Goal: Information Seeking & Learning: Learn about a topic

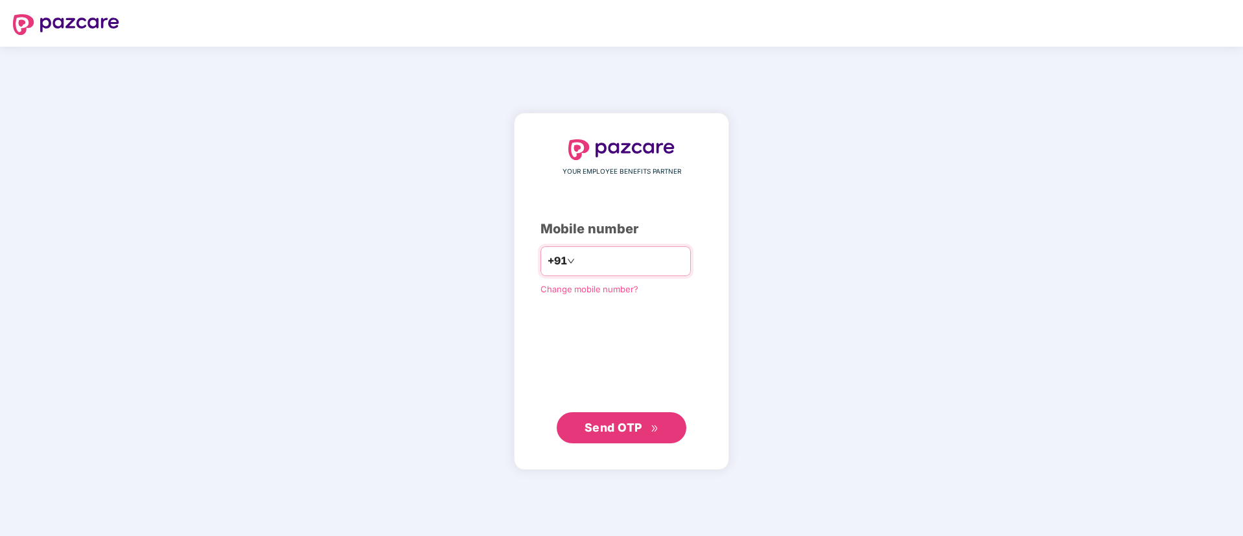
type input "**********"
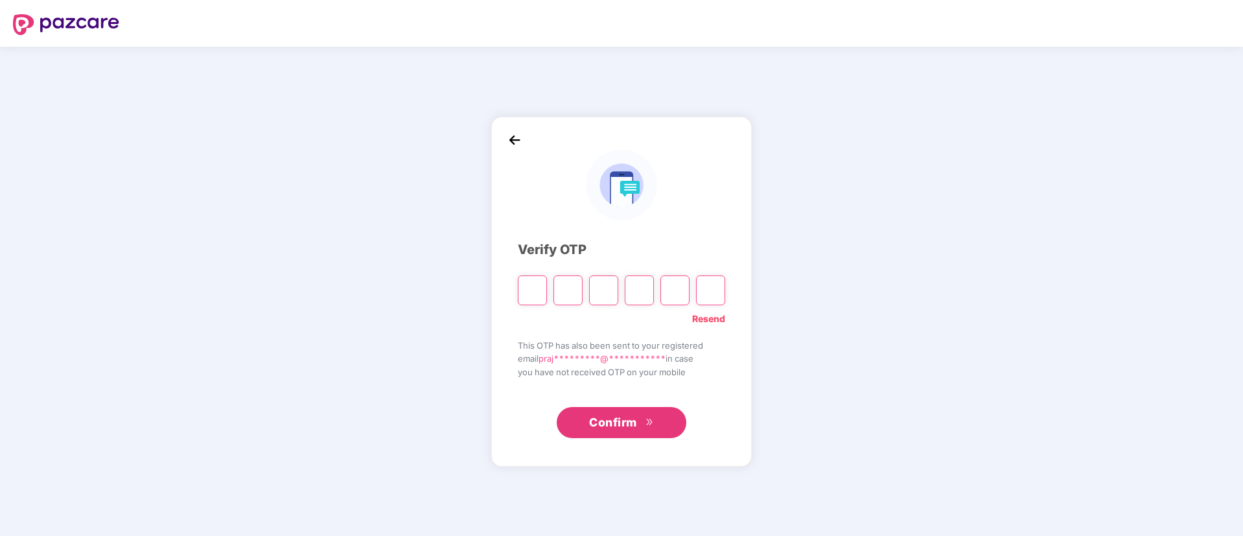
paste input "*"
type input "*"
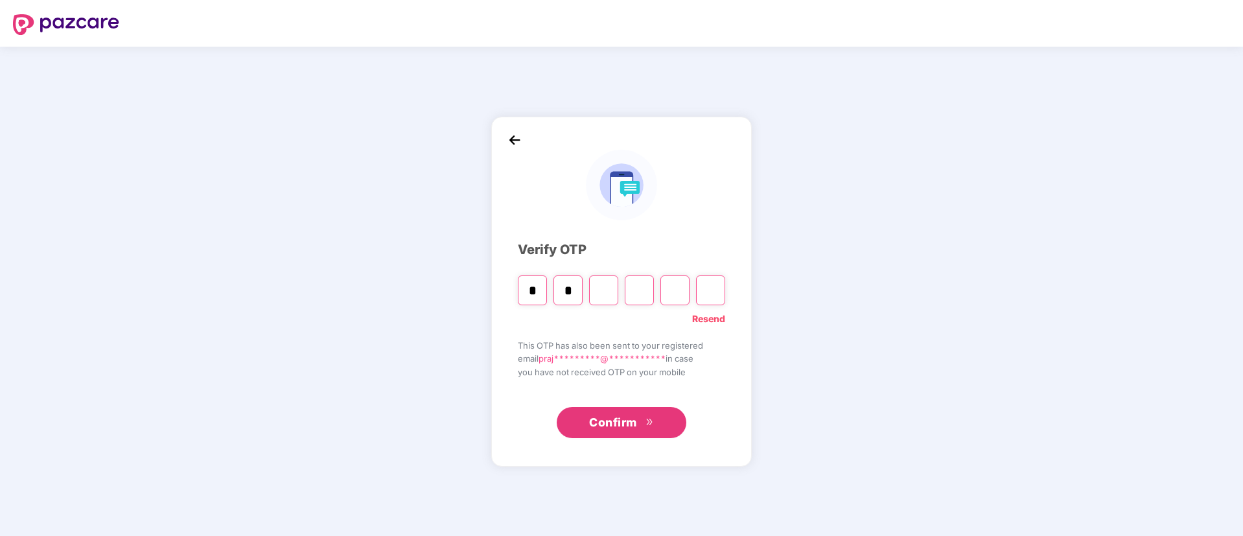
type input "*"
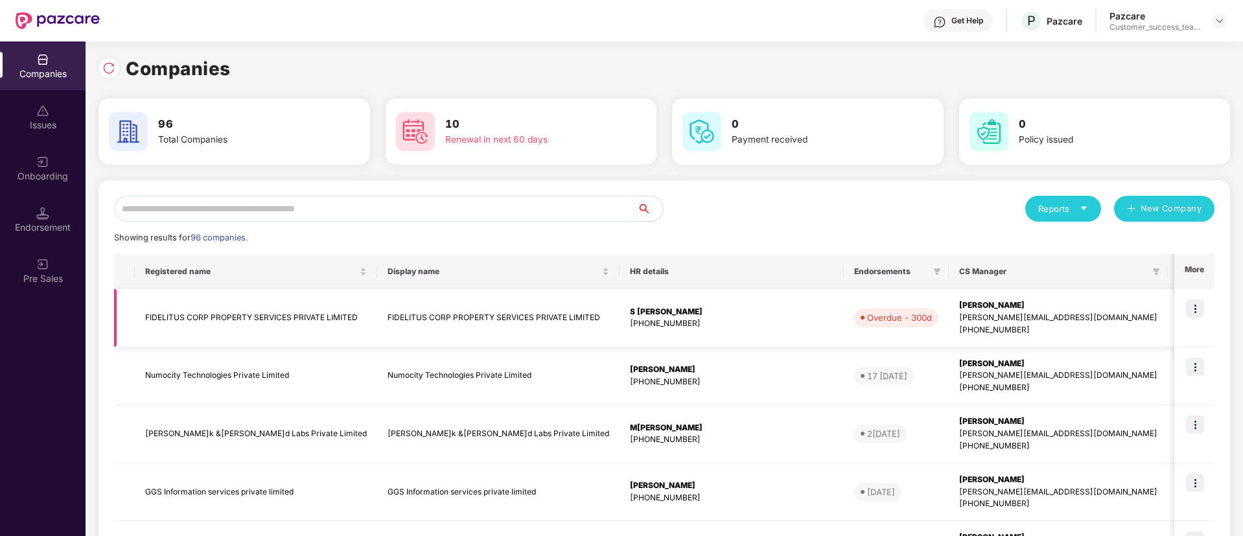
click at [1193, 312] on img at bounding box center [1195, 308] width 18 height 18
click at [844, 257] on th "Endorsements" at bounding box center [896, 271] width 105 height 35
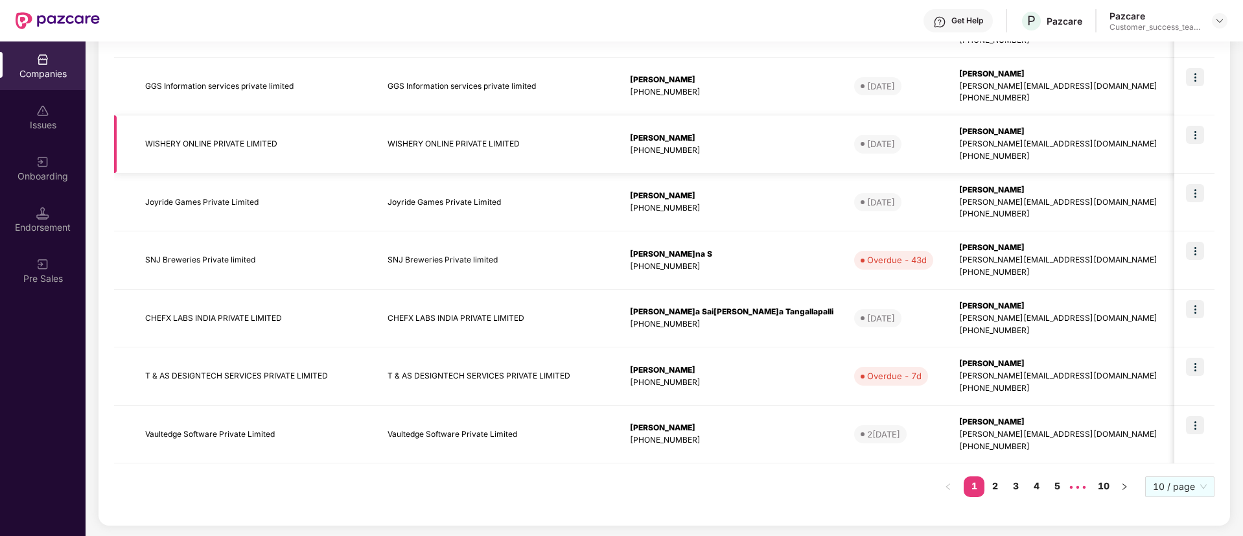
click at [1197, 137] on img at bounding box center [1195, 135] width 18 height 18
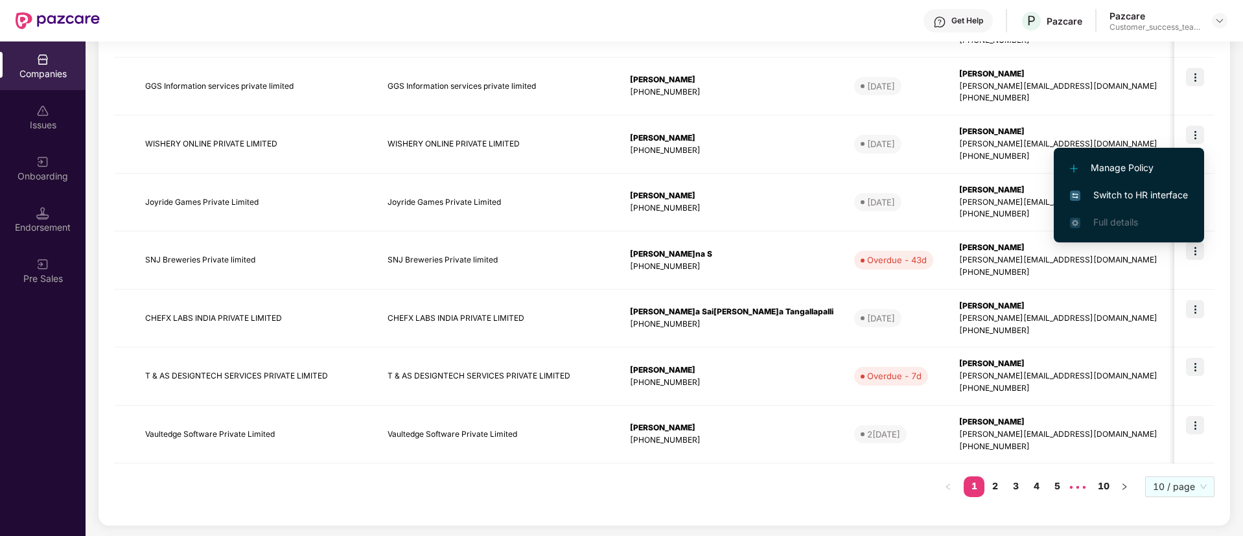
click at [1167, 190] on span "Switch to HR interface" at bounding box center [1129, 195] width 118 height 14
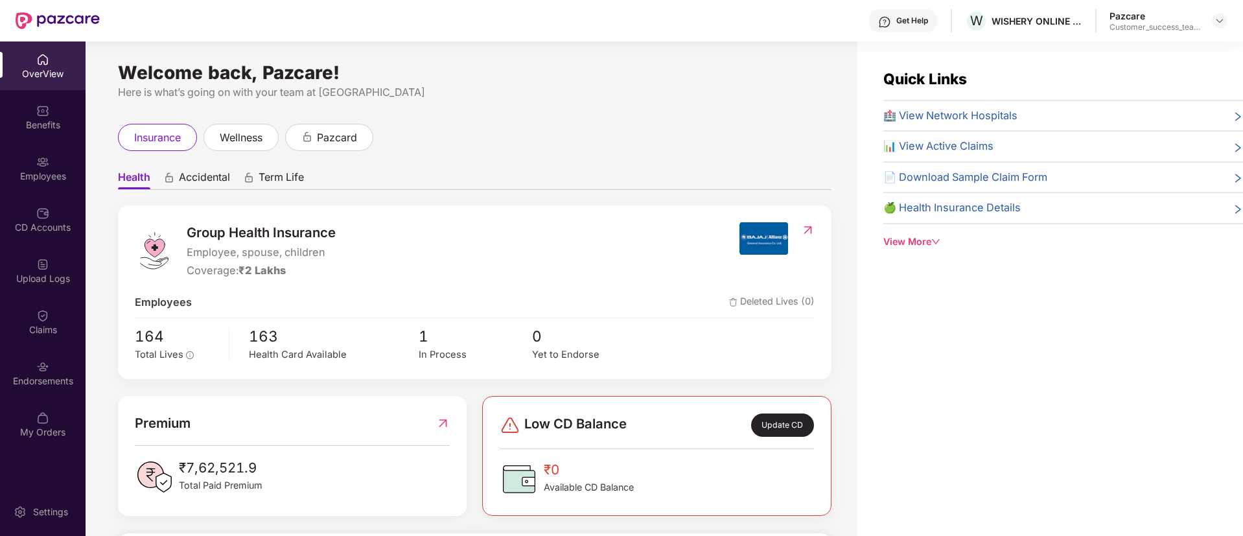
click at [131, 174] on span "Health" at bounding box center [134, 179] width 32 height 19
click at [282, 181] on span "Term Life" at bounding box center [281, 179] width 45 height 19
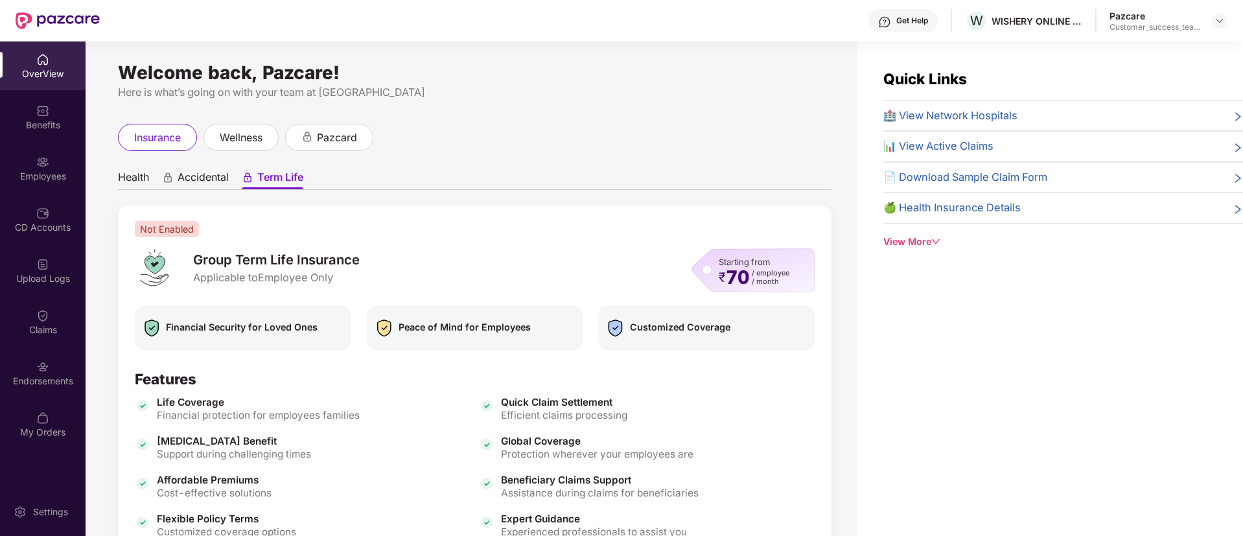
click at [179, 173] on span "Accidental" at bounding box center [203, 179] width 51 height 19
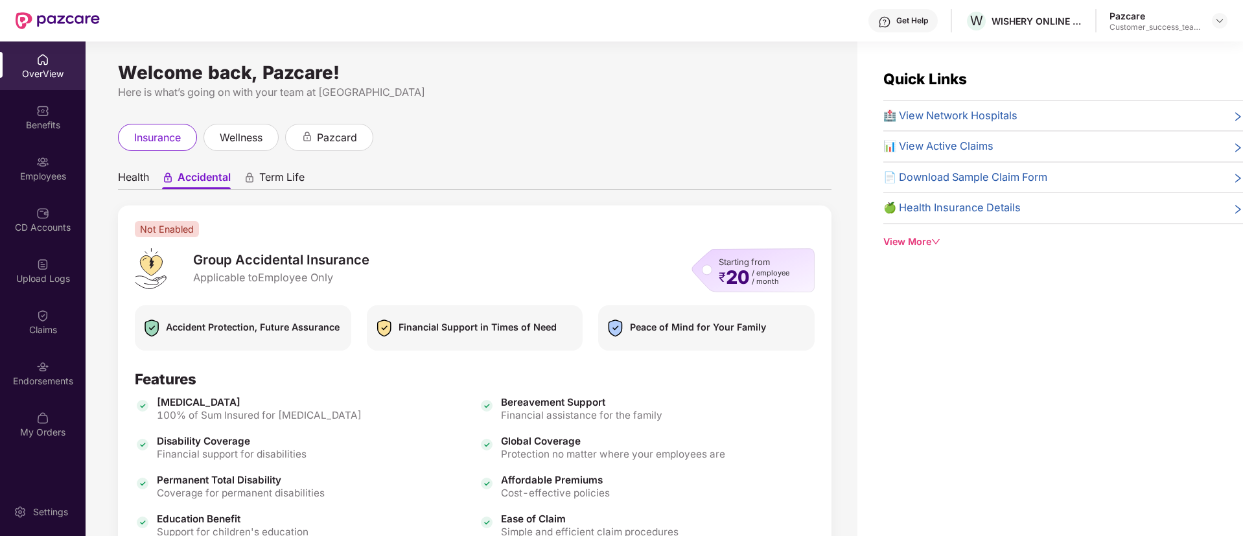
click at [128, 170] on span "Health" at bounding box center [133, 179] width 31 height 19
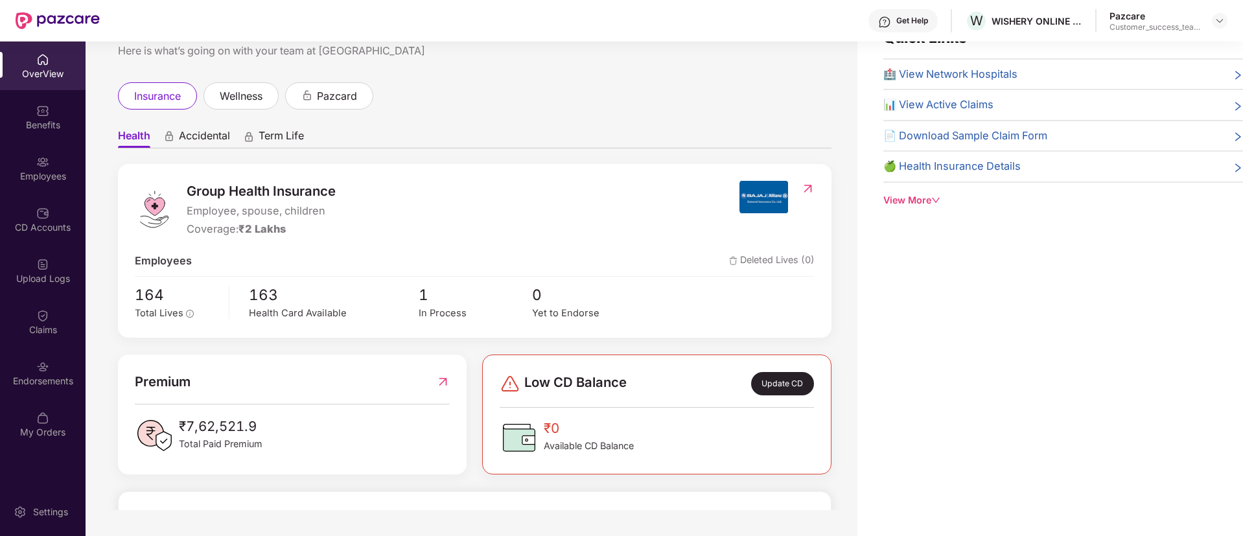
click at [201, 136] on span "Accidental" at bounding box center [204, 138] width 51 height 19
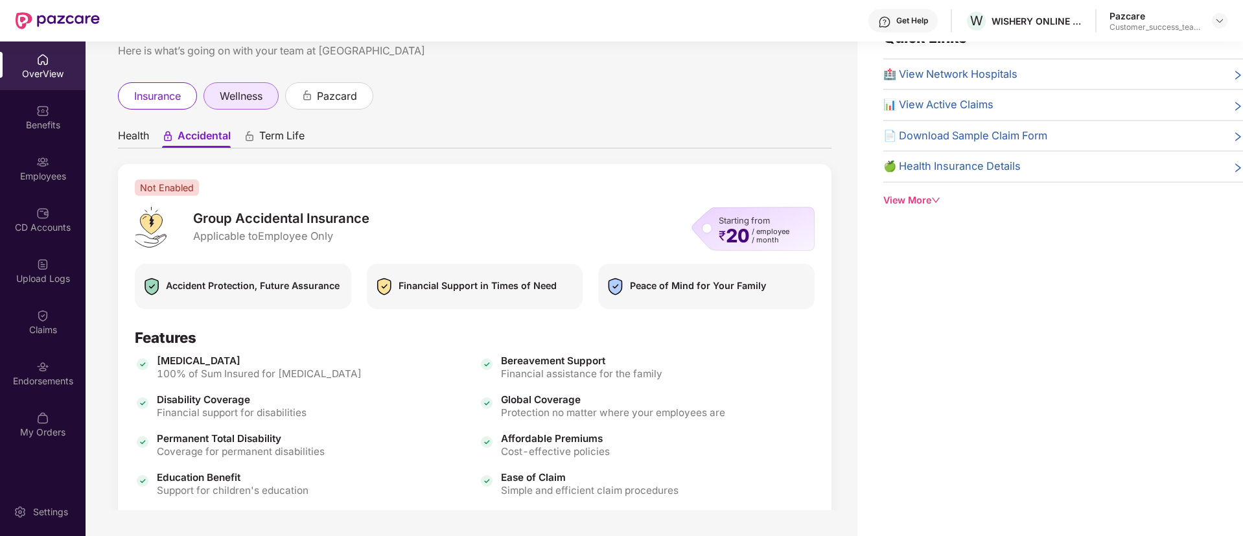
click at [240, 102] on span "wellness" at bounding box center [241, 96] width 43 height 16
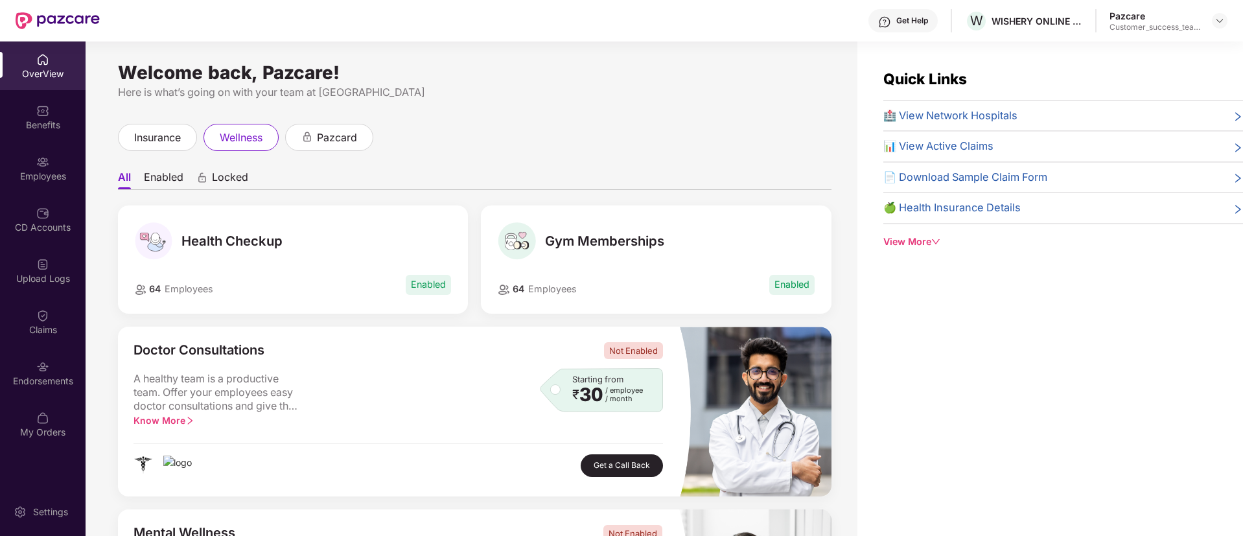
click at [1052, 113] on div "🏥 View Network Hospitals" at bounding box center [1063, 116] width 360 height 17
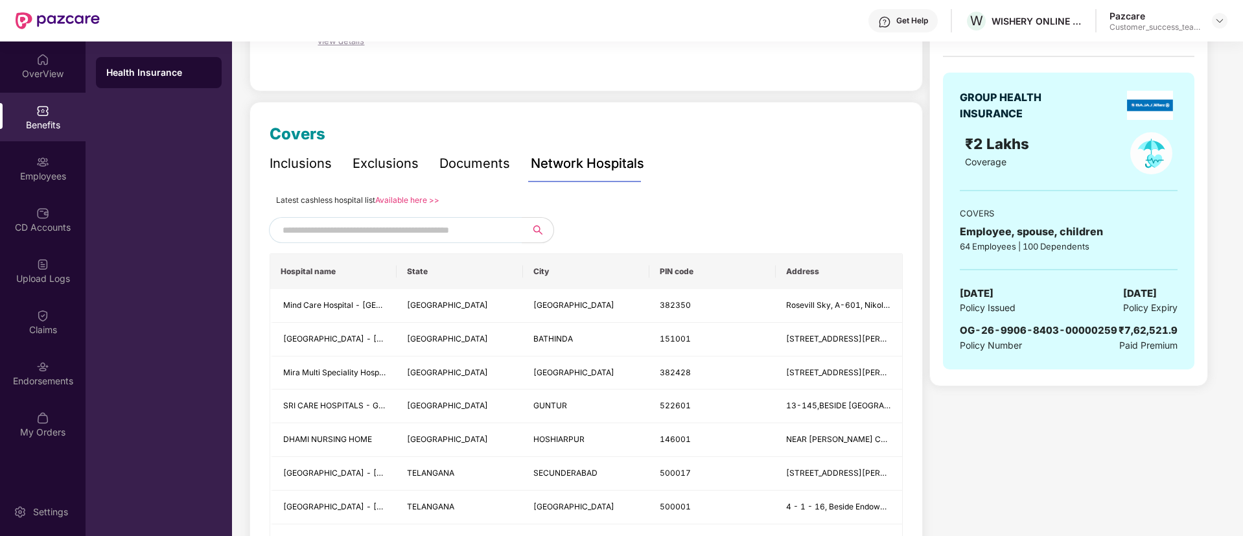
scroll to position [109, 0]
click at [352, 230] on input "text" at bounding box center [393, 229] width 222 height 19
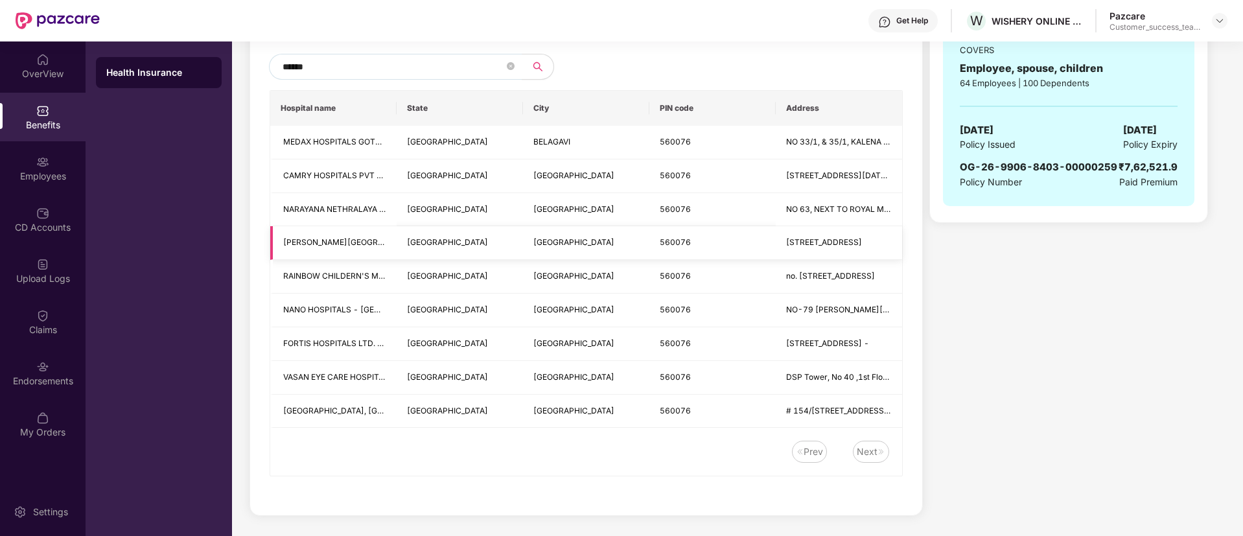
scroll to position [115, 0]
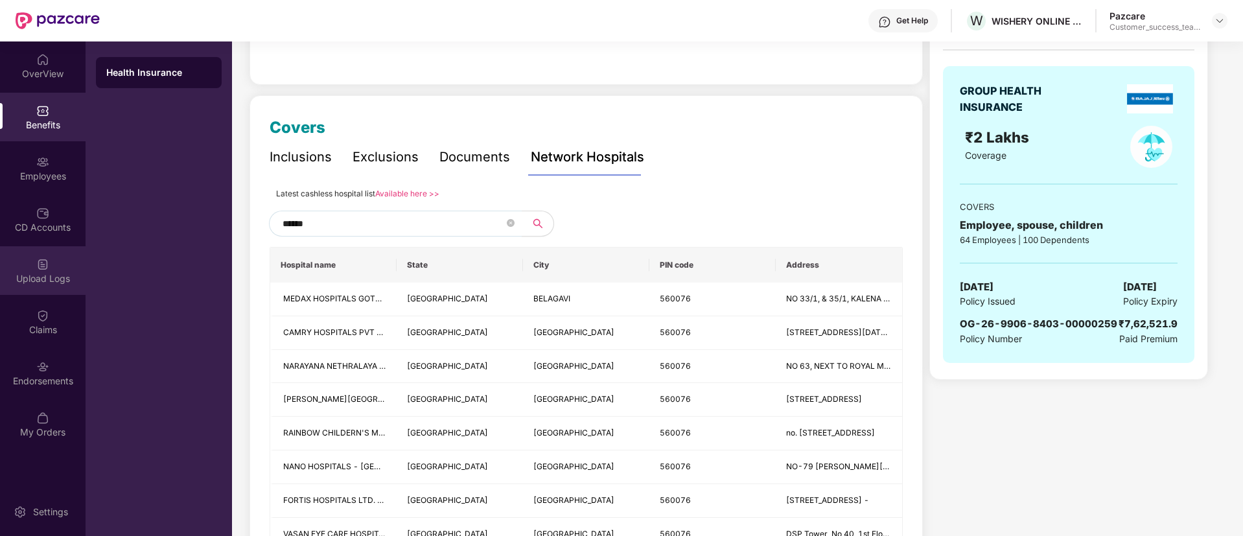
drag, startPoint x: 388, startPoint y: 227, endPoint x: 0, endPoint y: 251, distance: 388.8
click at [0, 251] on div "OverView Benefits Employees CD Accounts Upload Logs Claims Endorsements My Orde…" at bounding box center [621, 288] width 1243 height 494
type input "******"
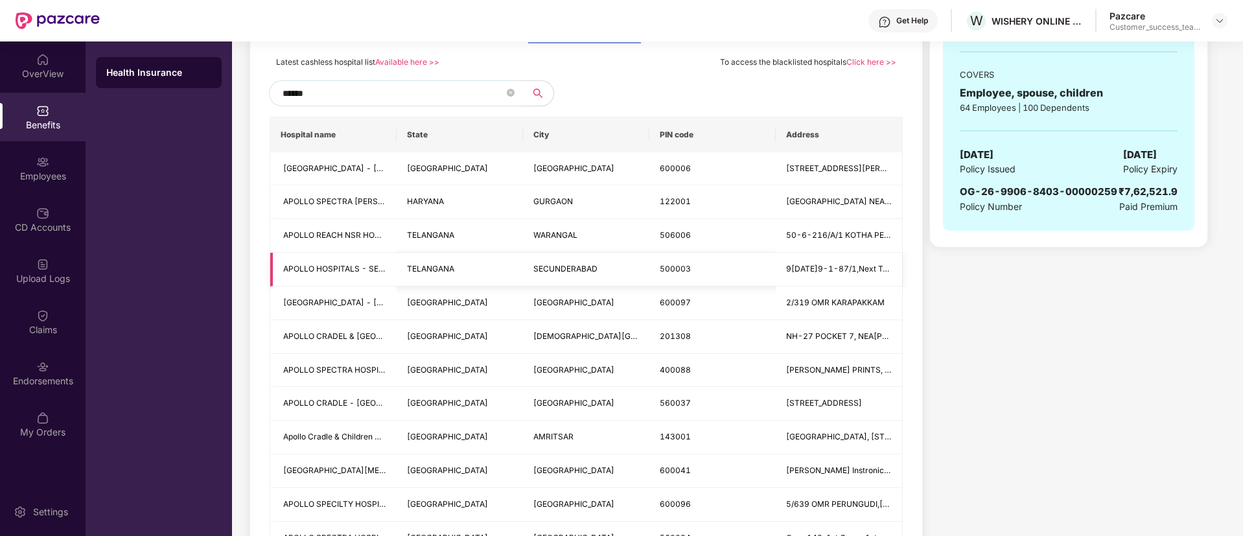
scroll to position [246, 0]
drag, startPoint x: 396, startPoint y: 98, endPoint x: 21, endPoint y: 164, distance: 380.2
click at [21, 164] on div "OverView Benefits Employees CD Accounts Upload Logs Claims Endorsements My Orde…" at bounding box center [621, 288] width 1243 height 494
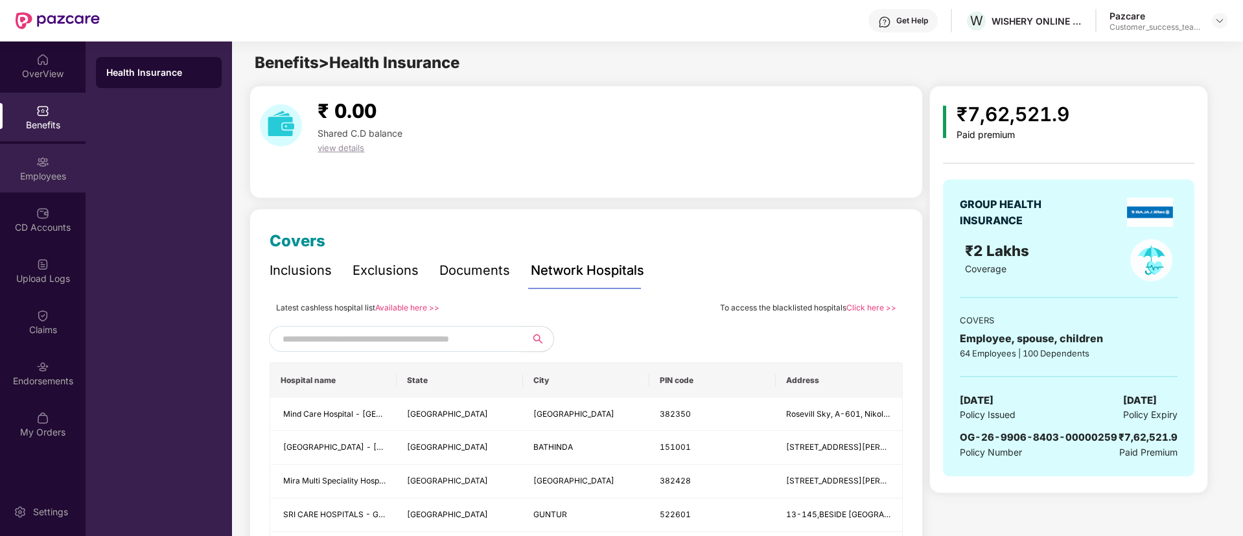
scroll to position [0, 0]
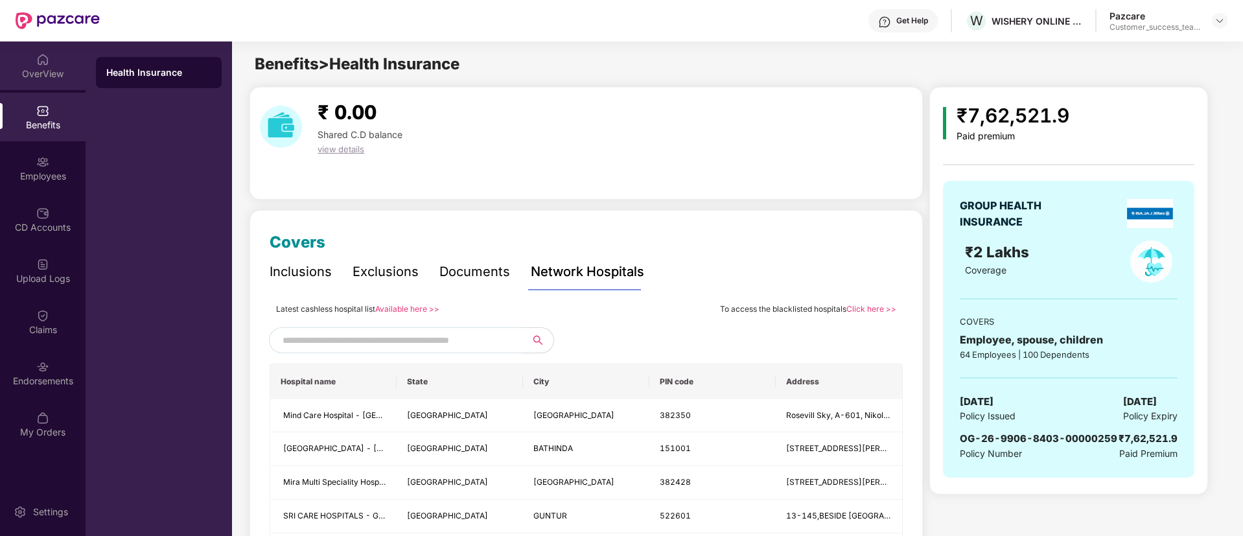
click at [42, 68] on div "OverView" at bounding box center [43, 73] width 86 height 13
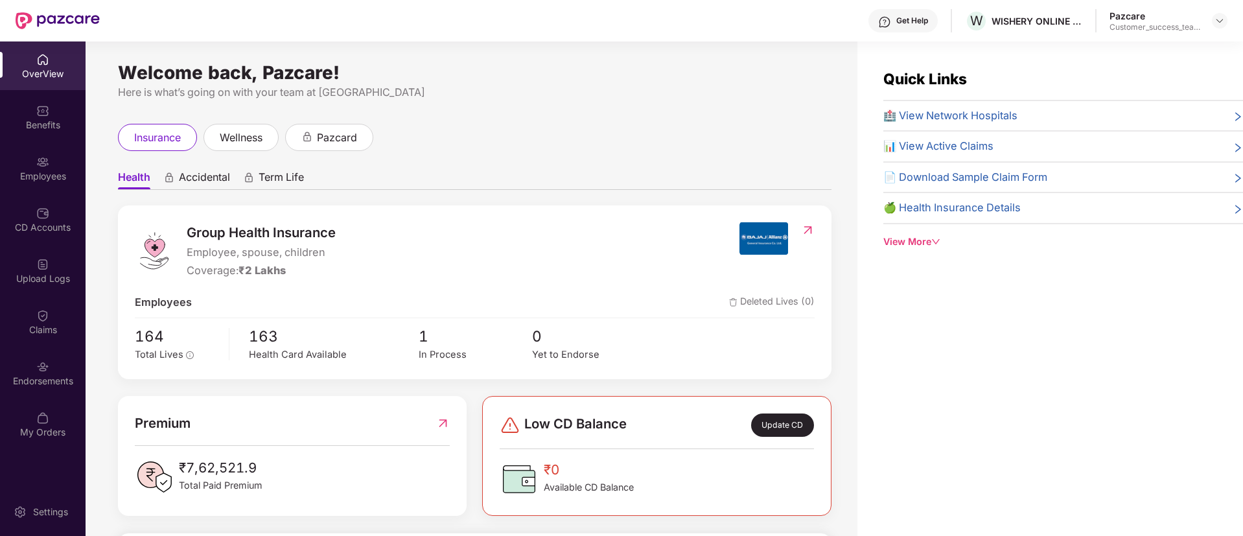
click at [923, 233] on div "Quick Links 🏥 View Network Hospitals 📊 View Active Claims 📄 Download Sample Cla…" at bounding box center [1063, 158] width 360 height 182
click at [925, 246] on div "View More" at bounding box center [1063, 242] width 360 height 14
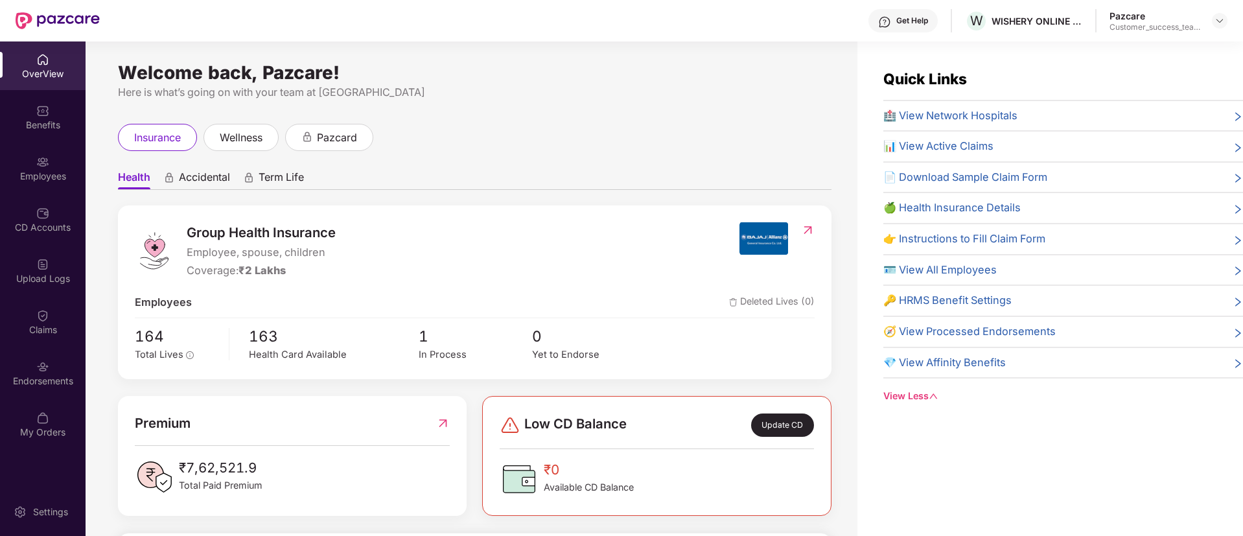
scroll to position [41, 0]
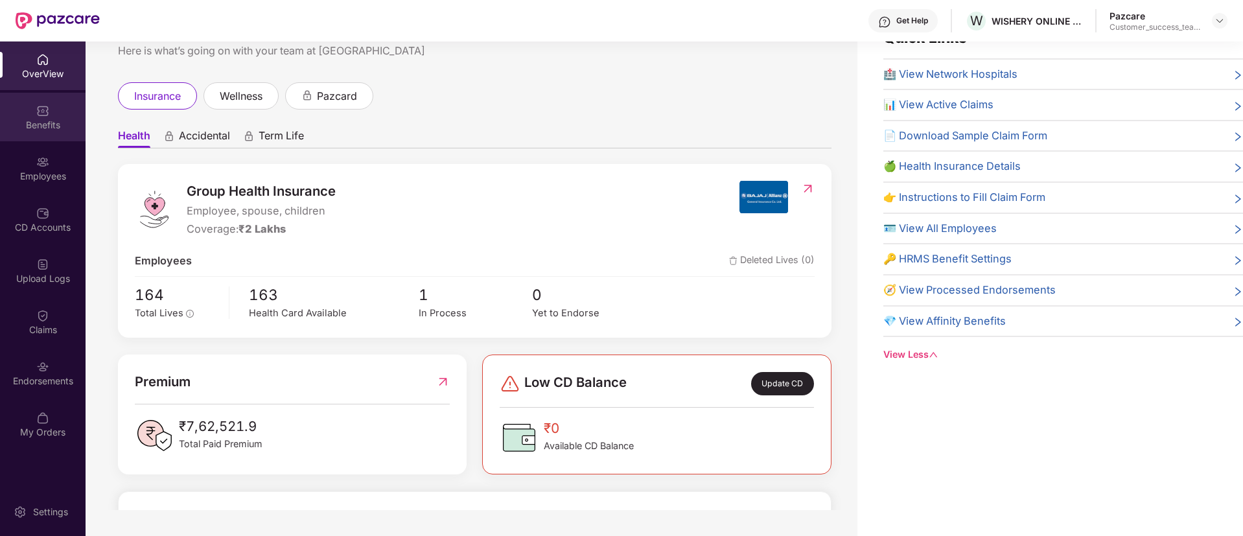
click at [63, 113] on div "Benefits" at bounding box center [43, 117] width 86 height 49
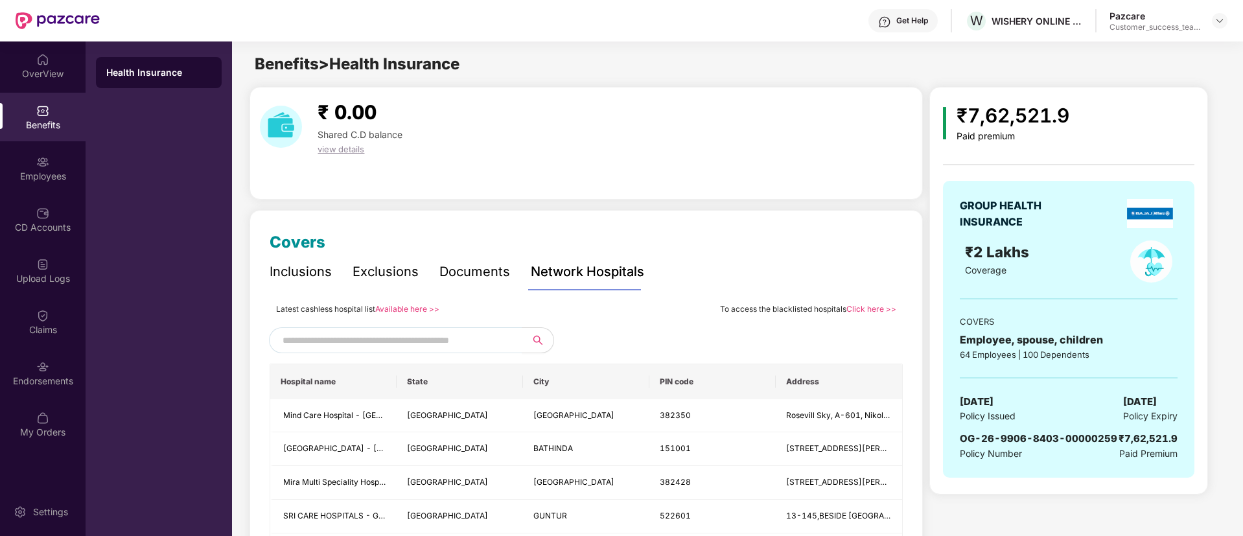
click at [293, 270] on div "Inclusions" at bounding box center [301, 272] width 62 height 20
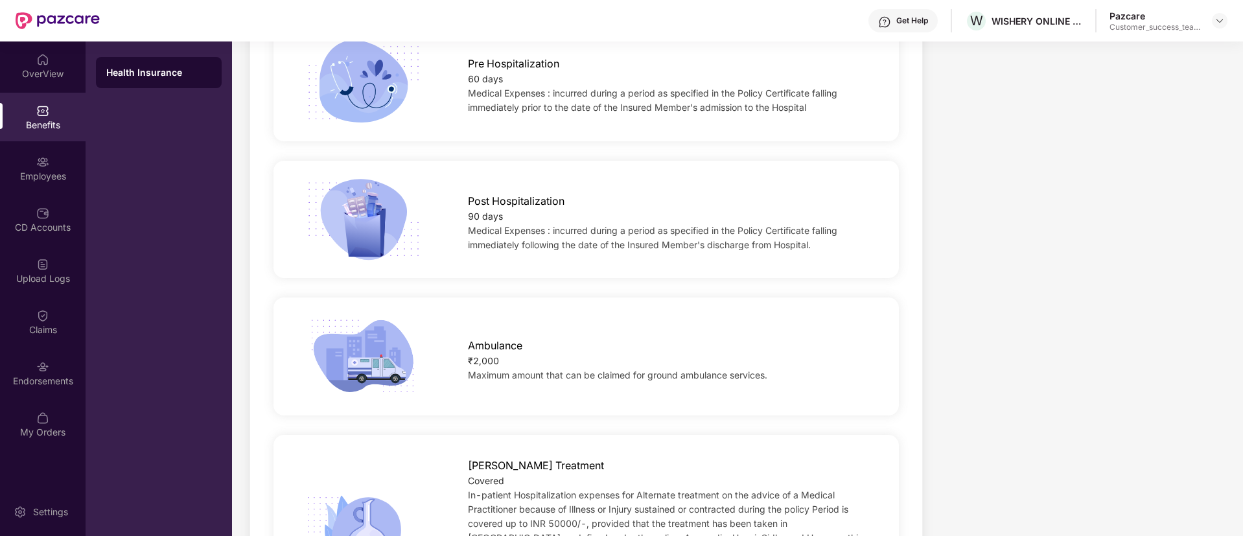
scroll to position [857, 0]
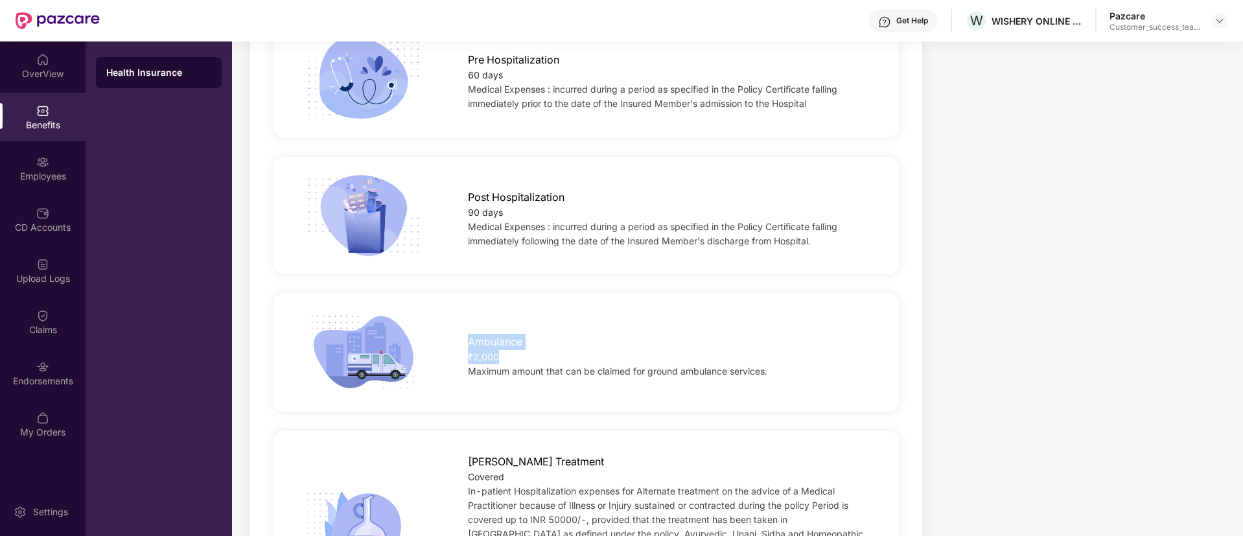
drag, startPoint x: 459, startPoint y: 327, endPoint x: 516, endPoint y: 342, distance: 58.9
click at [516, 342] on div "Ambulance ₹2,000 Maximum amount that can be claimed for ground ambulance servic…" at bounding box center [669, 352] width 444 height 51
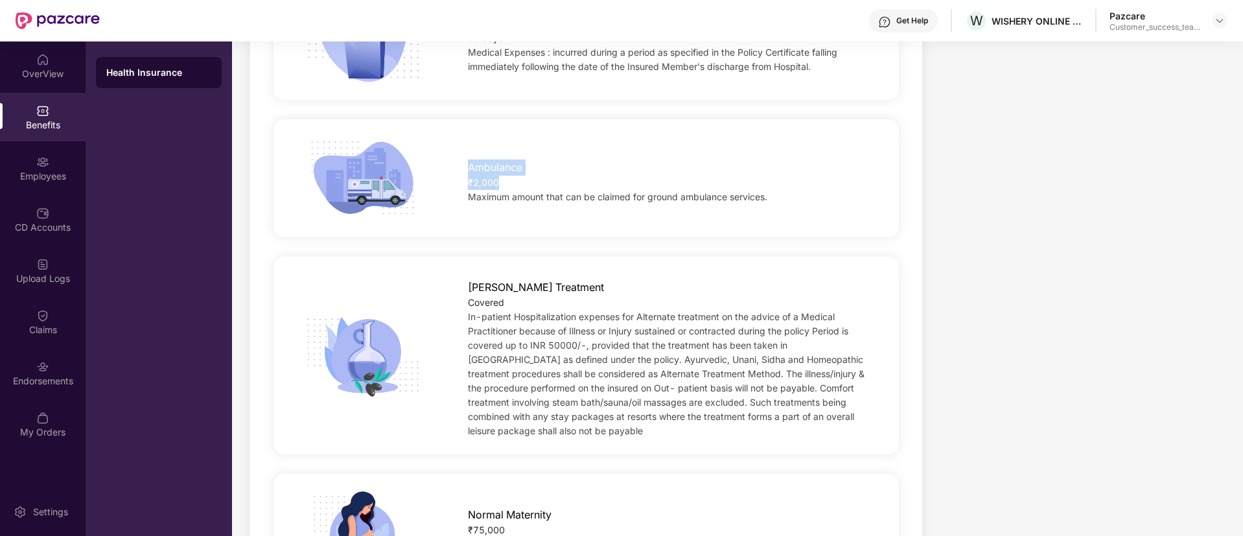
scroll to position [1103, 0]
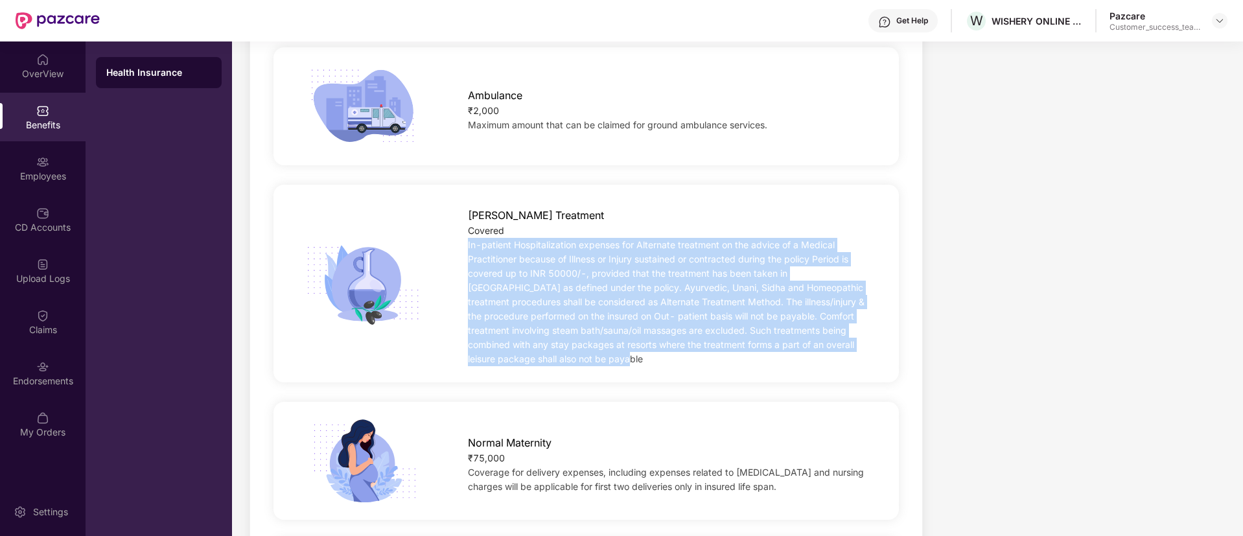
drag, startPoint x: 467, startPoint y: 229, endPoint x: 615, endPoint y: 344, distance: 187.0
click at [615, 344] on div "[PERSON_NAME] Treatment Covered In-patient Hospitalization expenses for Alterna…" at bounding box center [669, 283] width 444 height 165
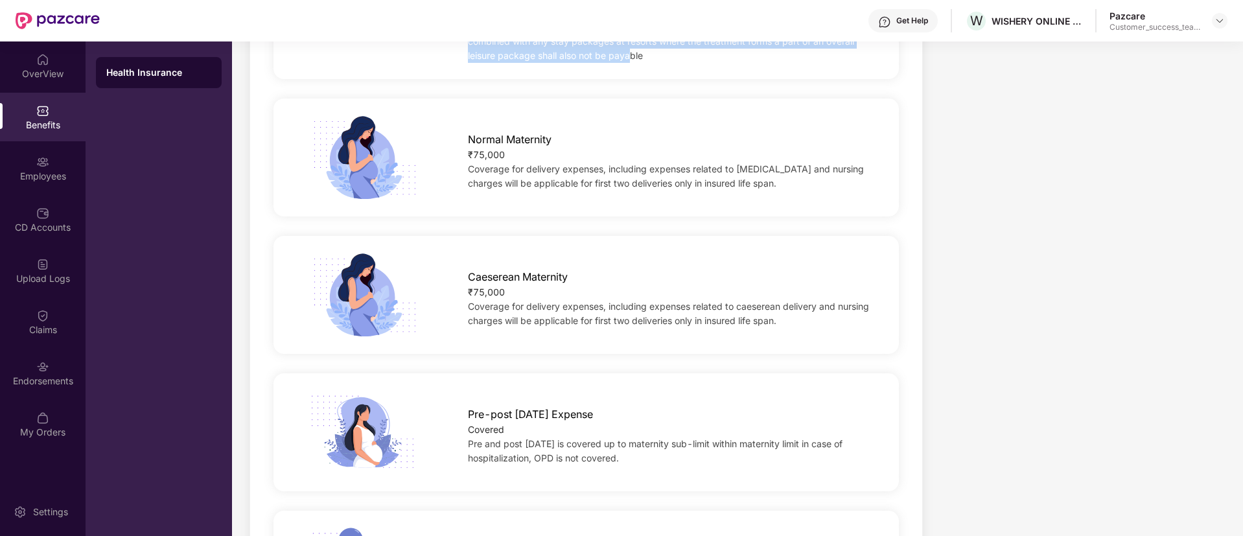
scroll to position [1415, 0]
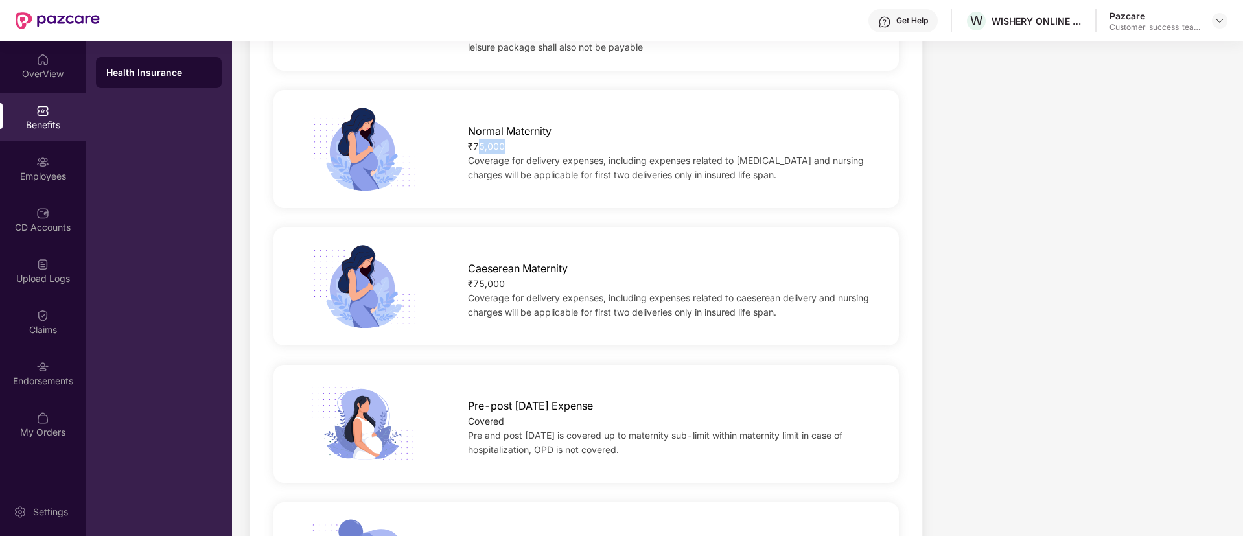
drag, startPoint x: 477, startPoint y: 125, endPoint x: 537, endPoint y: 129, distance: 60.4
click at [537, 139] on div "₹75,000" at bounding box center [669, 146] width 403 height 14
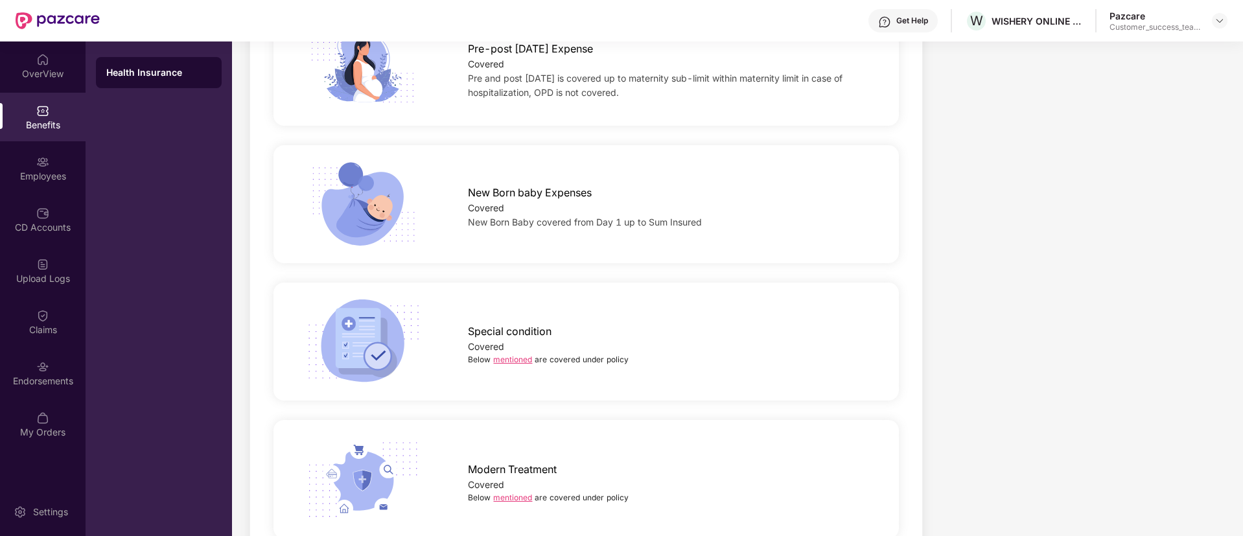
scroll to position [1926, 0]
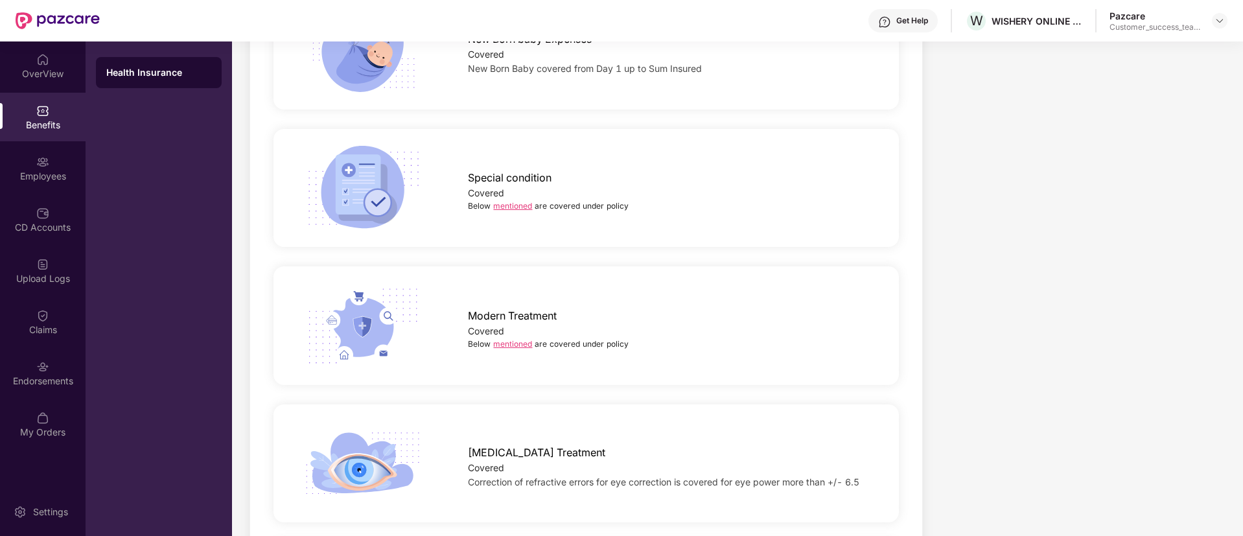
click at [516, 201] on link "mentioned" at bounding box center [512, 206] width 39 height 10
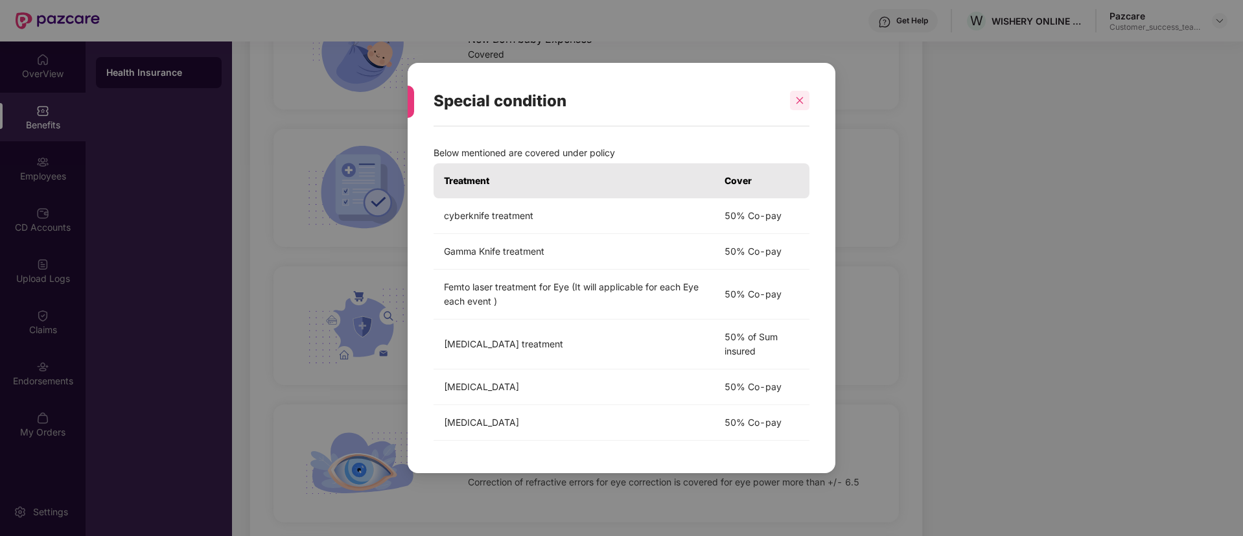
click at [796, 101] on icon "close" at bounding box center [799, 100] width 9 height 9
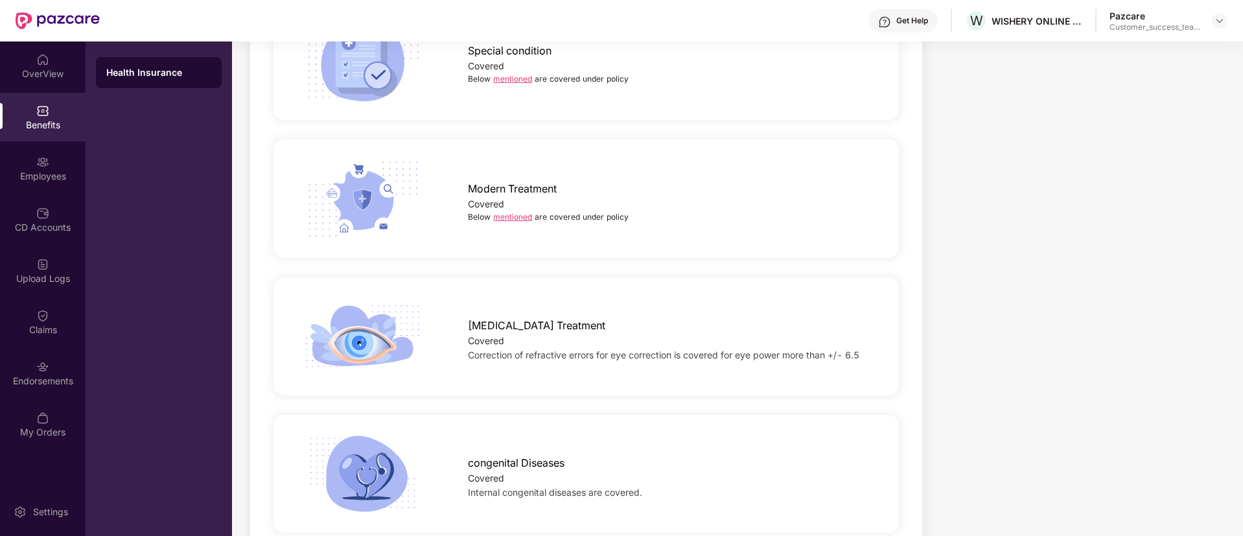
scroll to position [2054, 0]
click at [496, 211] on link "mentioned" at bounding box center [512, 216] width 39 height 10
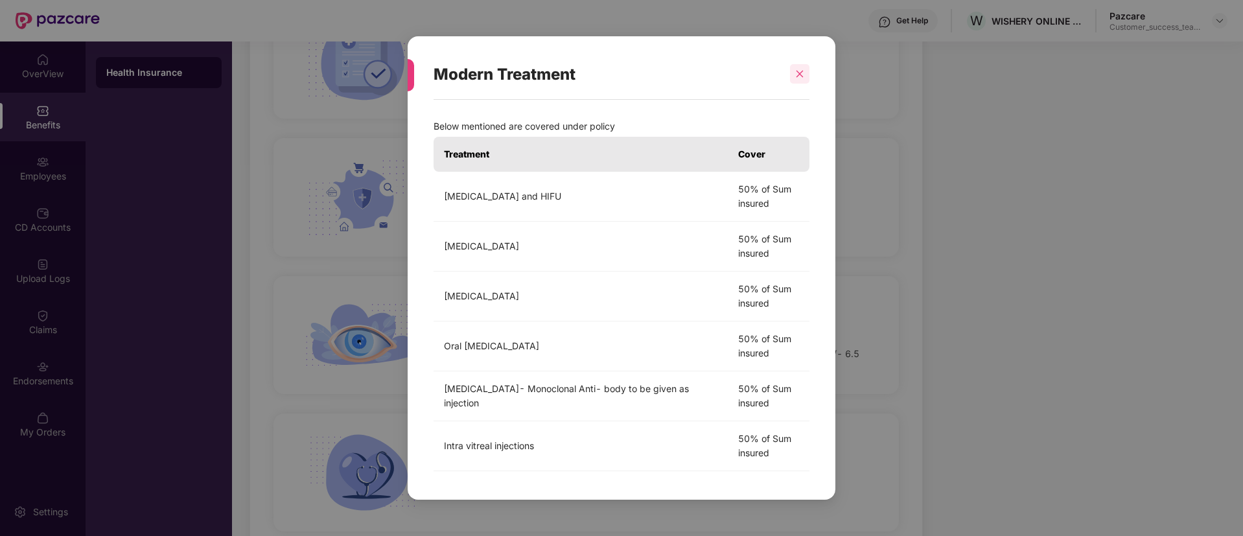
click at [799, 78] on icon "close" at bounding box center [799, 73] width 9 height 9
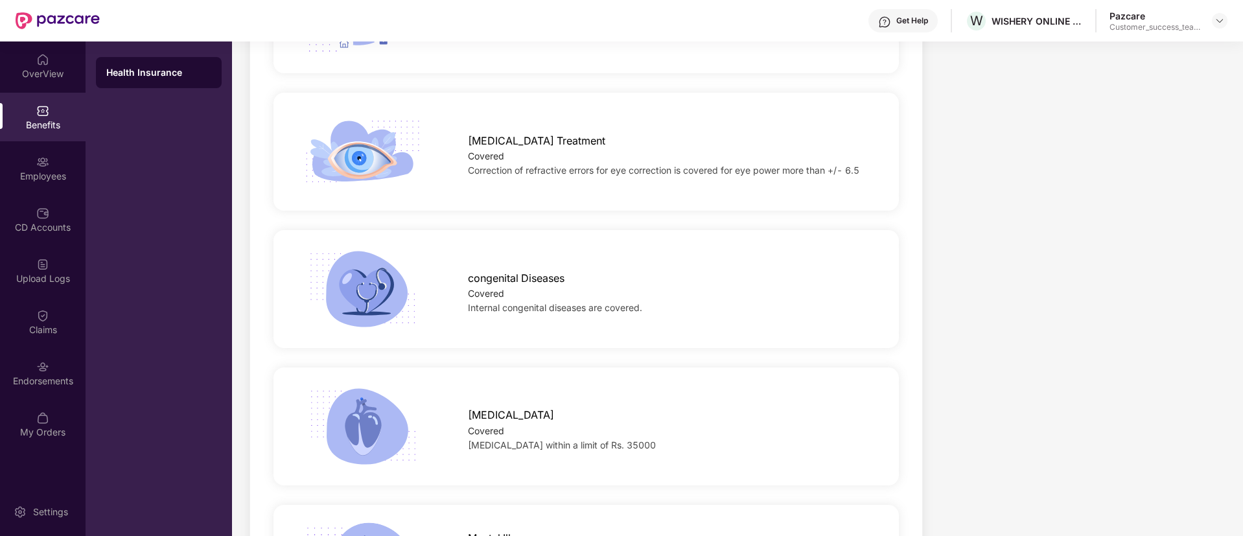
scroll to position [2238, 0]
drag, startPoint x: 740, startPoint y: 148, endPoint x: 869, endPoint y: 147, distance: 128.9
click at [869, 162] on div "Correction of refractive errors for eye correction is covered for eye power mor…" at bounding box center [669, 169] width 403 height 14
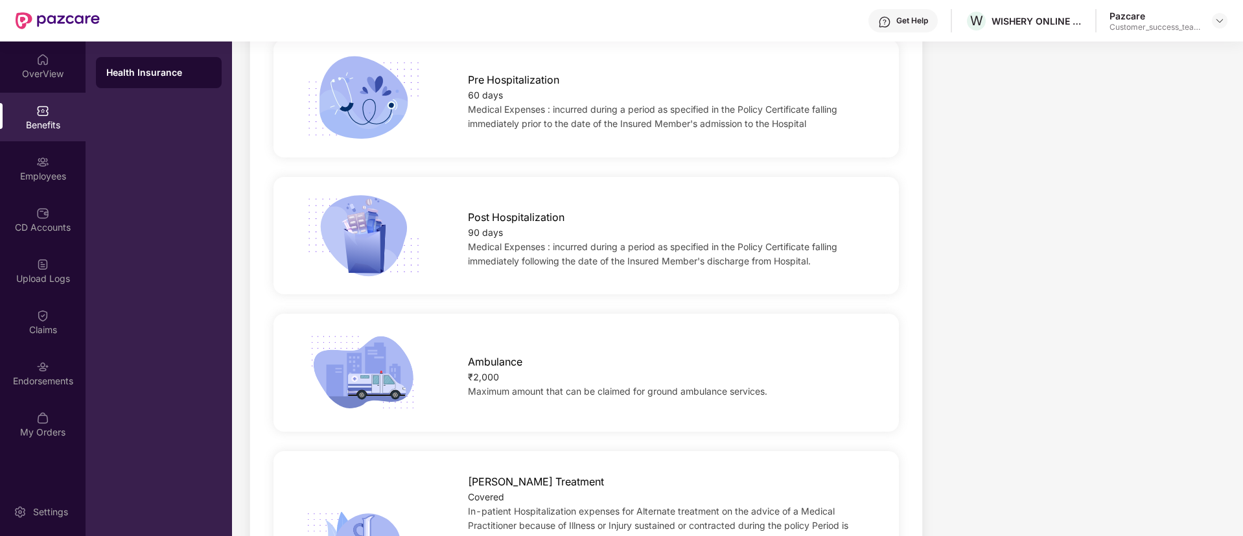
scroll to position [0, 0]
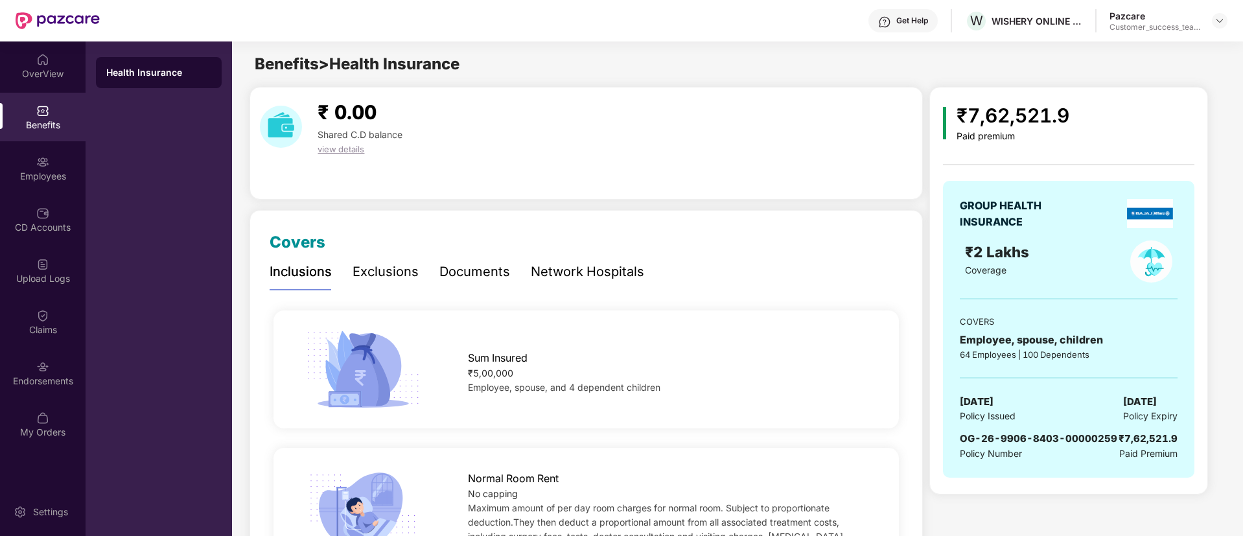
click at [371, 273] on div "Exclusions" at bounding box center [385, 272] width 66 height 20
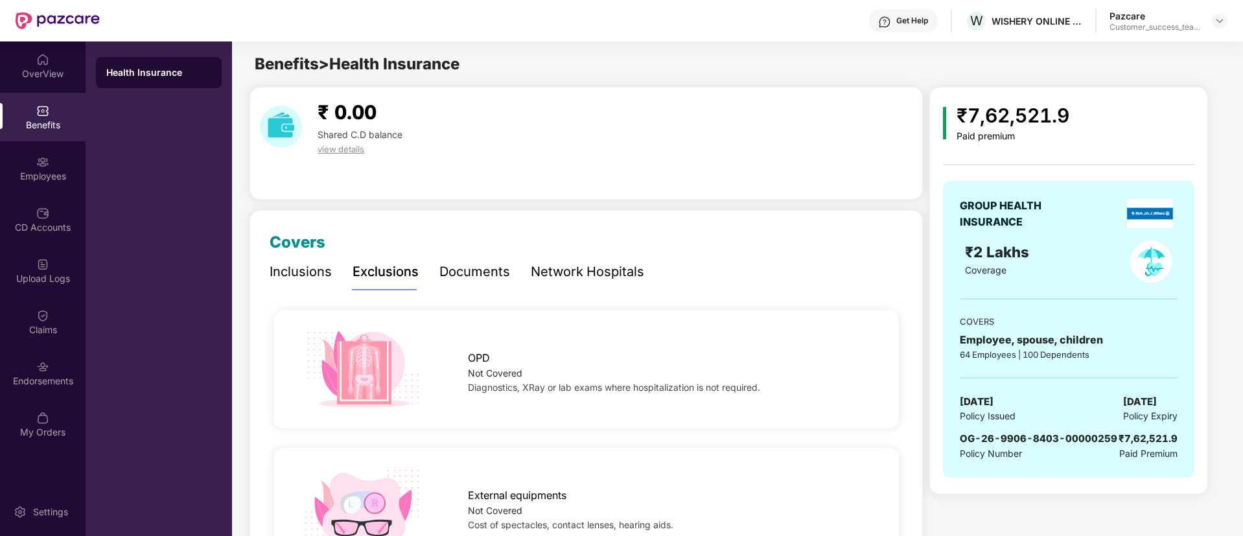
click at [489, 277] on div "Documents" at bounding box center [474, 272] width 71 height 20
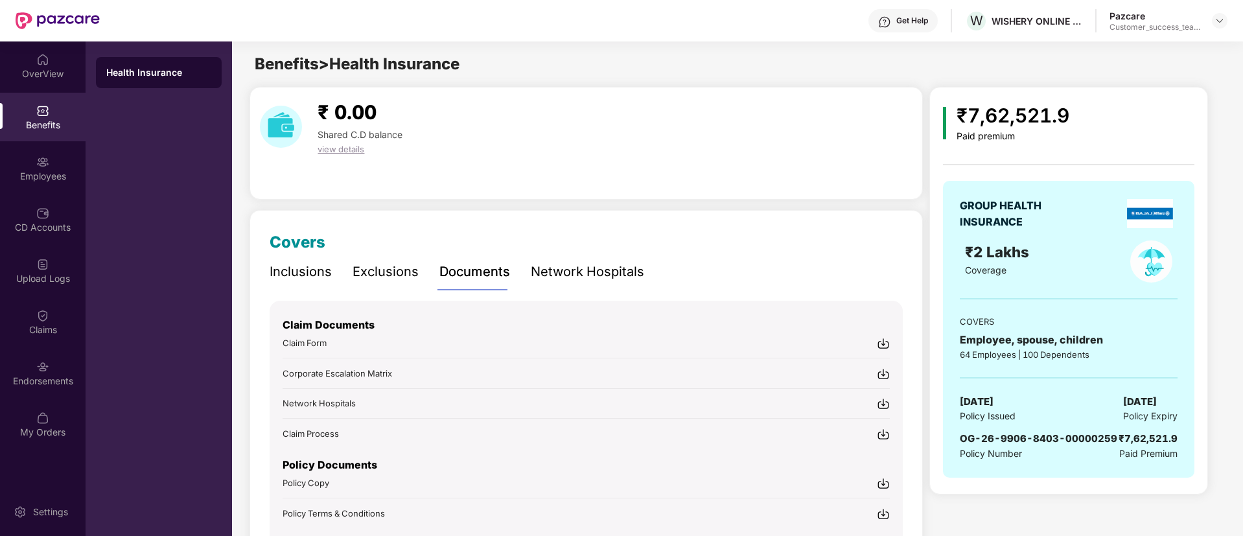
scroll to position [71, 0]
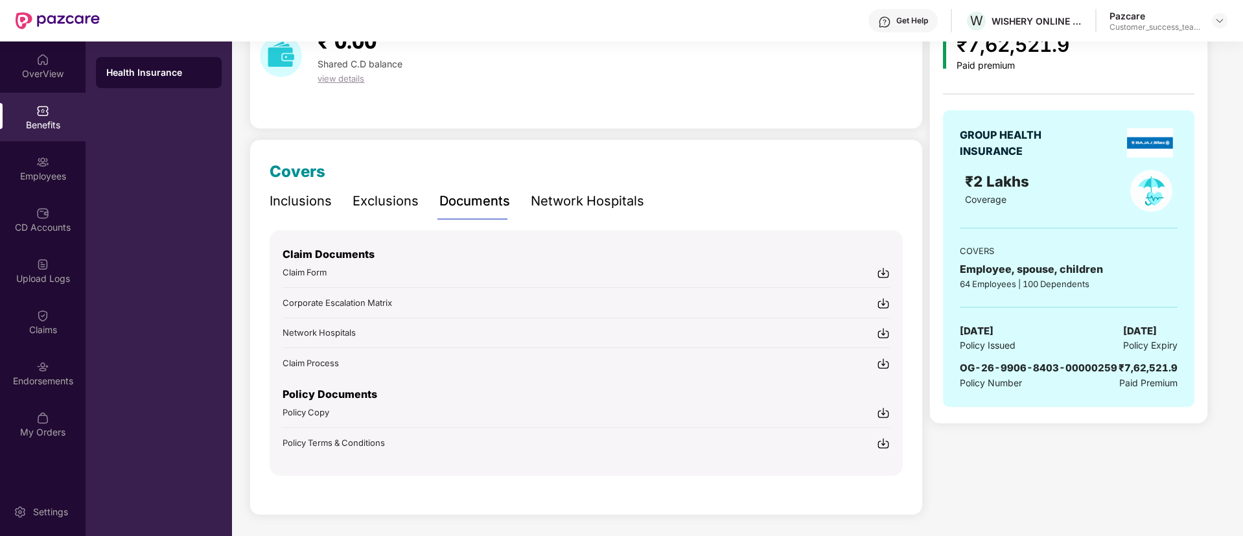
click at [884, 415] on img at bounding box center [883, 412] width 13 height 13
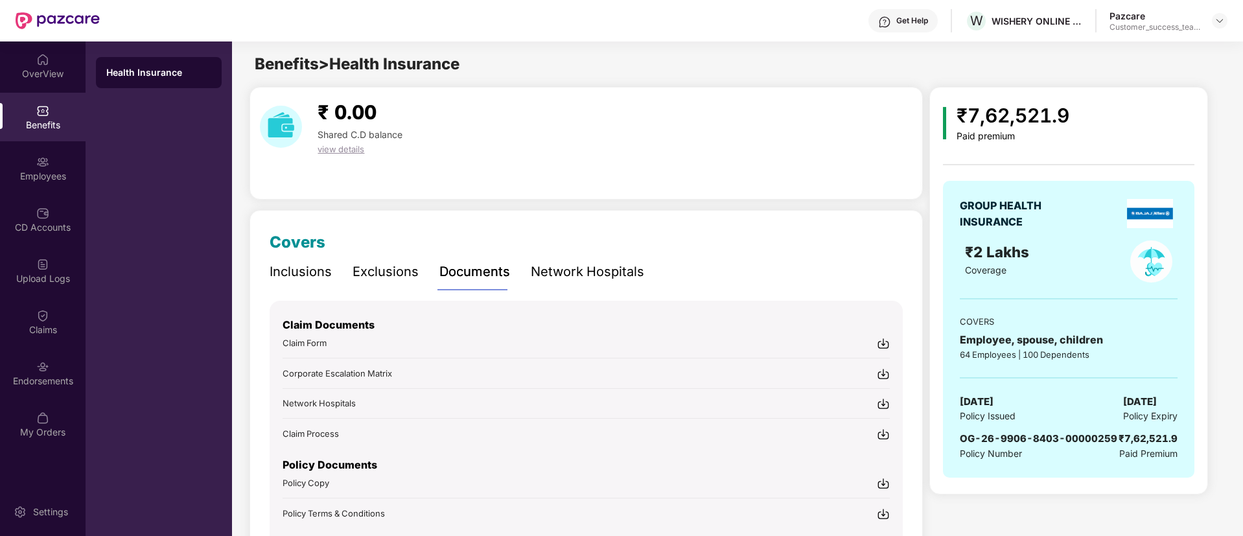
click at [599, 275] on div "Network Hospitals" at bounding box center [587, 272] width 113 height 20
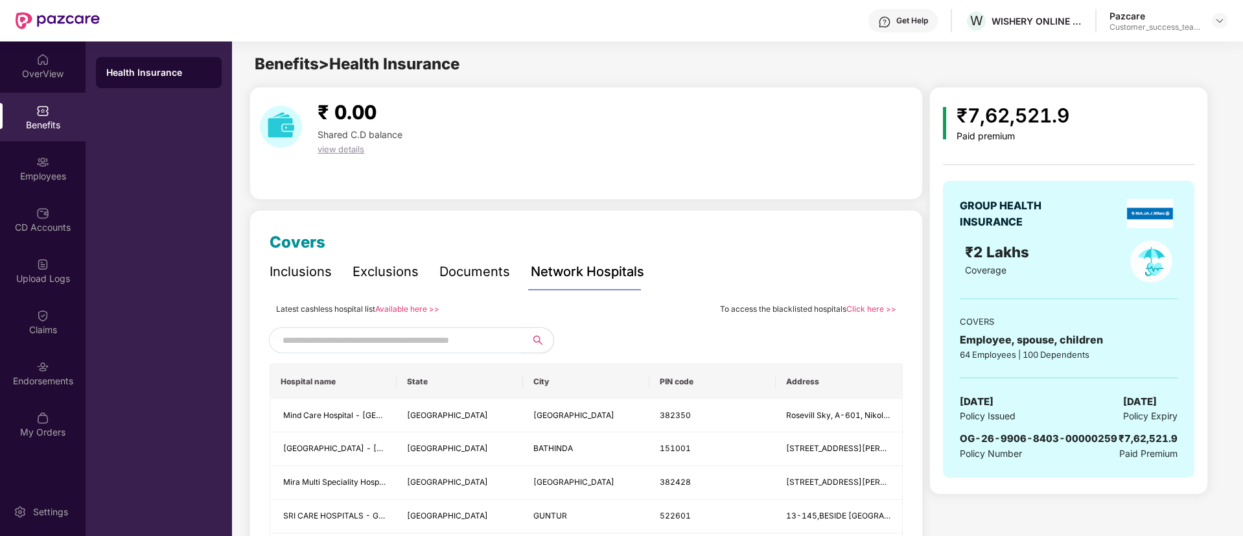
click at [865, 305] on link "Click here >>" at bounding box center [871, 309] width 50 height 10
click at [54, 174] on div "Employees" at bounding box center [43, 176] width 86 height 13
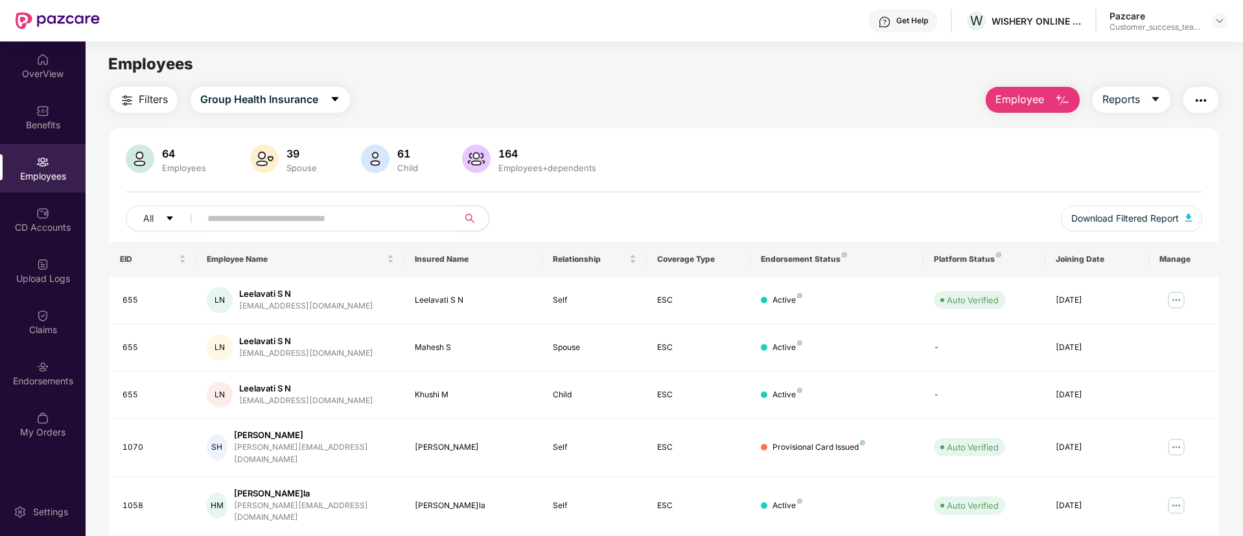
click at [296, 217] on input "text" at bounding box center [323, 218] width 233 height 19
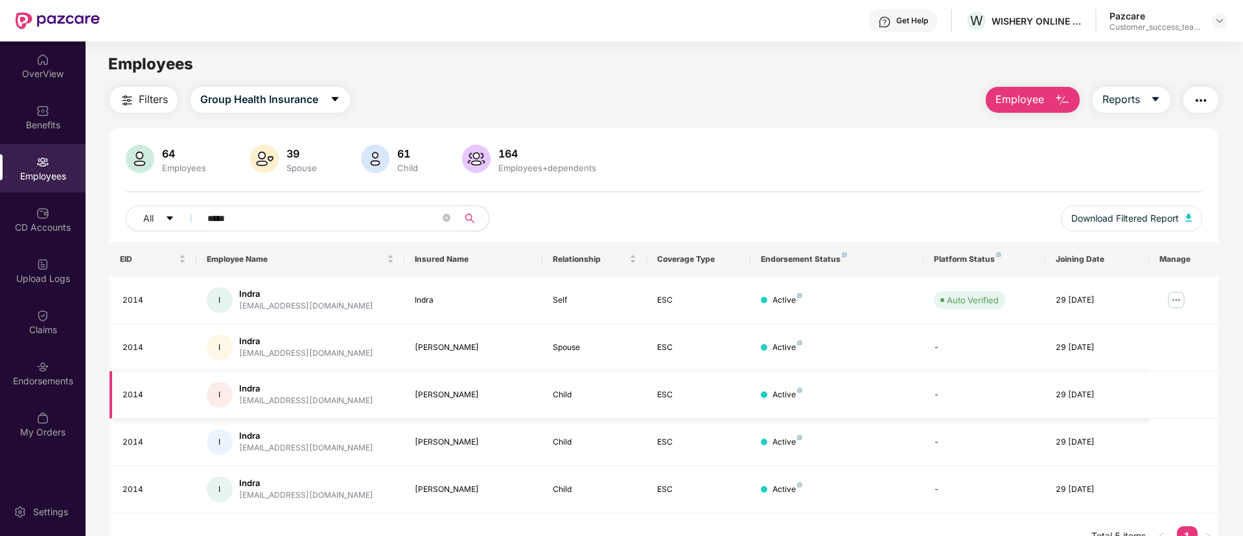
scroll to position [41, 0]
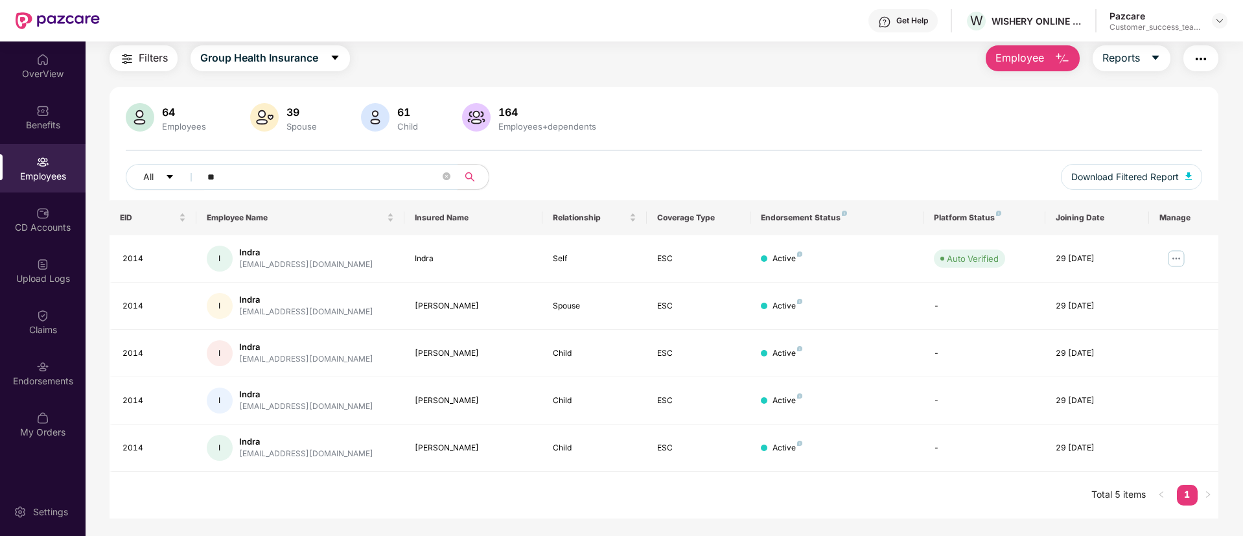
type input "*"
type input "****"
click at [1178, 257] on img at bounding box center [1176, 258] width 21 height 21
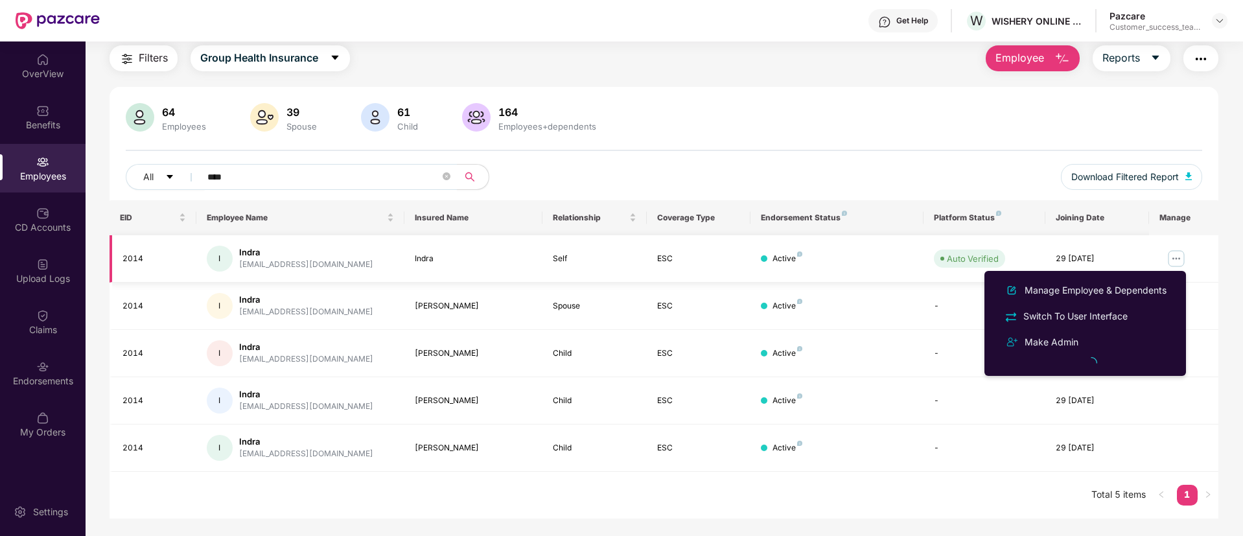
click at [1178, 257] on img at bounding box center [1176, 258] width 21 height 21
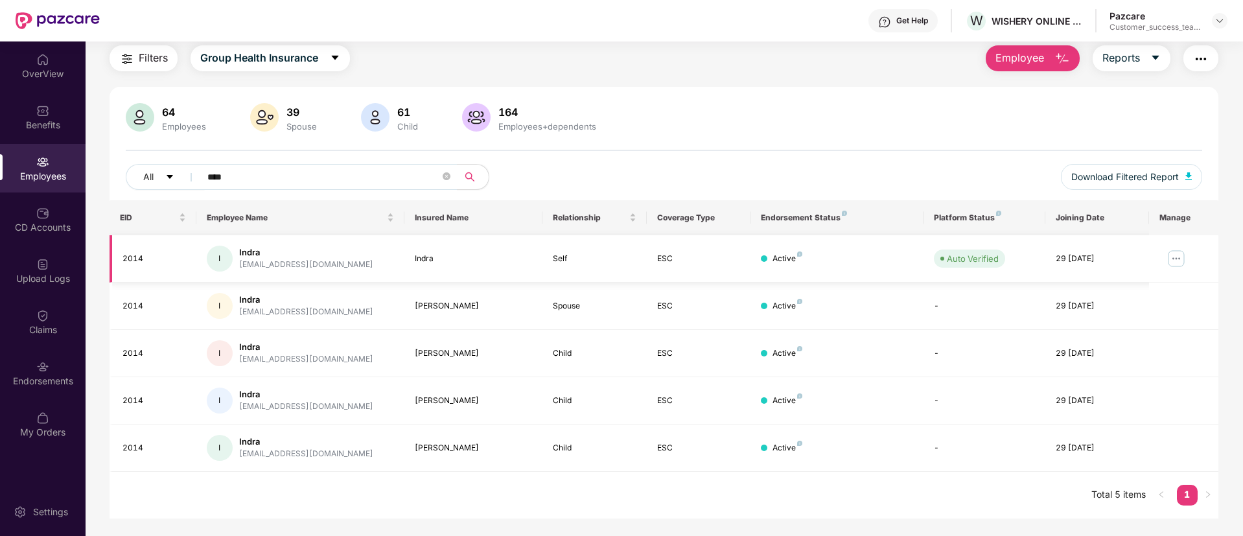
click at [1178, 257] on img at bounding box center [1176, 258] width 21 height 21
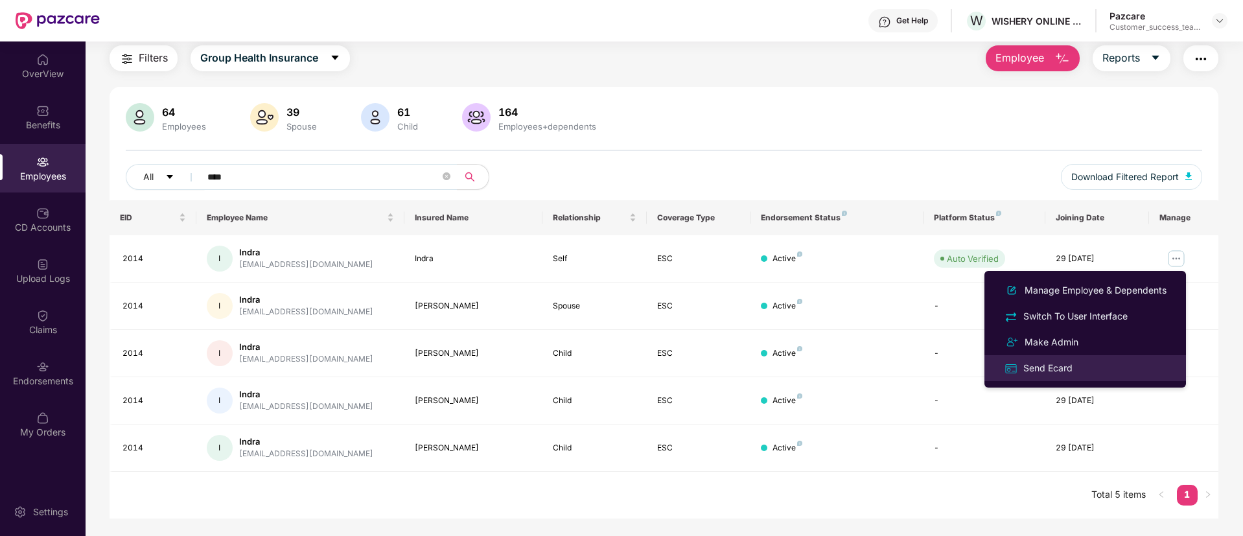
click at [1026, 372] on div "Send Ecard" at bounding box center [1047, 368] width 54 height 14
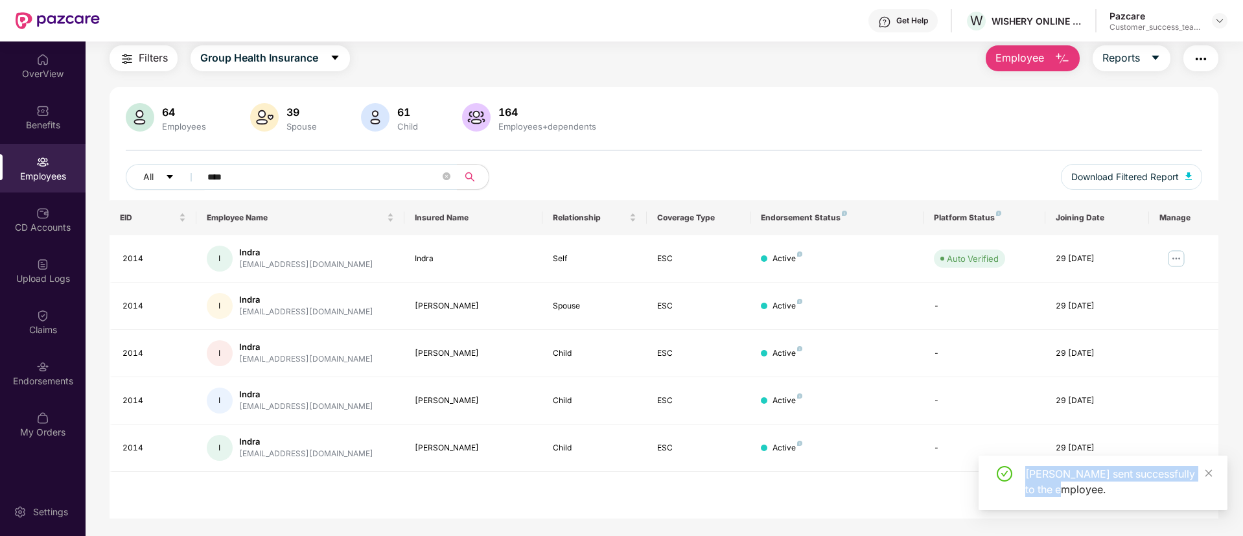
drag, startPoint x: 1021, startPoint y: 476, endPoint x: 1098, endPoint y: 489, distance: 78.1
click at [1098, 489] on div "[PERSON_NAME] sent successfully to the employee." at bounding box center [1103, 481] width 218 height 31
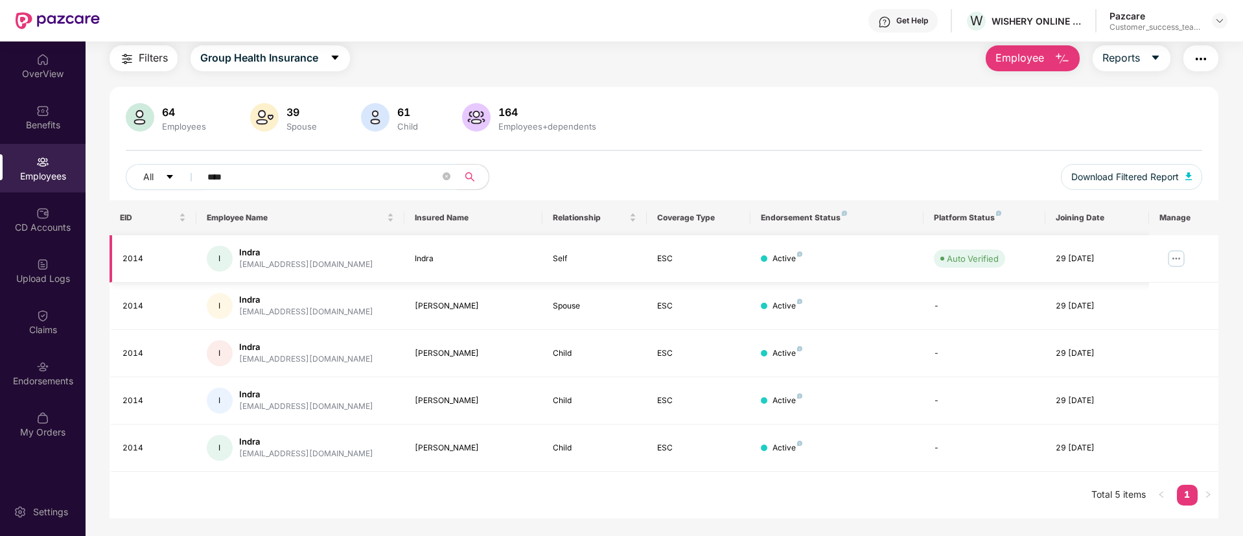
click at [1178, 259] on img at bounding box center [1176, 258] width 21 height 21
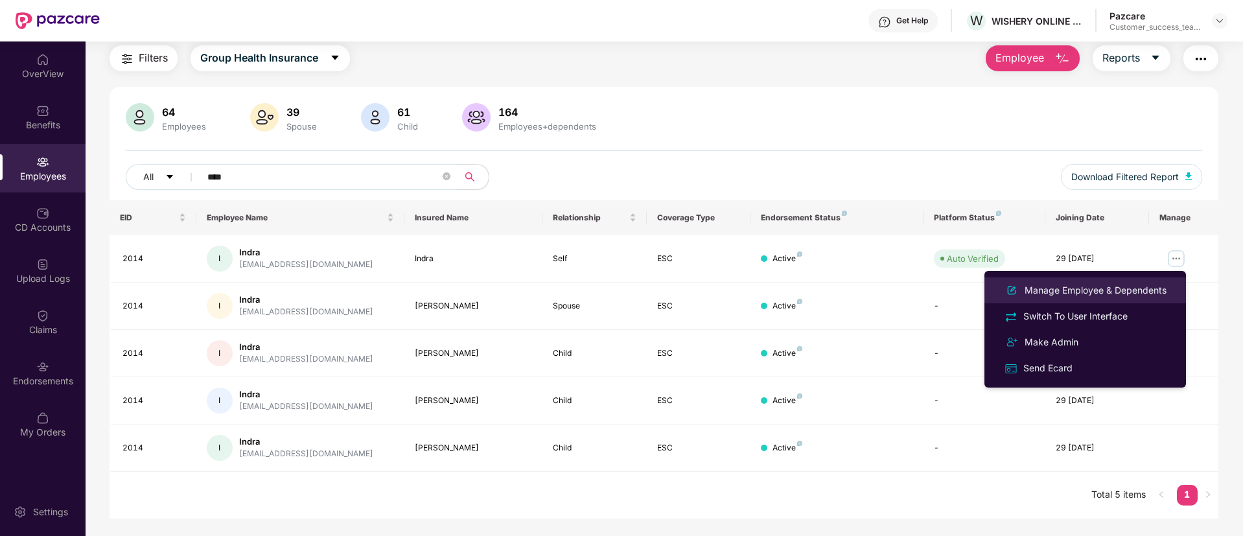
click at [1077, 293] on div "Manage Employee & Dependents" at bounding box center [1095, 290] width 147 height 14
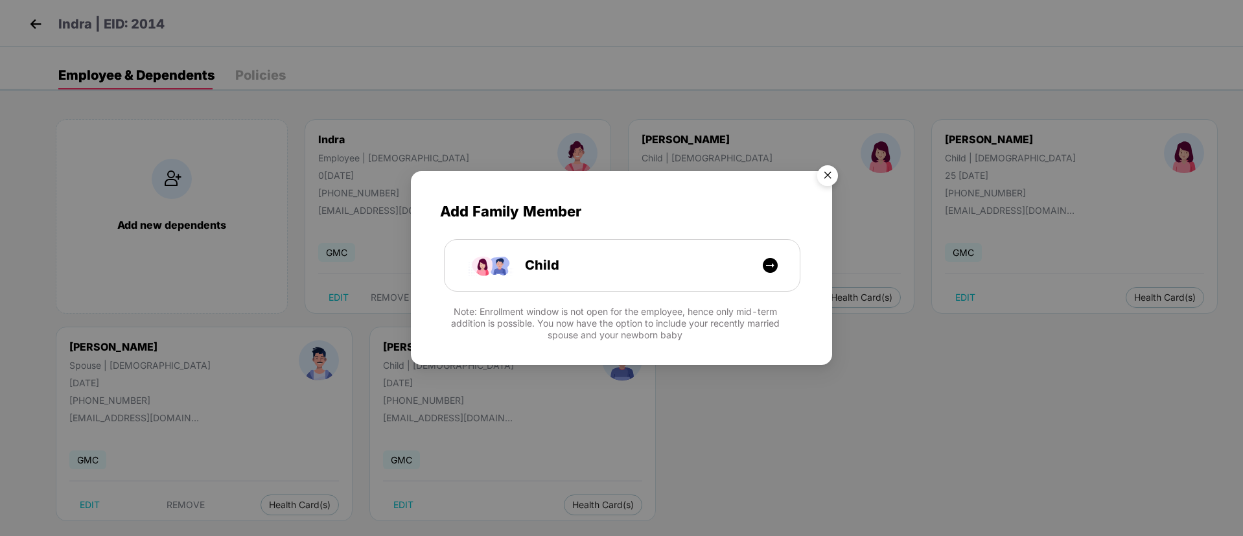
click at [825, 176] on img "Close" at bounding box center [827, 177] width 36 height 36
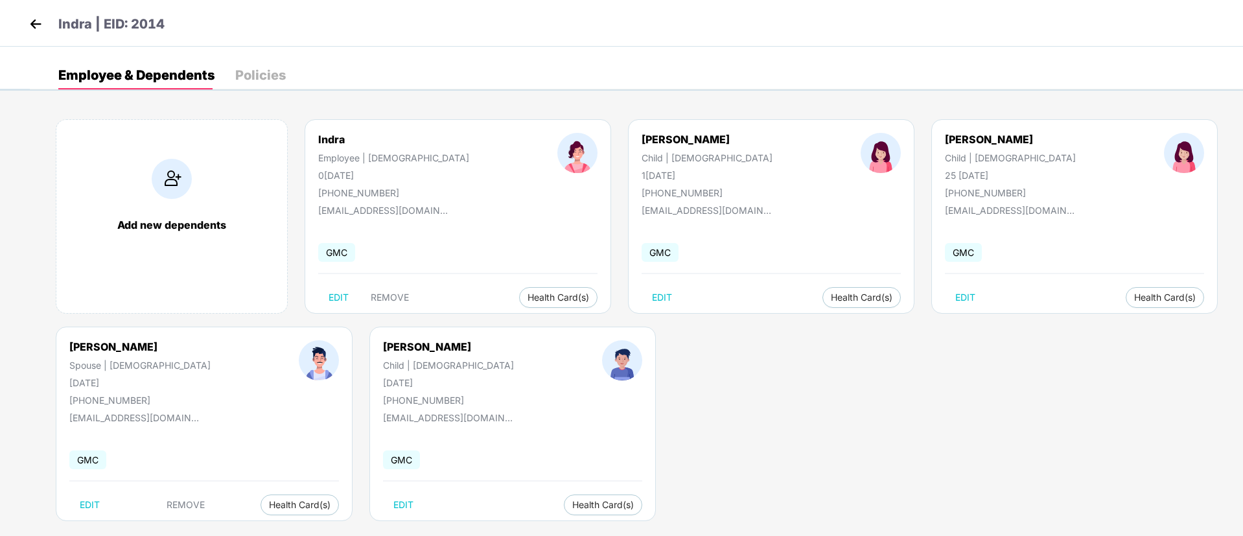
scroll to position [17, 0]
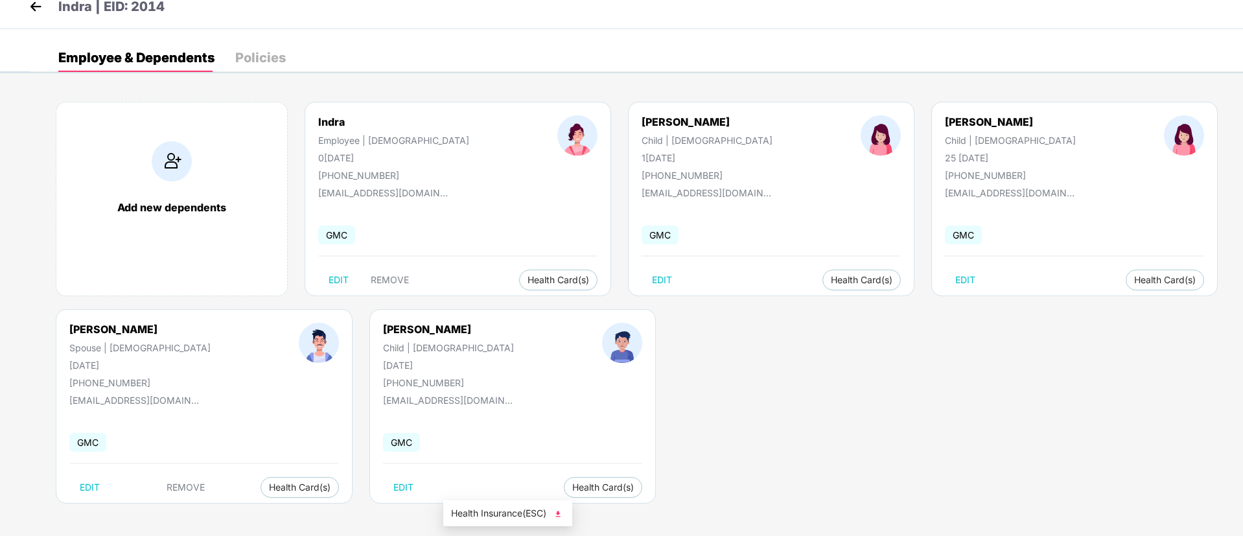
click at [486, 509] on span "Health Insurance(ESC)" at bounding box center [507, 513] width 113 height 14
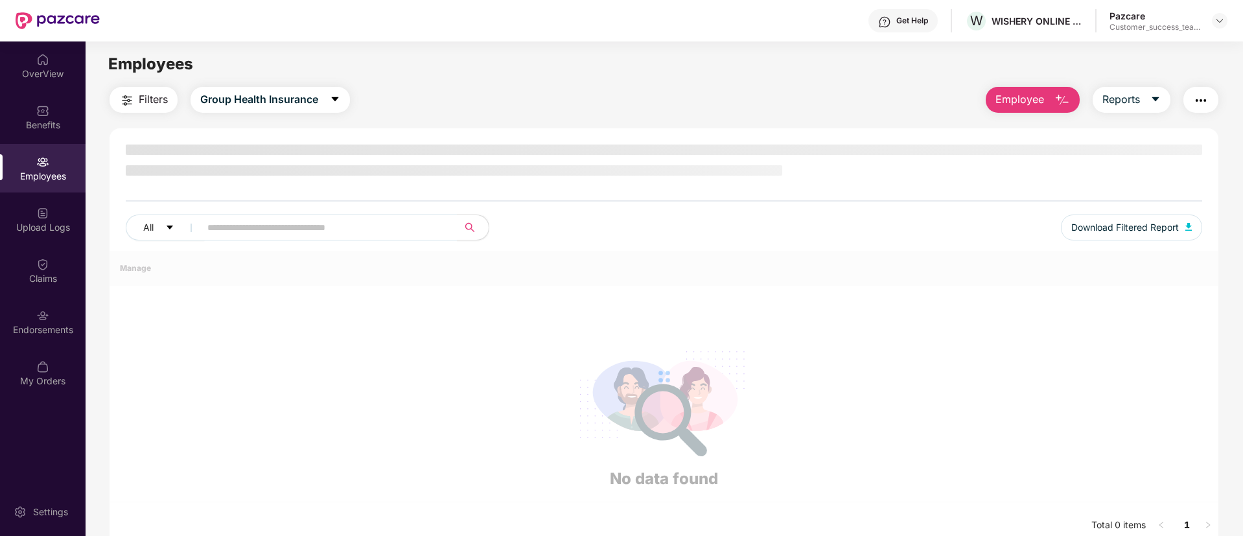
click at [47, 259] on img at bounding box center [42, 264] width 13 height 13
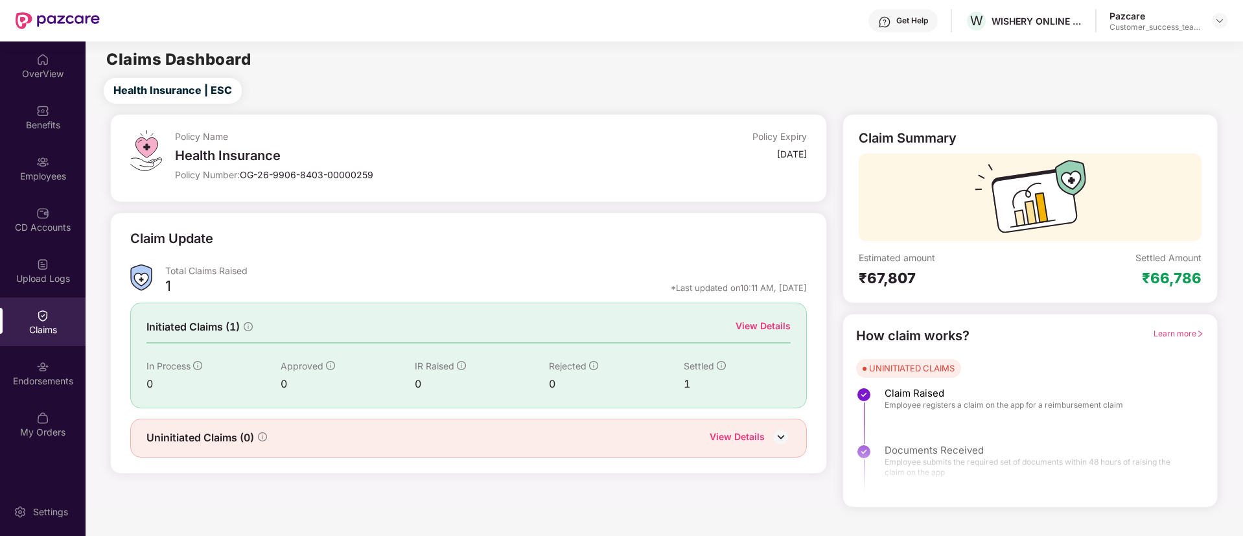
click at [778, 432] on img at bounding box center [780, 436] width 19 height 19
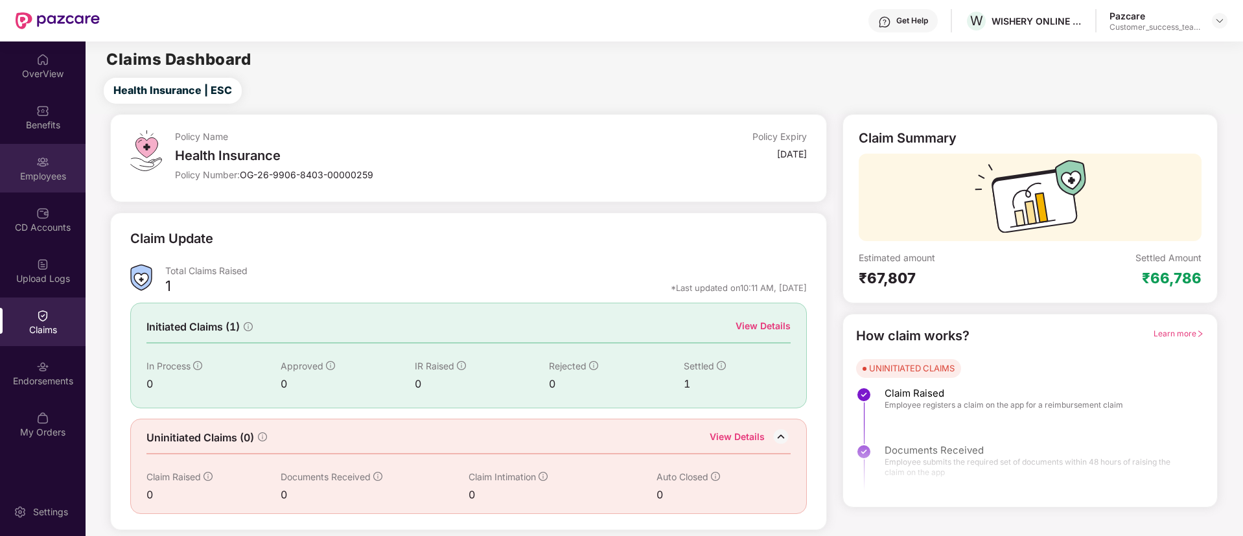
click at [49, 167] on img at bounding box center [42, 161] width 13 height 13
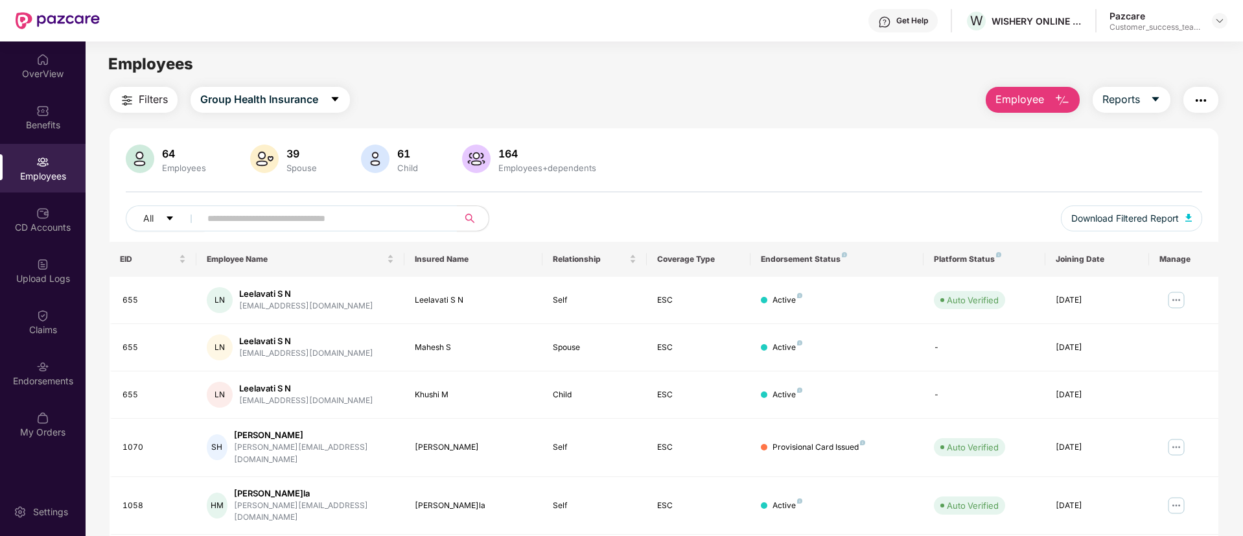
click at [1191, 97] on button "button" at bounding box center [1200, 100] width 35 height 26
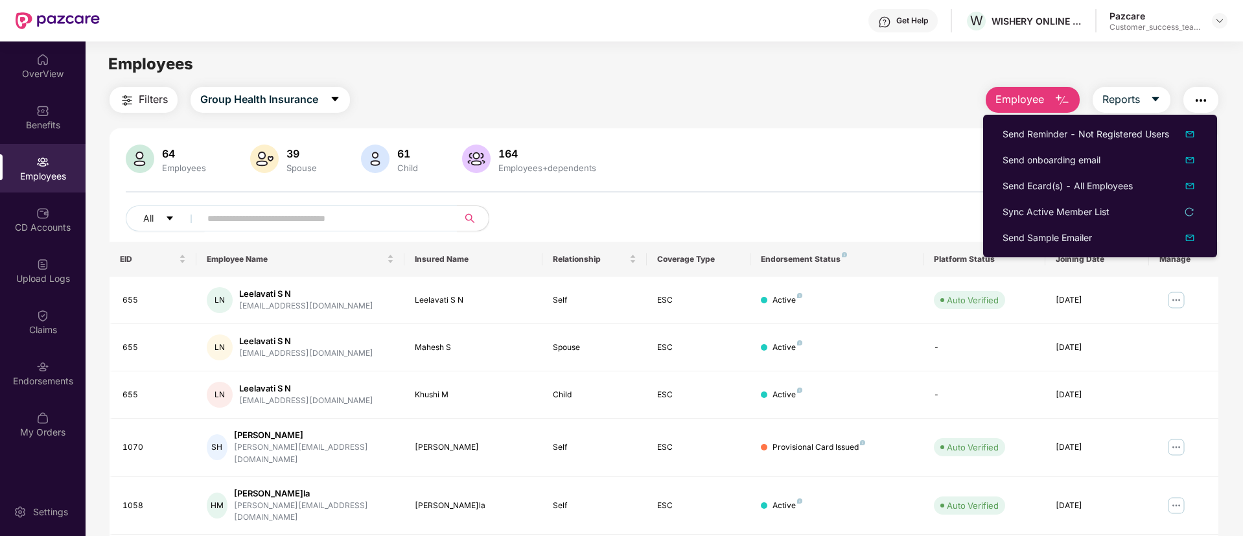
click at [1144, 115] on div "Send Reminder - Not Registered Users Send onboarding email Send Ecard(s) - All …" at bounding box center [1100, 186] width 234 height 143
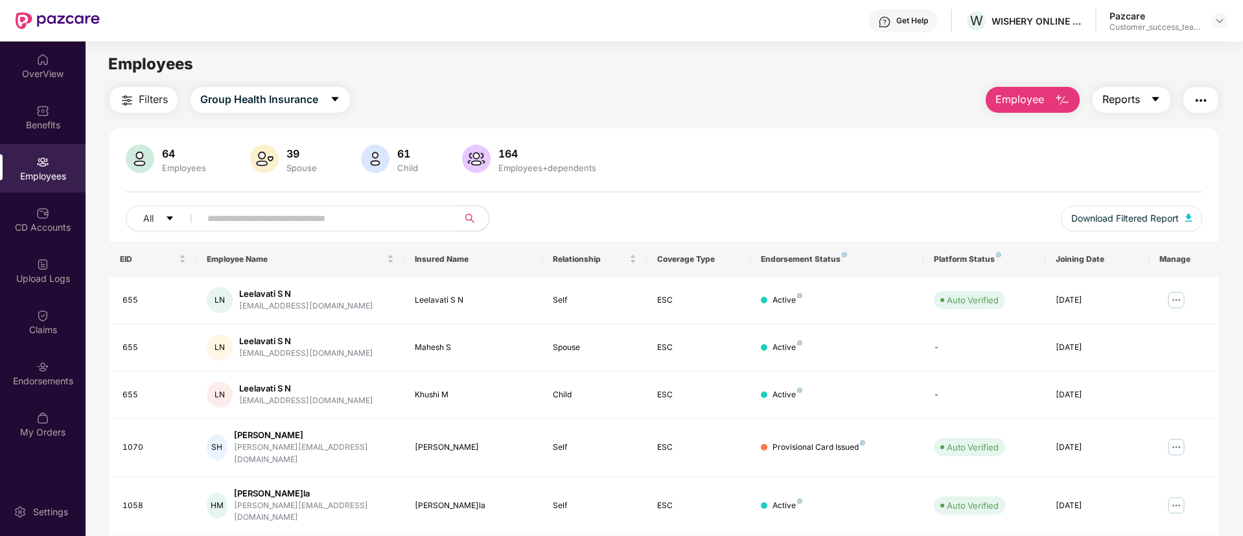
click at [1142, 107] on button "Reports" at bounding box center [1131, 100] width 78 height 26
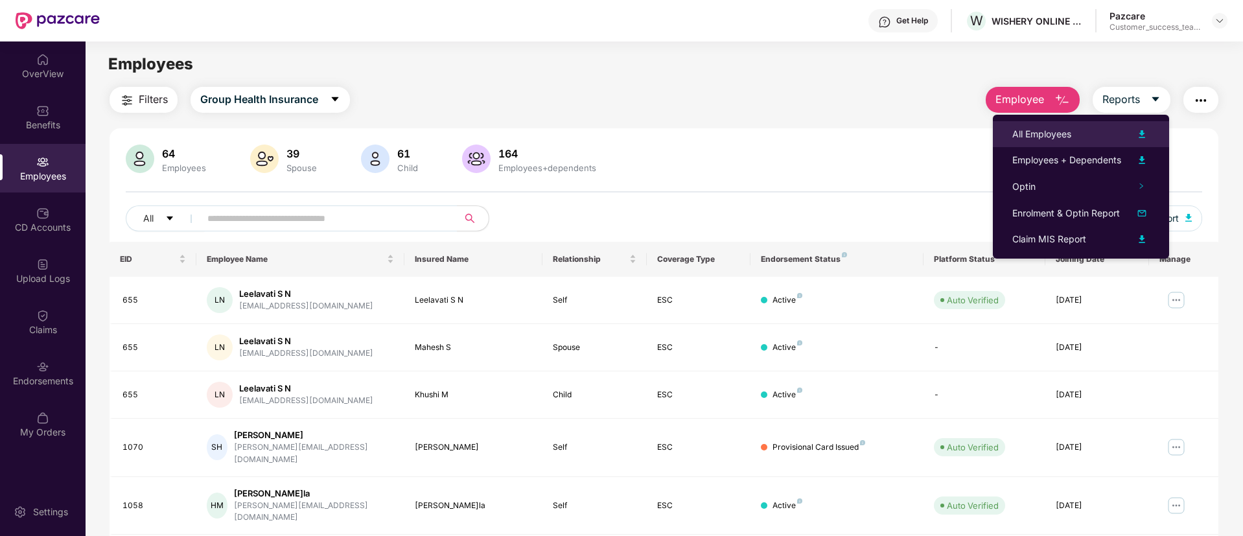
click at [1083, 134] on div "All Employees" at bounding box center [1080, 134] width 137 height 16
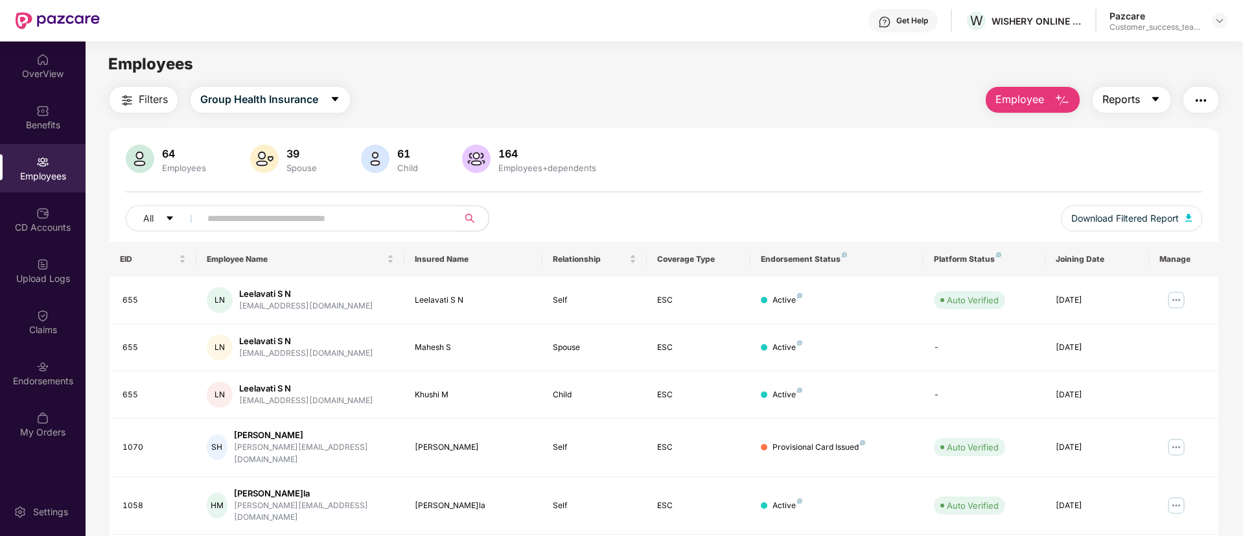
click at [1115, 102] on span "Reports" at bounding box center [1121, 99] width 38 height 16
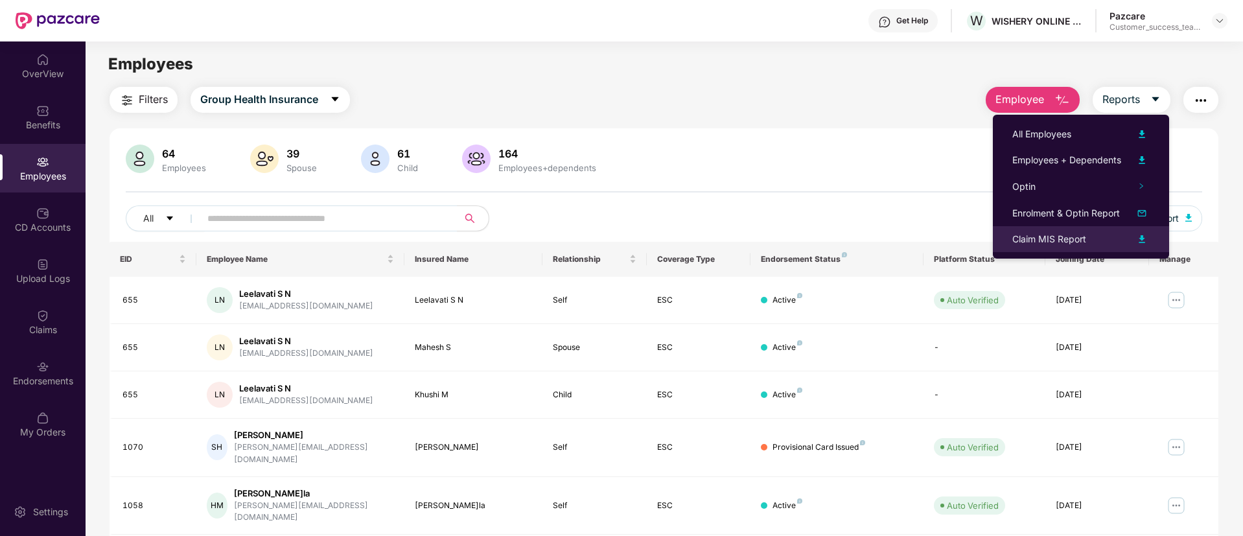
click at [1088, 238] on div "Claim MIS Report" at bounding box center [1080, 239] width 137 height 16
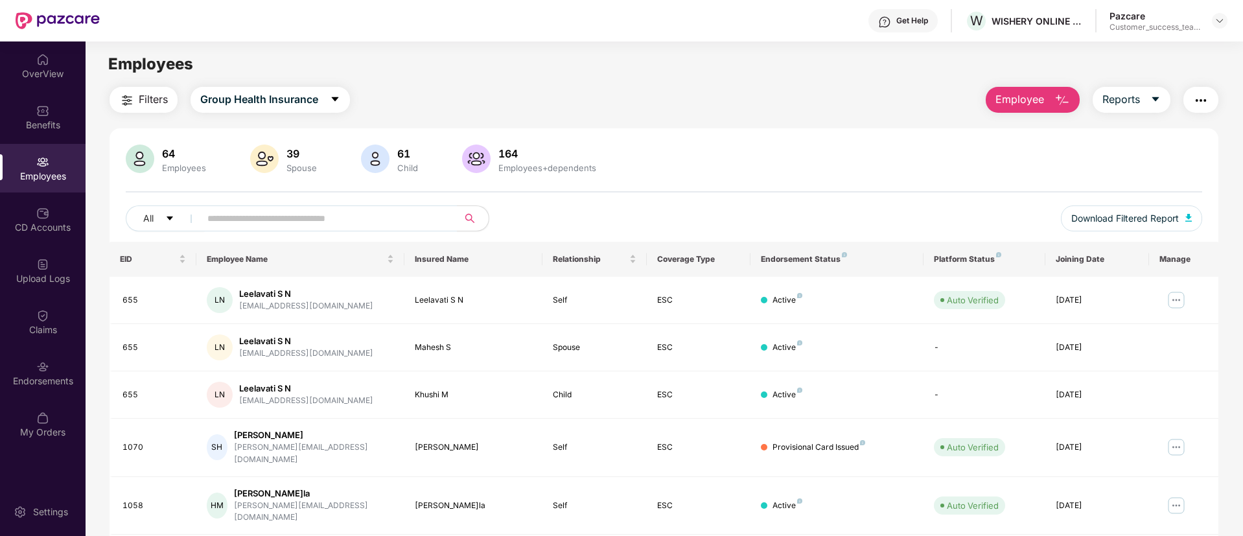
click at [1054, 97] on img "button" at bounding box center [1062, 101] width 16 height 16
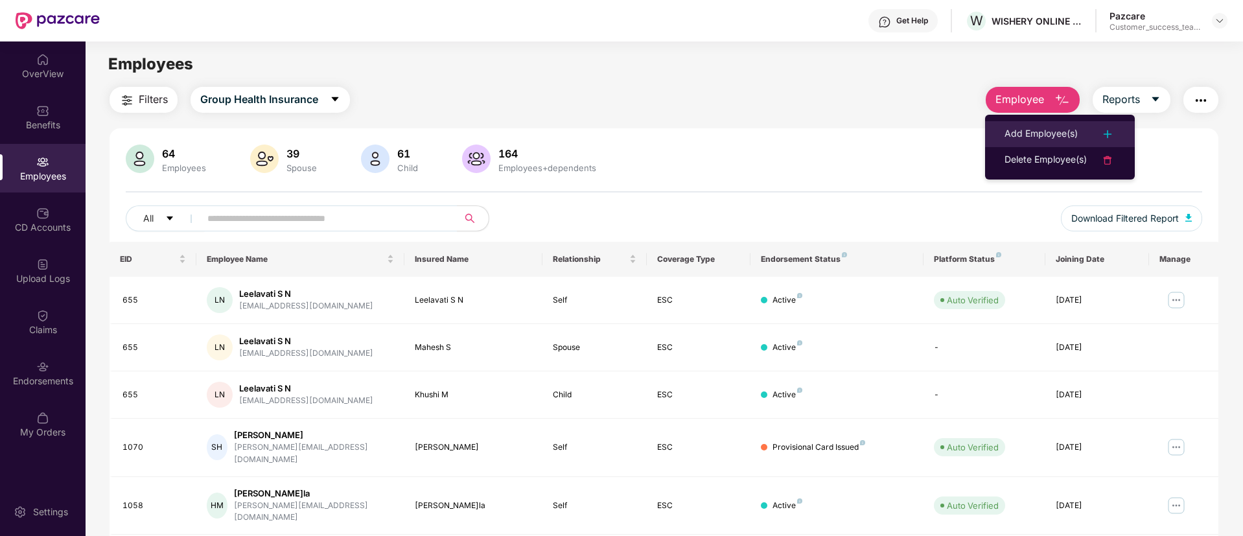
click at [1101, 137] on img at bounding box center [1107, 134] width 16 height 16
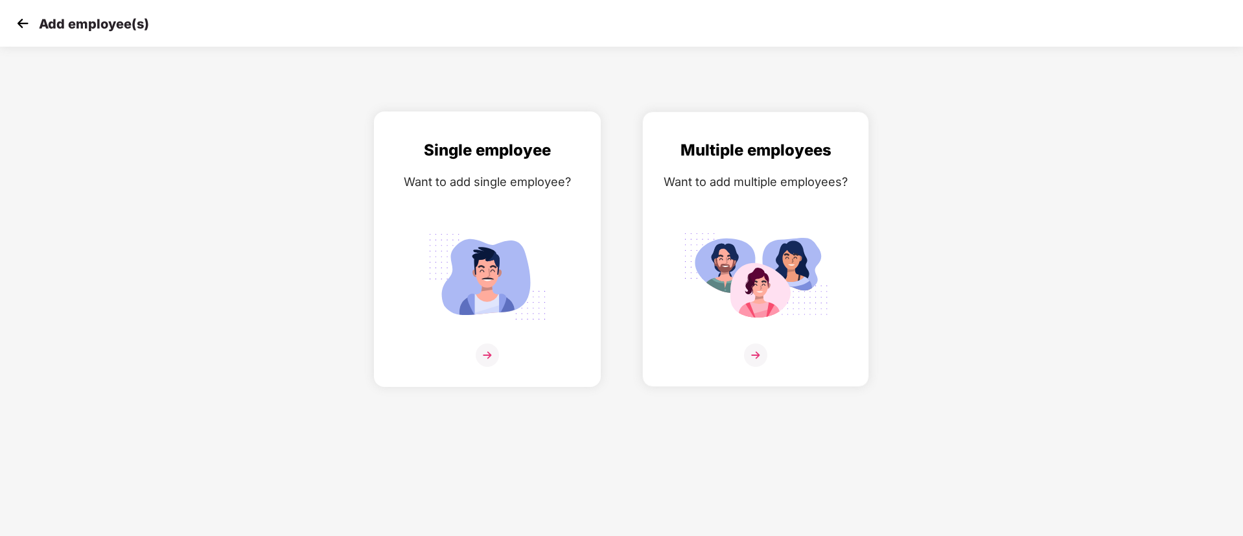
click at [485, 358] on img at bounding box center [487, 354] width 23 height 23
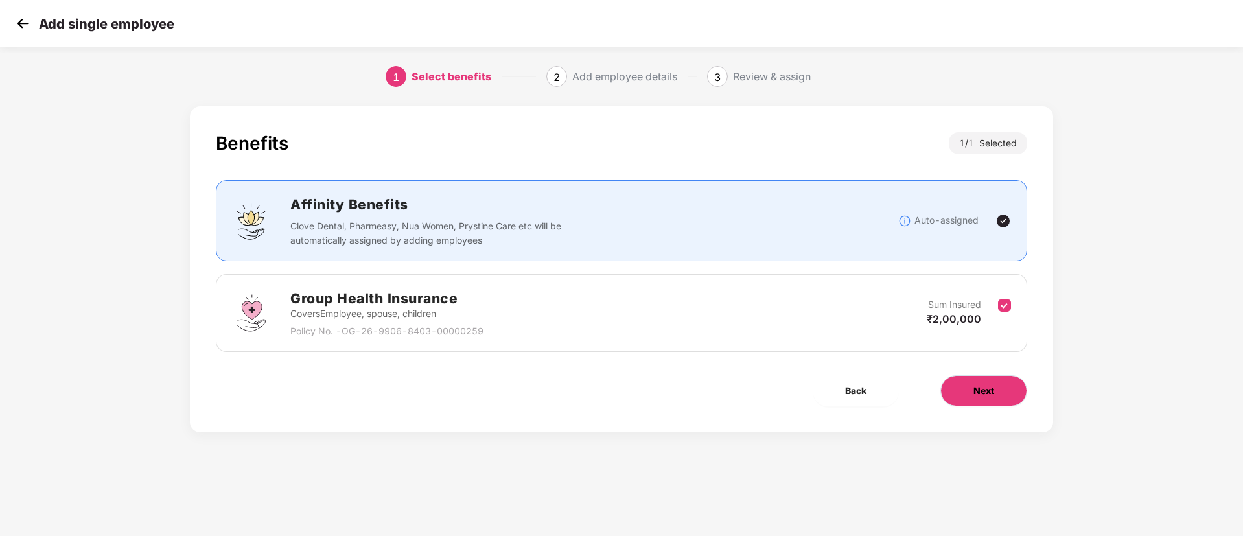
click at [1004, 393] on button "Next" at bounding box center [983, 390] width 87 height 31
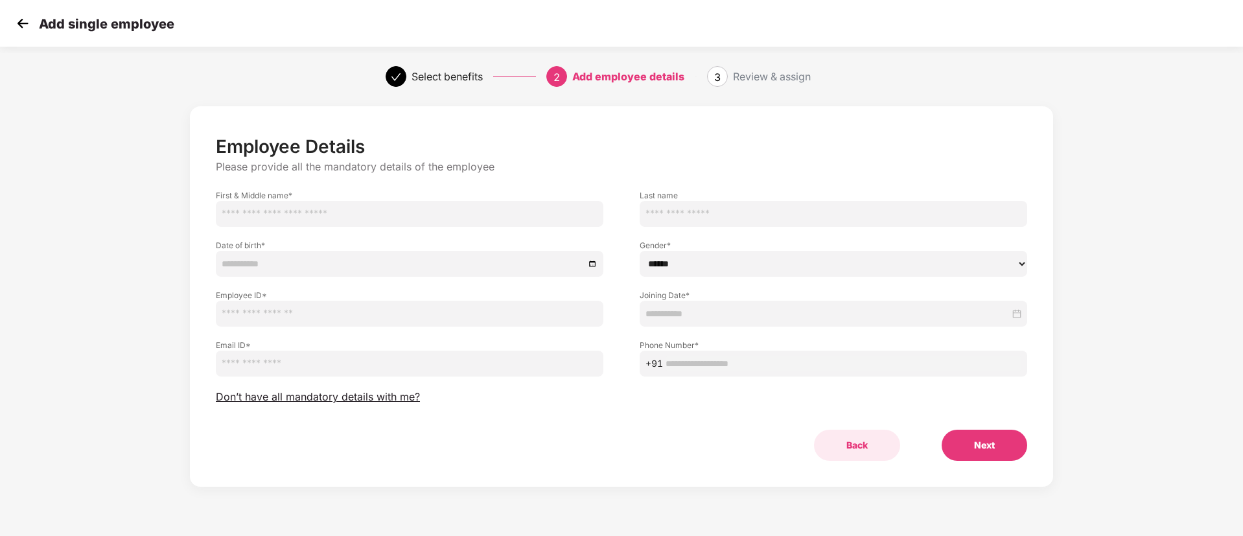
click at [869, 444] on button "Back" at bounding box center [857, 445] width 86 height 31
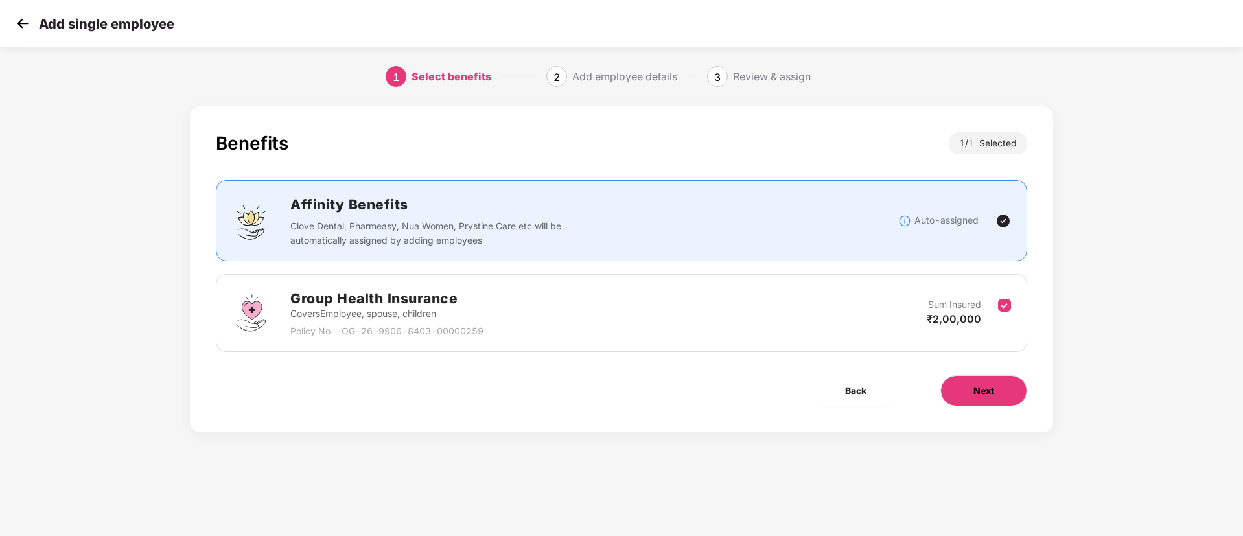
click at [973, 384] on span "Next" at bounding box center [983, 391] width 21 height 14
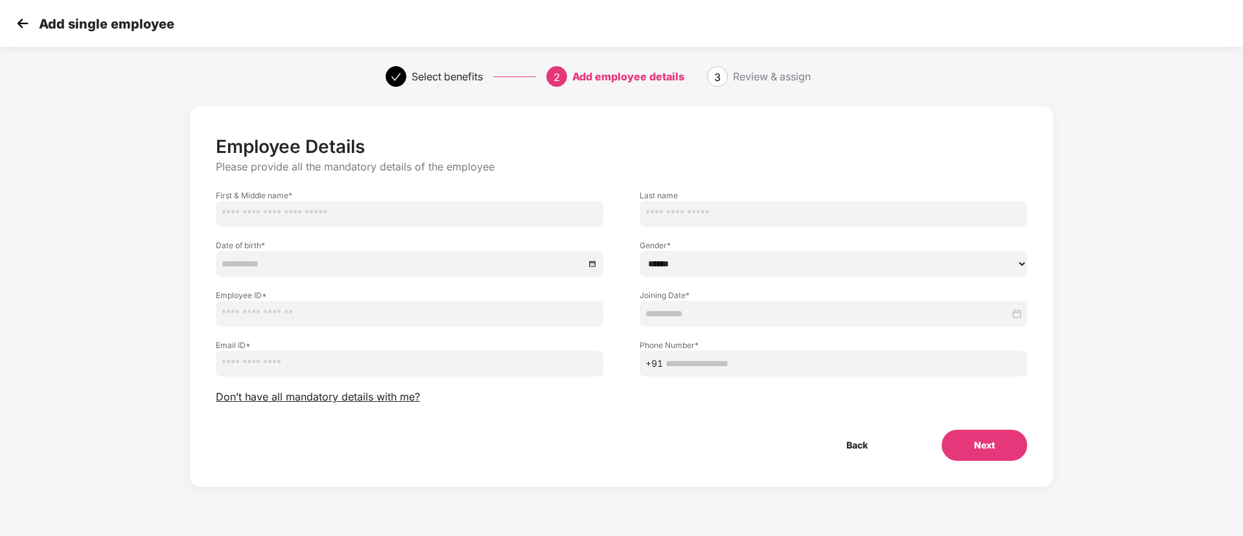
click at [408, 197] on label "First & Middle name *" at bounding box center [409, 195] width 387 height 11
click at [358, 216] on input "text" at bounding box center [409, 214] width 387 height 26
click at [590, 418] on div "Employee Details Please provide all the mandatory details of the employee First…" at bounding box center [621, 297] width 811 height 325
click at [354, 395] on span "Don’t have all mandatory details with me?" at bounding box center [318, 397] width 204 height 14
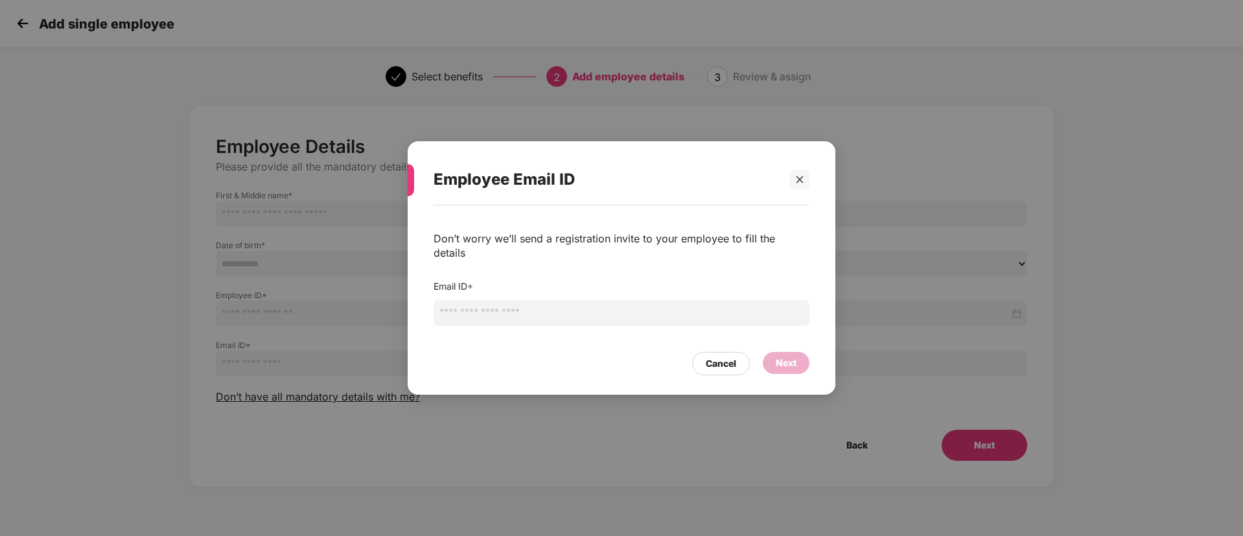
click at [549, 306] on input "email" at bounding box center [621, 313] width 376 height 26
click at [805, 186] on div at bounding box center [799, 179] width 19 height 19
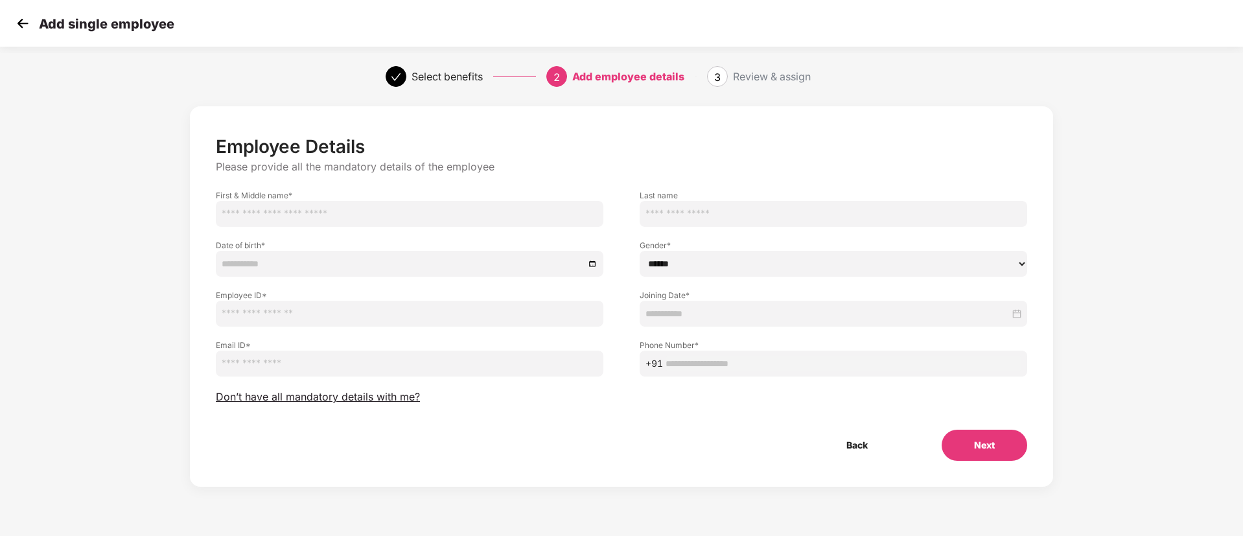
click at [23, 22] on img at bounding box center [22, 23] width 19 height 19
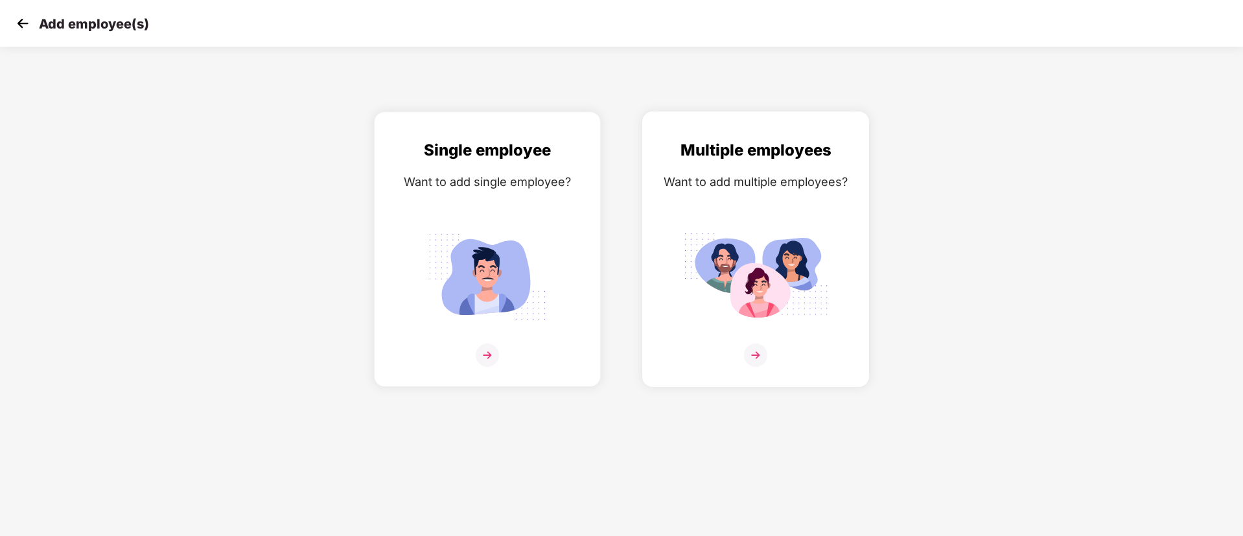
click at [757, 356] on img at bounding box center [755, 354] width 23 height 23
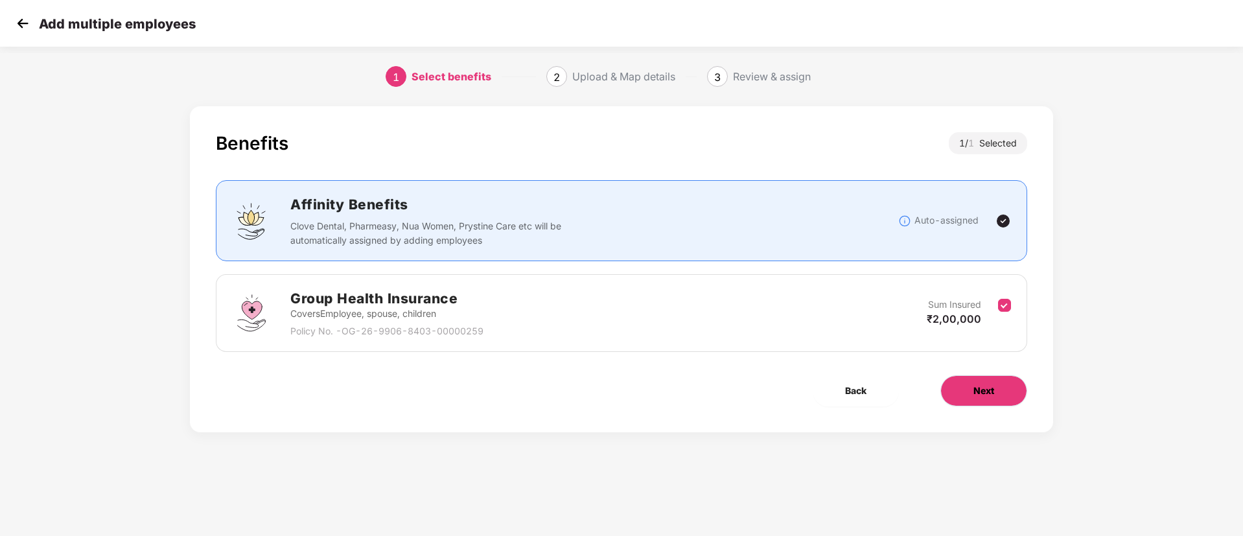
click at [996, 395] on button "Next" at bounding box center [983, 390] width 87 height 31
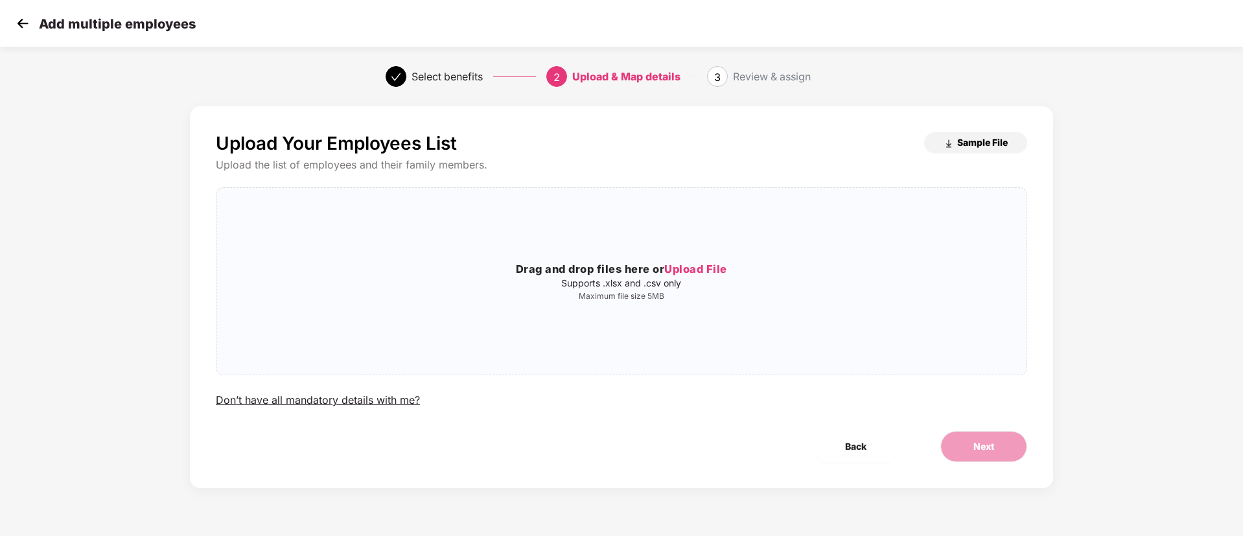
click at [979, 143] on span "Sample File" at bounding box center [982, 142] width 51 height 12
click at [23, 16] on img at bounding box center [22, 23] width 19 height 19
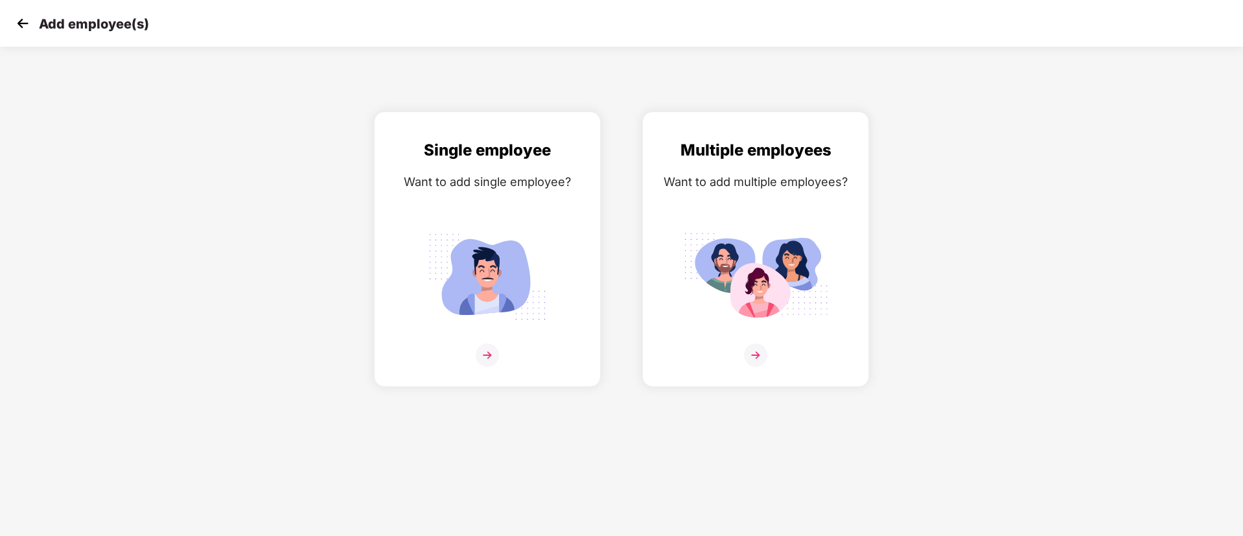
click at [23, 16] on img at bounding box center [22, 23] width 19 height 19
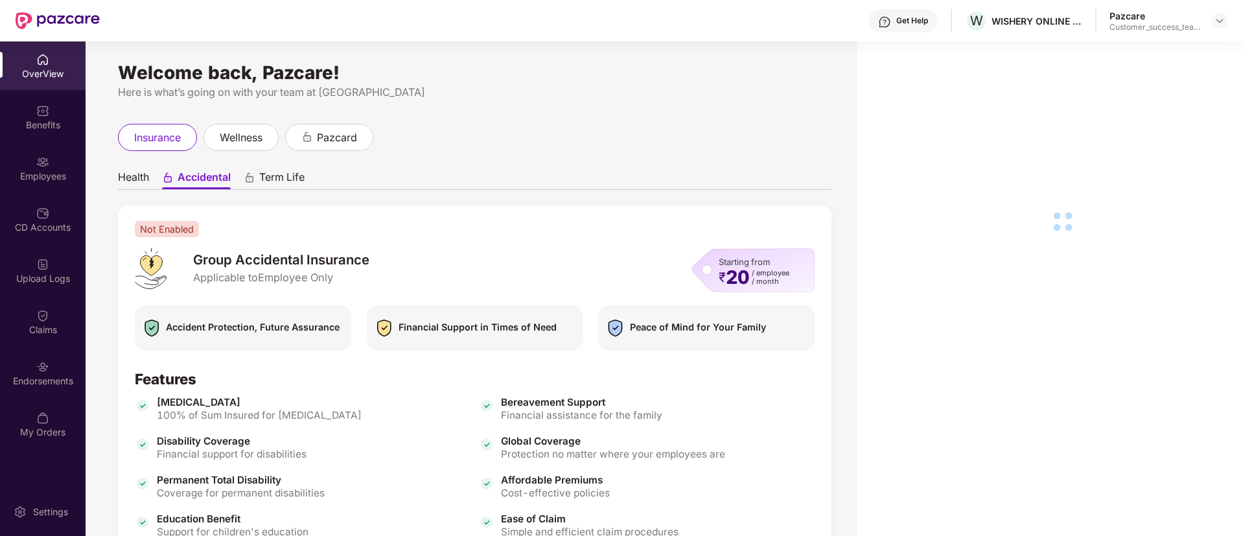
click at [43, 171] on div "Employees" at bounding box center [43, 176] width 86 height 13
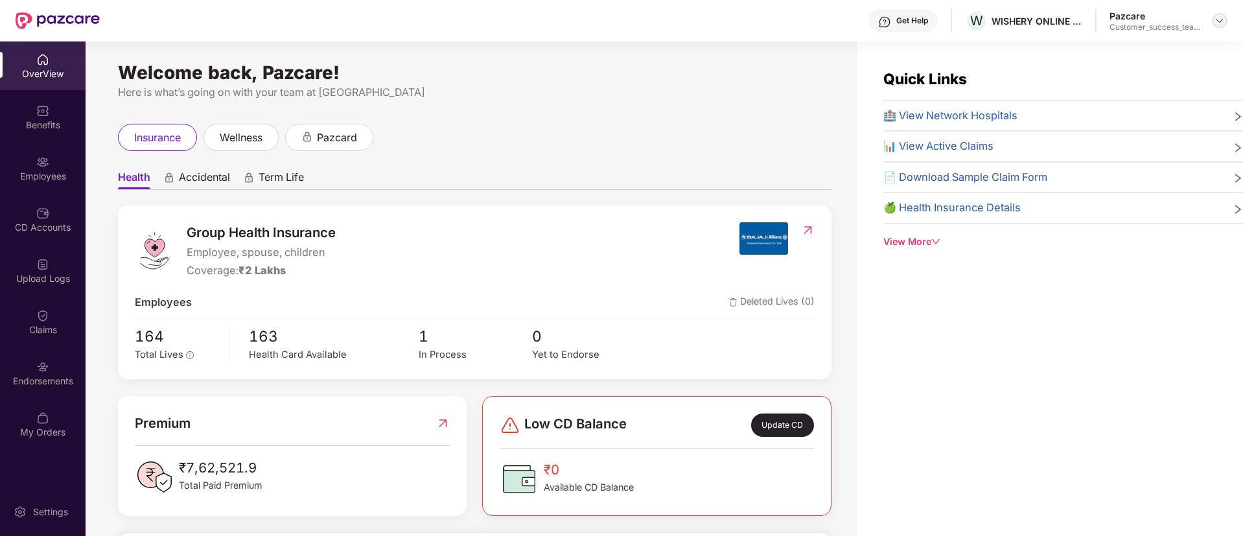
click at [1217, 17] on img at bounding box center [1219, 21] width 10 height 10
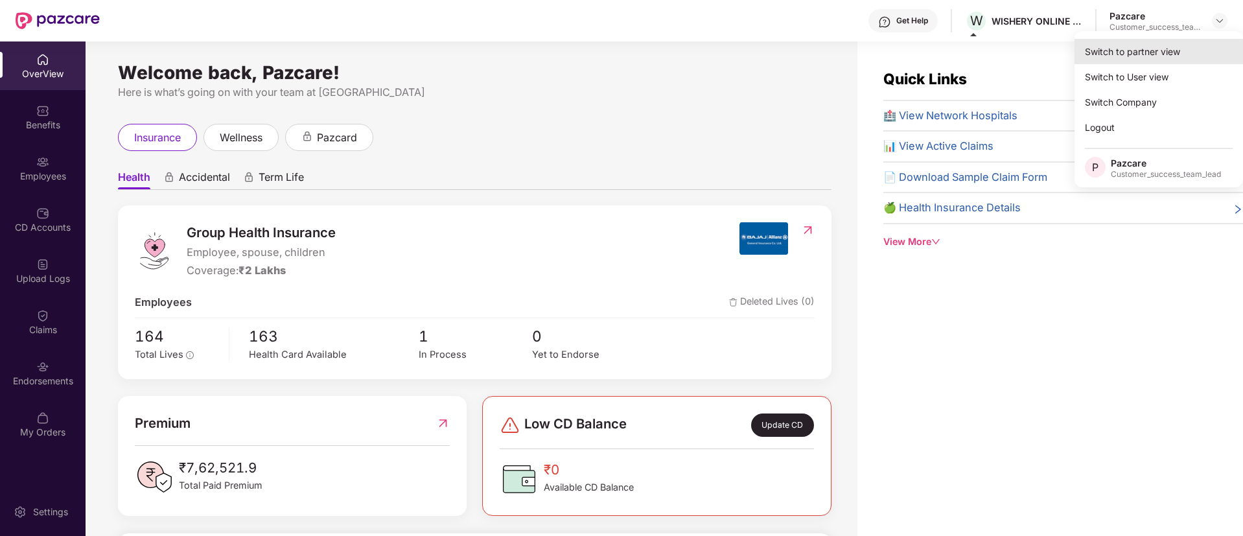
click at [1135, 60] on div "Switch to partner view" at bounding box center [1158, 51] width 168 height 25
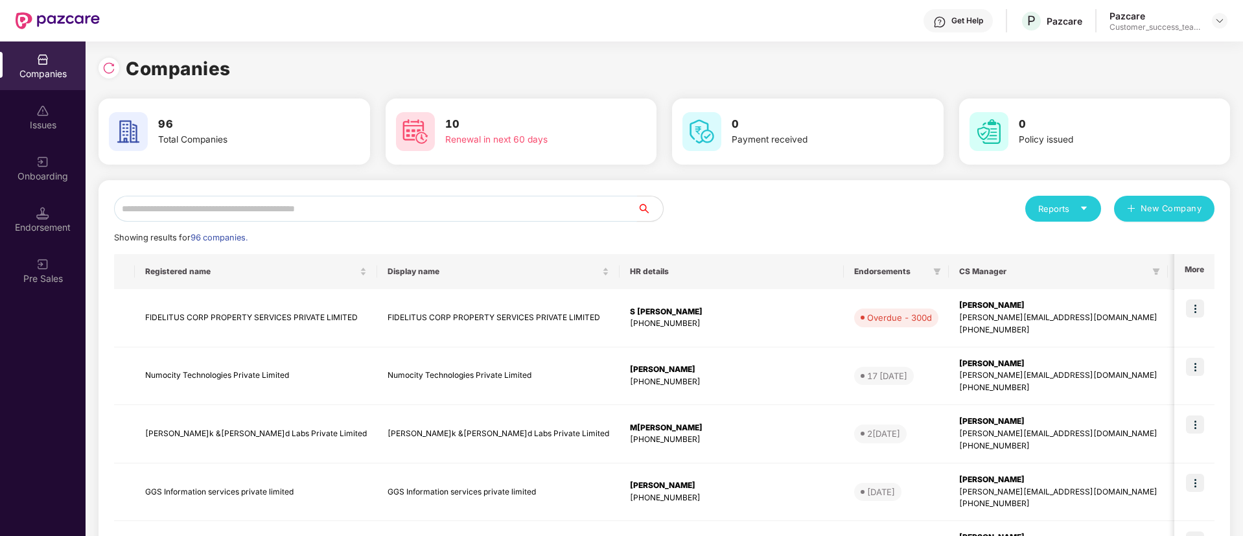
click at [294, 208] on input "text" at bounding box center [375, 209] width 523 height 26
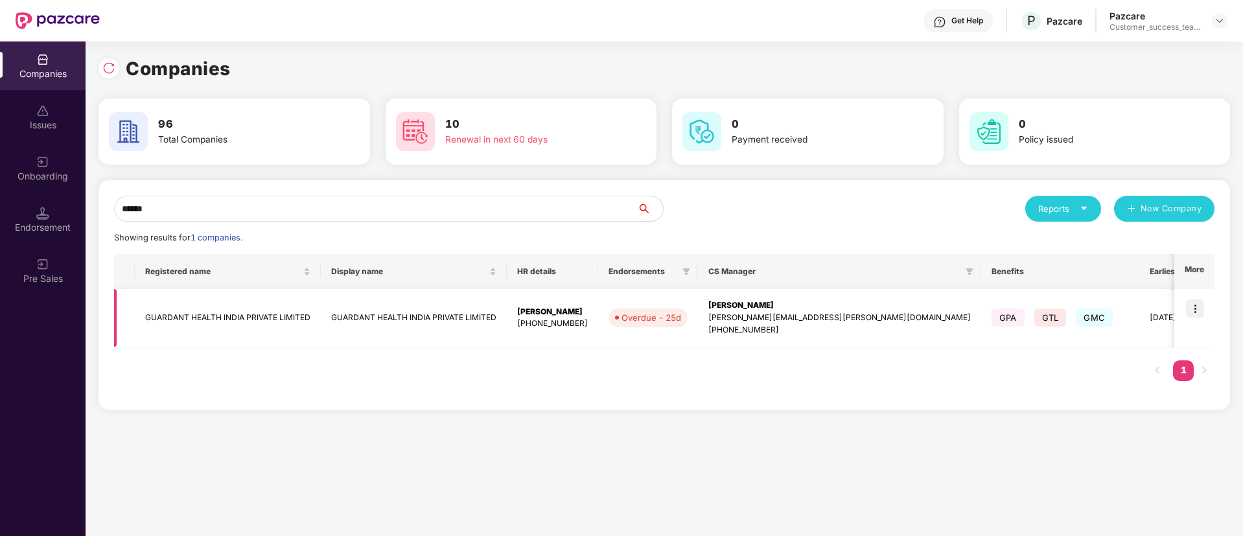
type input "******"
click at [1201, 306] on img at bounding box center [1195, 308] width 18 height 18
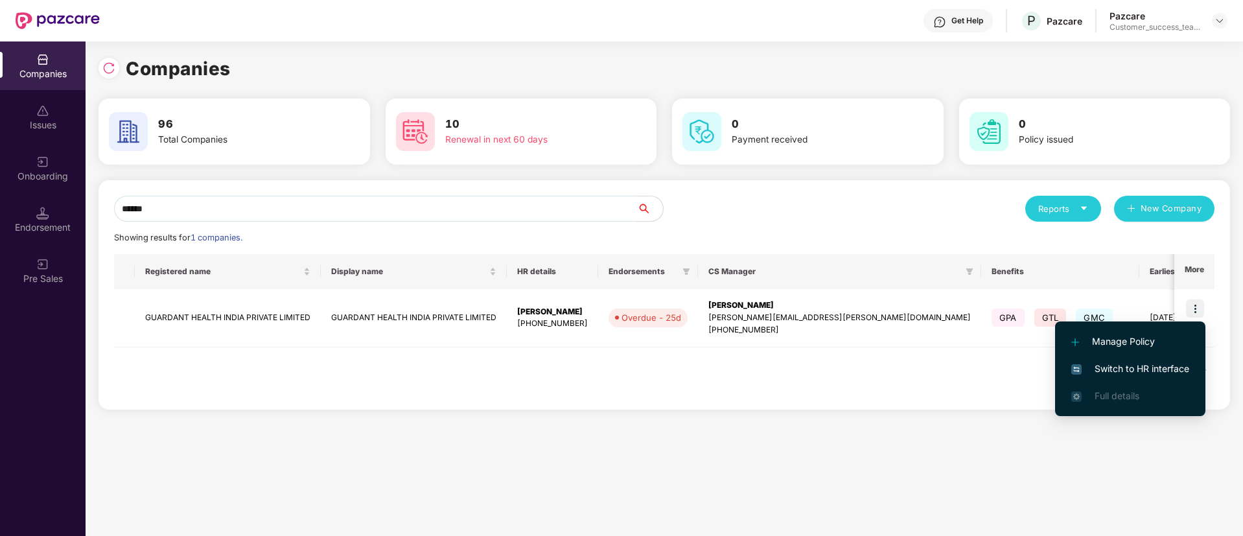
click at [1111, 366] on span "Switch to HR interface" at bounding box center [1130, 369] width 118 height 14
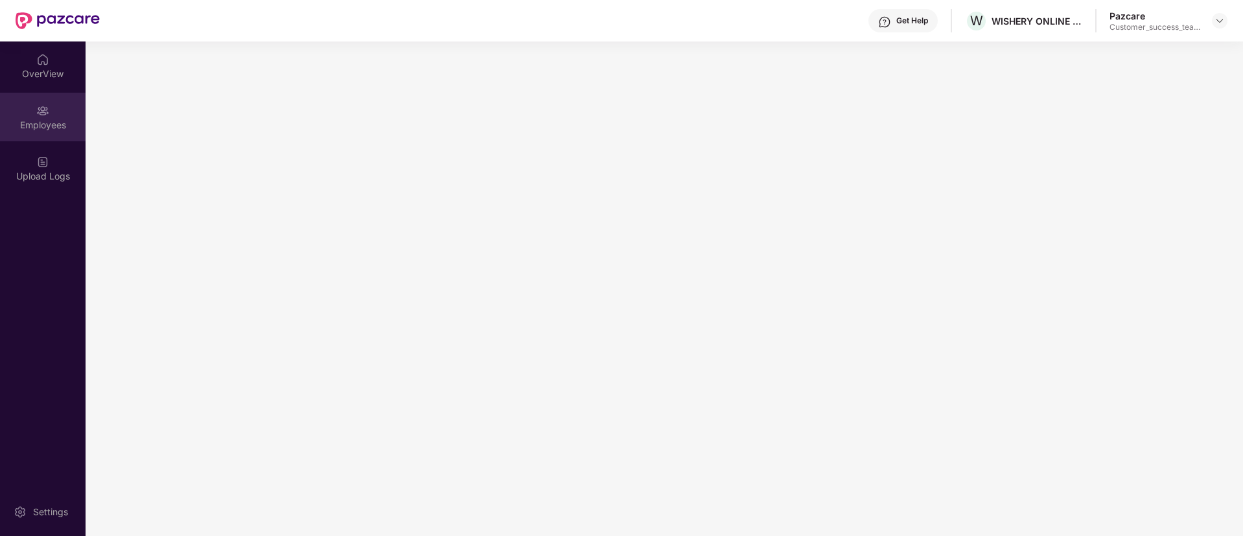
click at [69, 128] on div "Employees" at bounding box center [43, 125] width 86 height 13
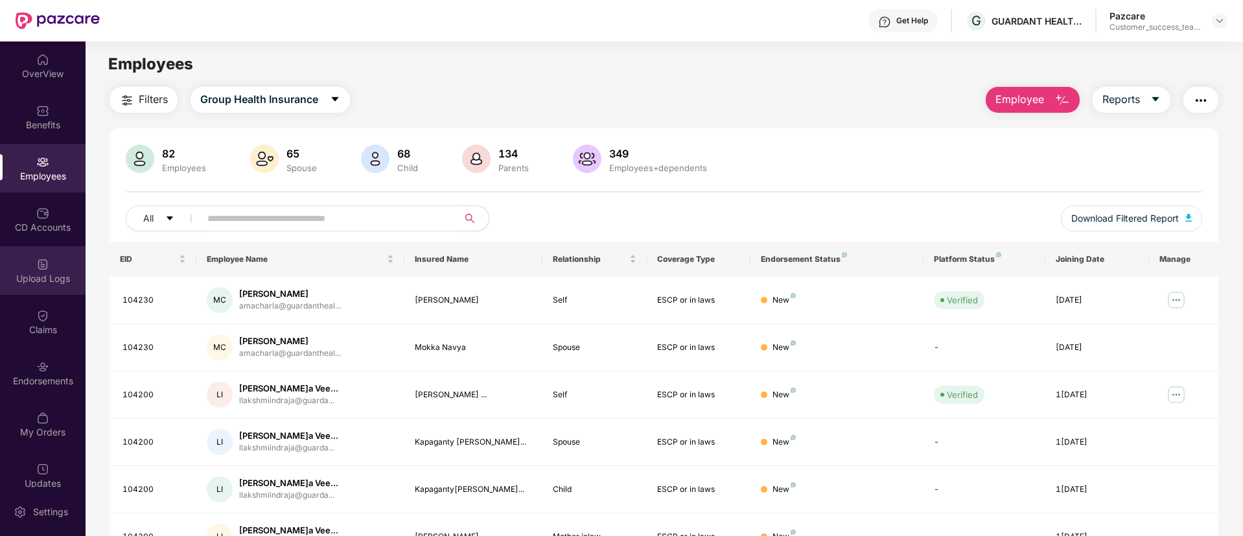
click at [50, 270] on div "Upload Logs" at bounding box center [43, 270] width 86 height 49
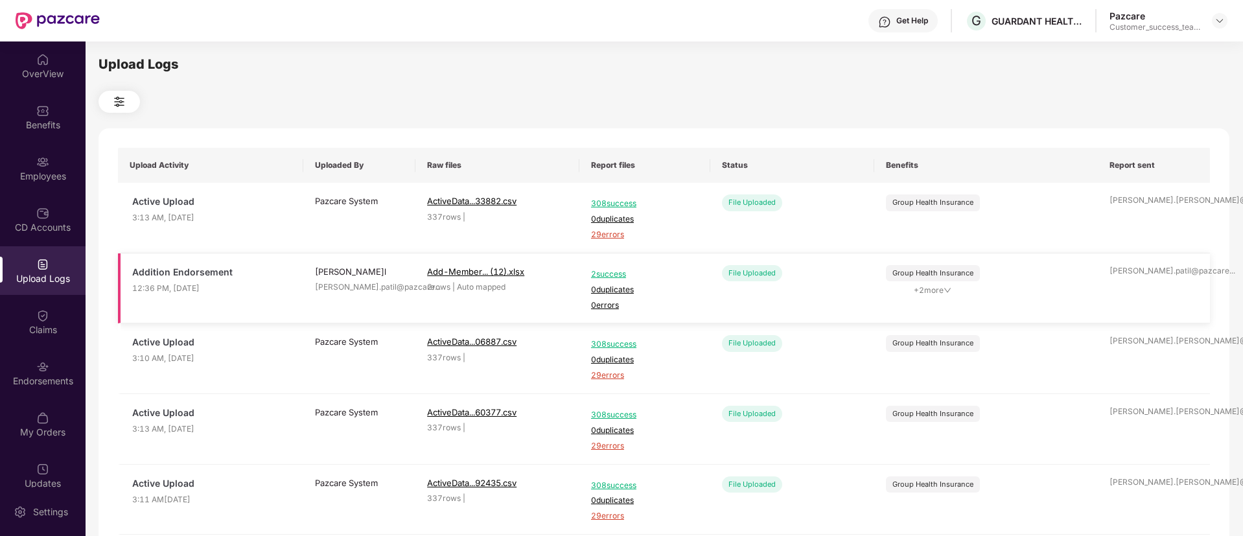
click at [952, 292] on span "+ 2 more" at bounding box center [933, 290] width 94 height 12
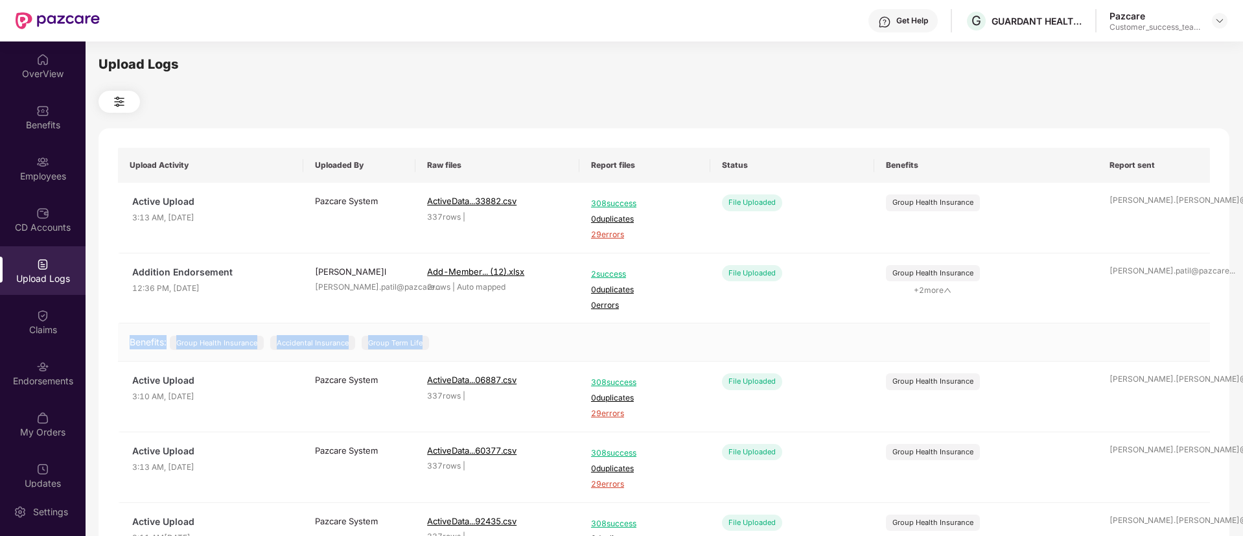
drag, startPoint x: 445, startPoint y: 343, endPoint x: 124, endPoint y: 341, distance: 320.7
click at [124, 341] on td "Benefits: Group Health Insurance Accidental Insurance Group Term Life" at bounding box center [664, 342] width 1092 height 38
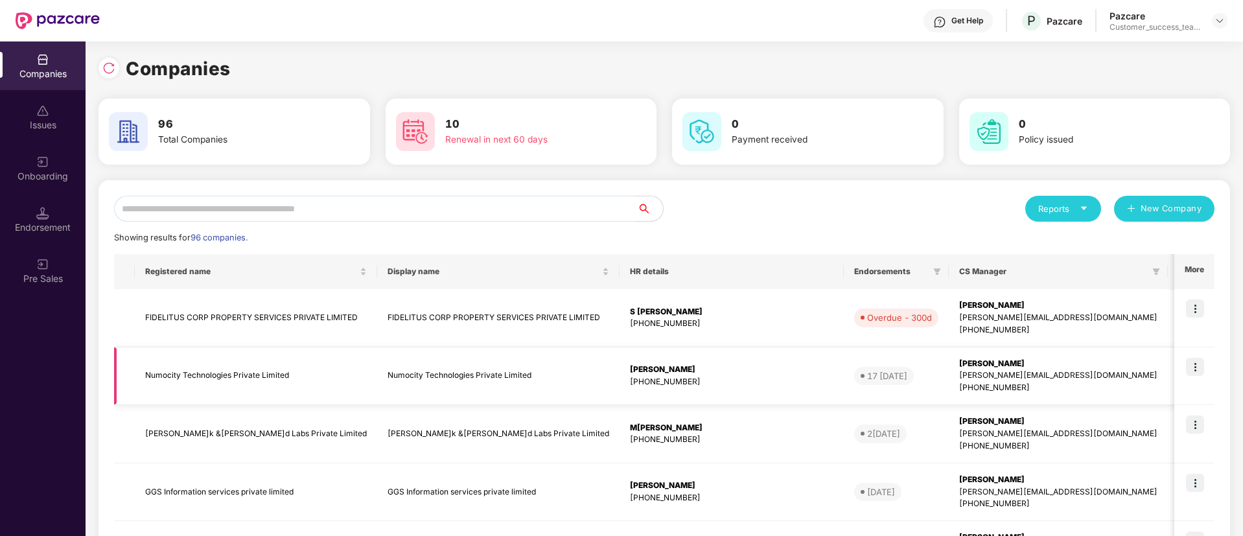
click at [1200, 363] on img at bounding box center [1195, 367] width 18 height 18
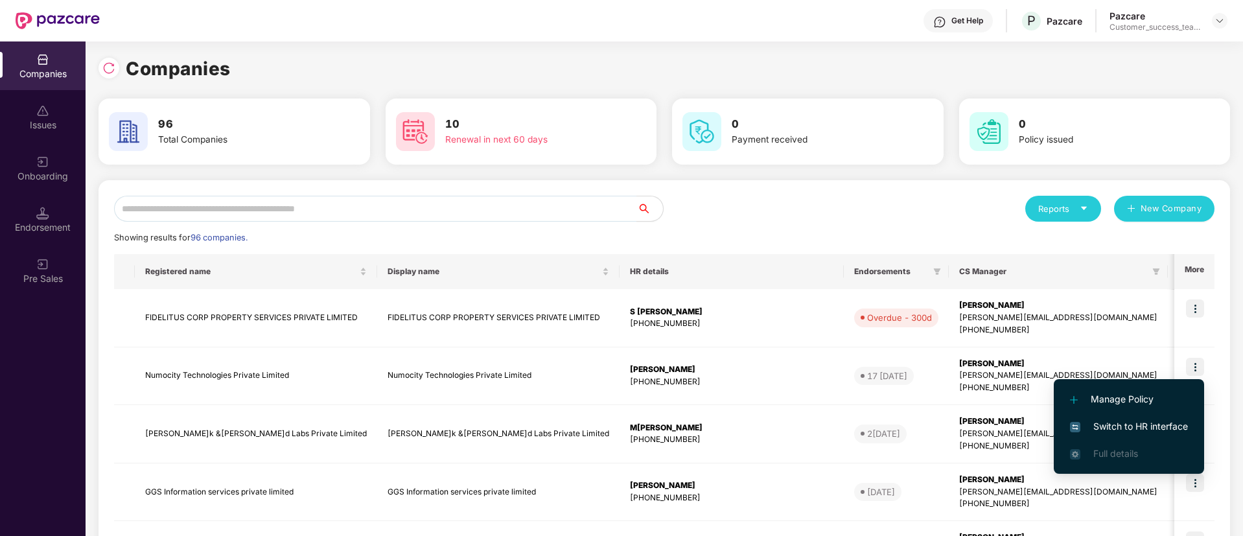
click at [1128, 429] on span "Switch to HR interface" at bounding box center [1129, 426] width 118 height 14
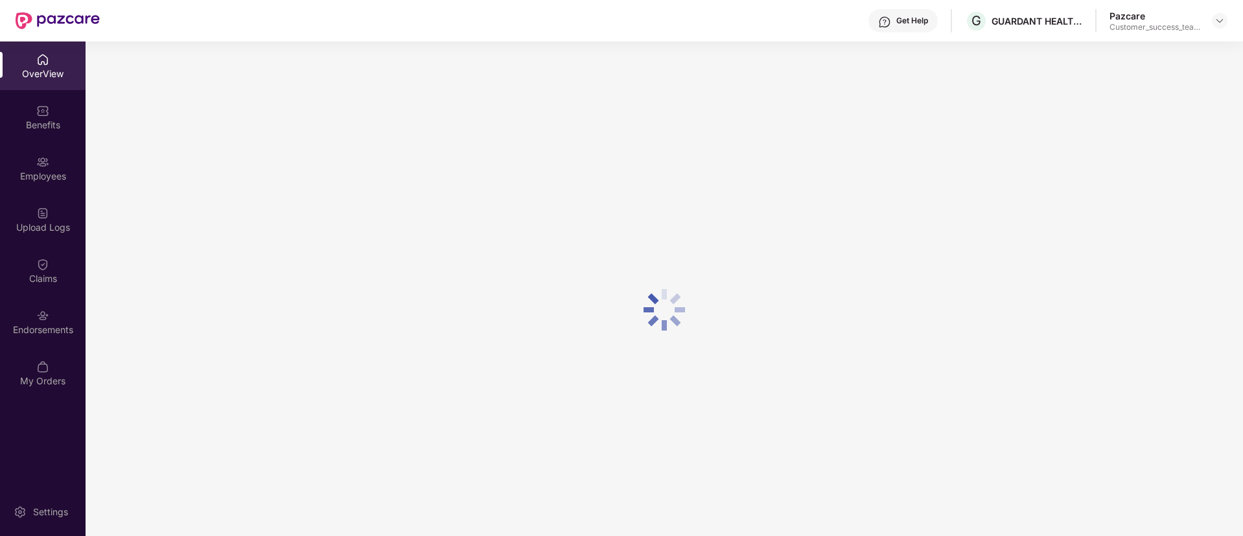
click at [68, 146] on div "Employees" at bounding box center [43, 168] width 86 height 49
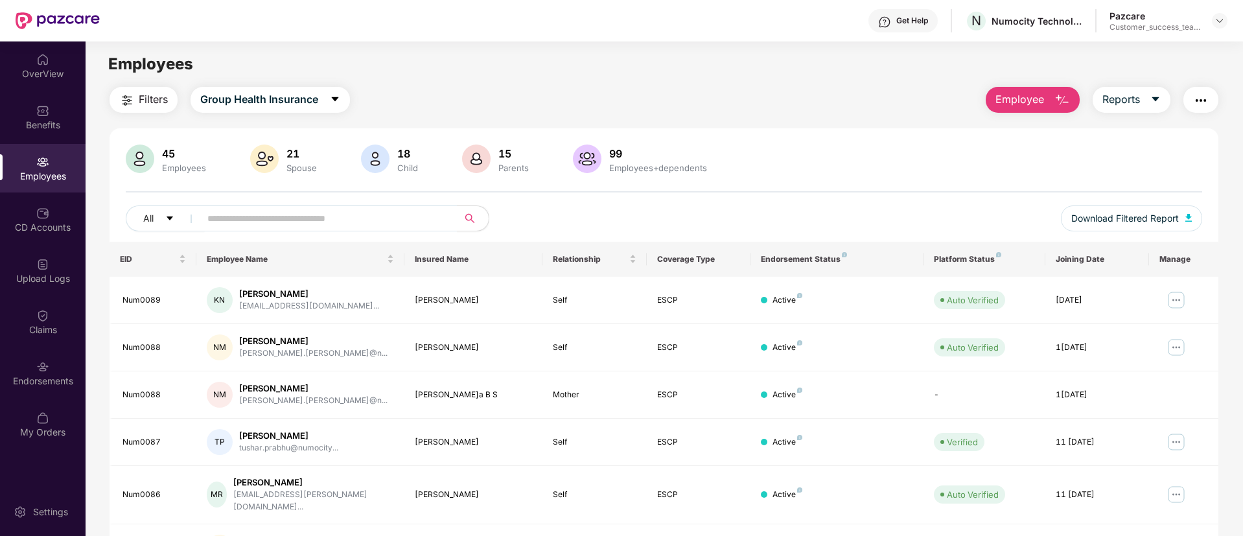
click at [1056, 98] on img "button" at bounding box center [1062, 101] width 16 height 16
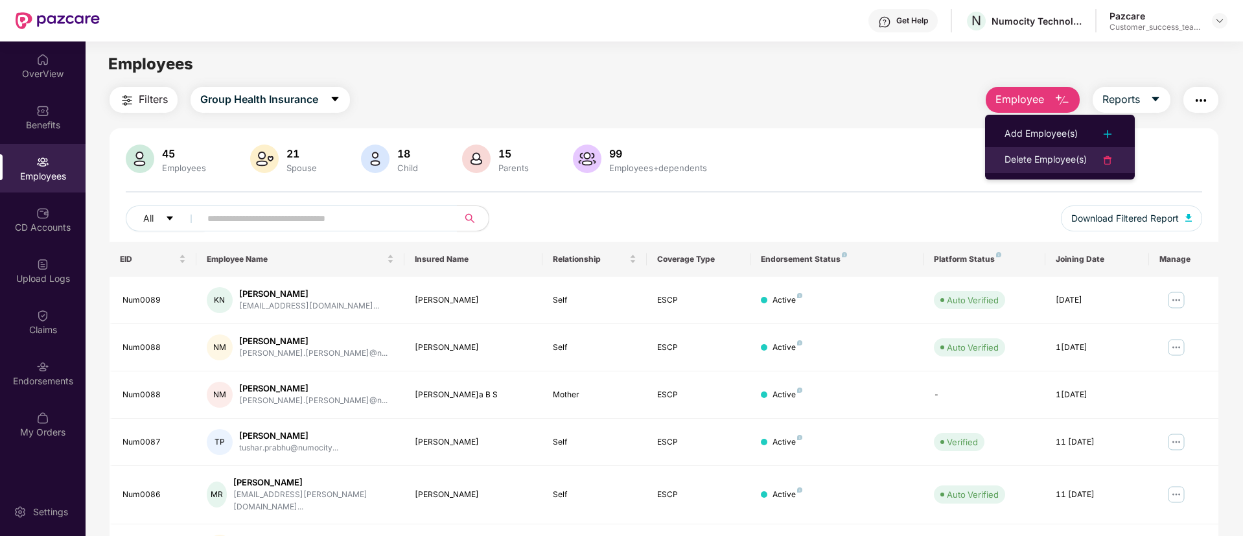
click at [1076, 157] on div "Delete Employee(s)" at bounding box center [1045, 160] width 82 height 16
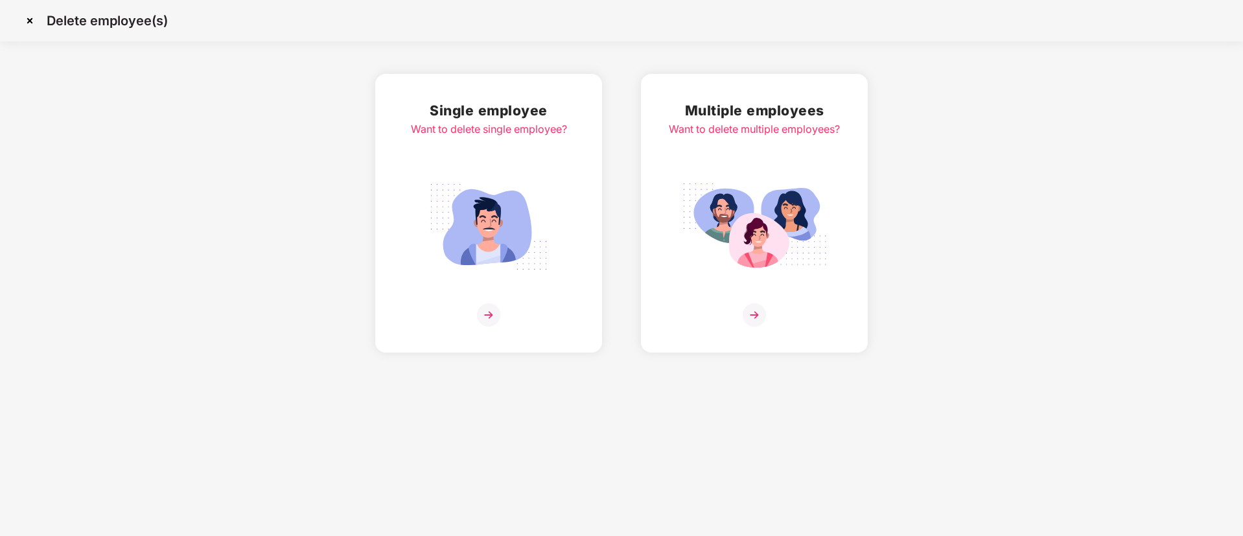
click at [494, 312] on img at bounding box center [488, 314] width 23 height 23
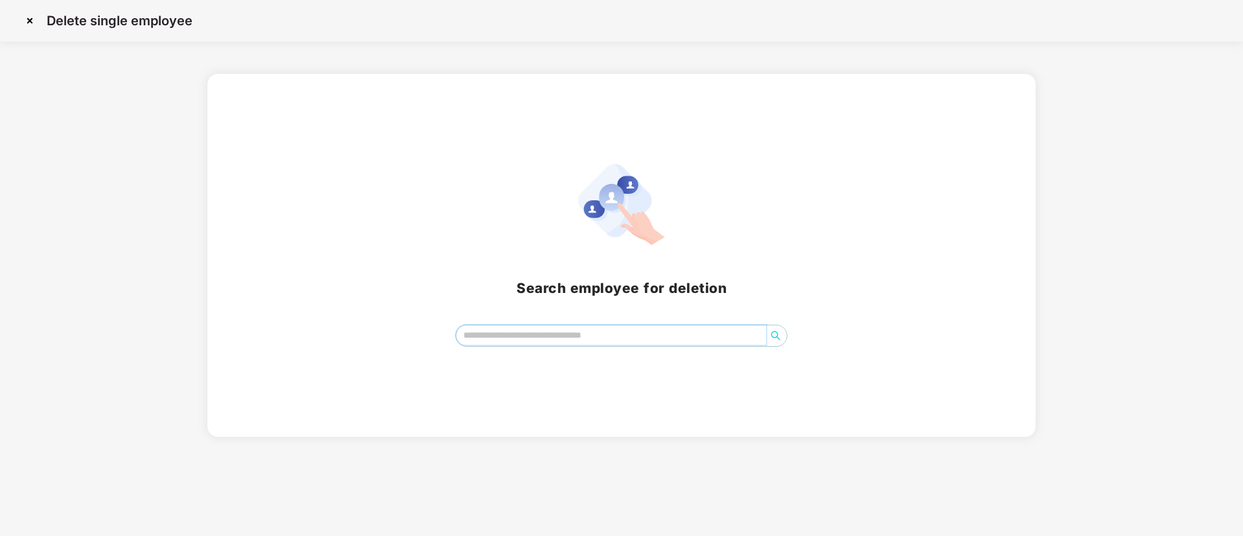
click at [572, 343] on input "search" at bounding box center [611, 334] width 310 height 19
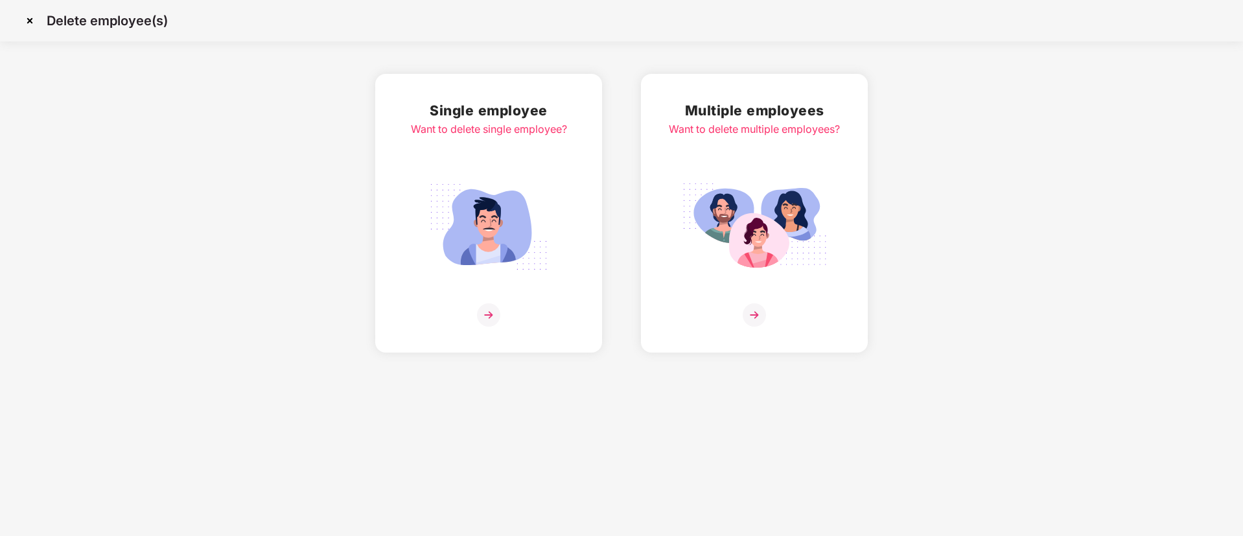
click at [760, 314] on img at bounding box center [753, 314] width 23 height 23
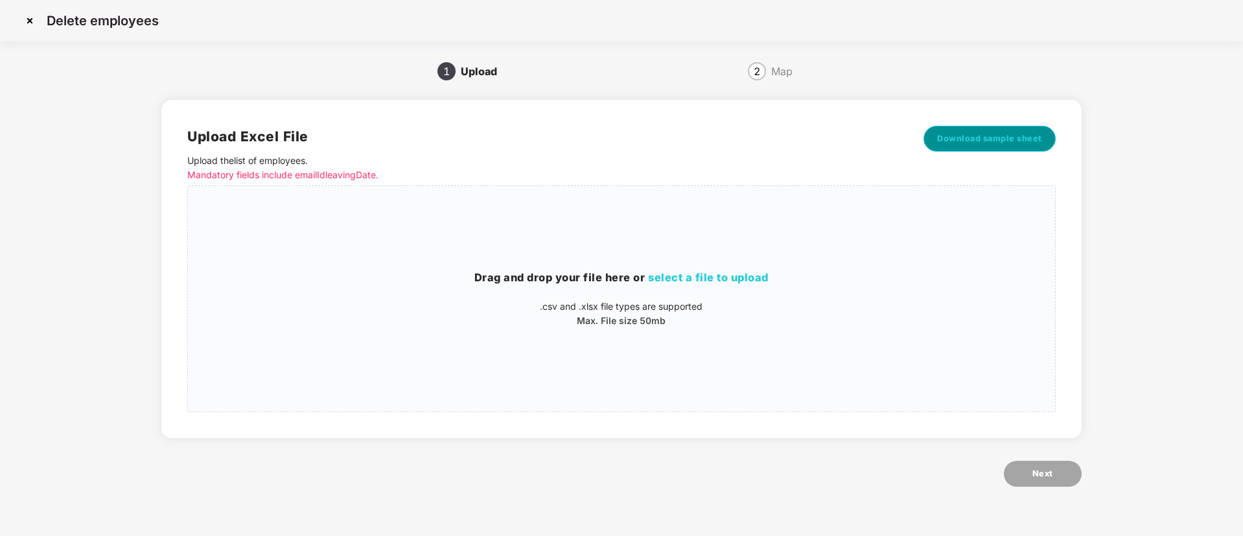
click at [998, 137] on span "Download sample sheet" at bounding box center [989, 138] width 105 height 13
click at [38, 21] on img at bounding box center [29, 20] width 21 height 21
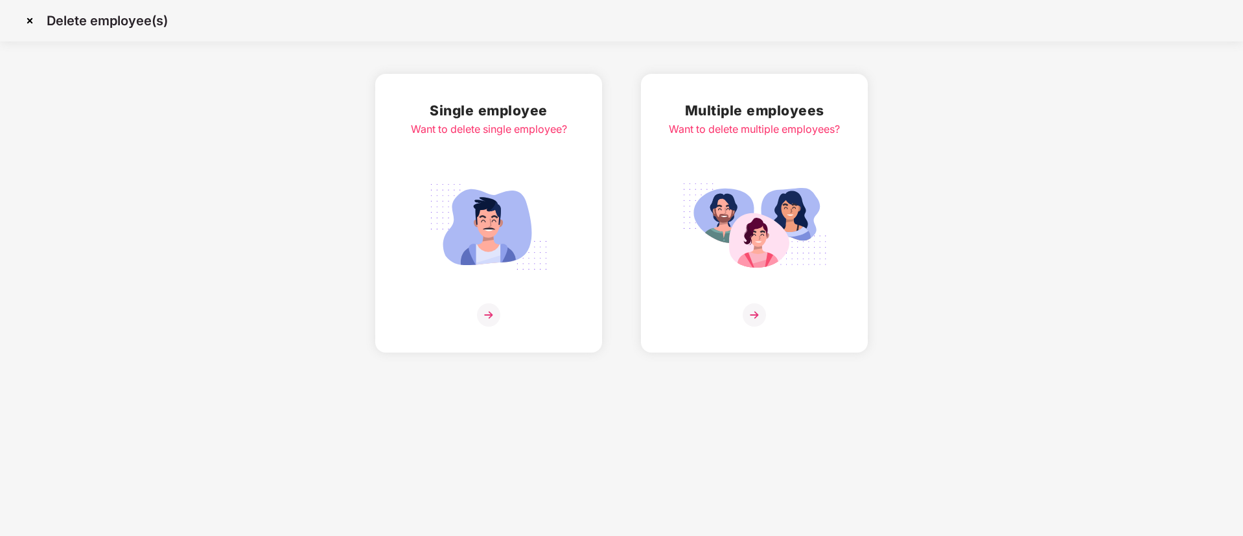
click at [28, 9] on div "Delete employee(s)" at bounding box center [621, 20] width 1243 height 41
click at [30, 17] on img at bounding box center [29, 20] width 21 height 21
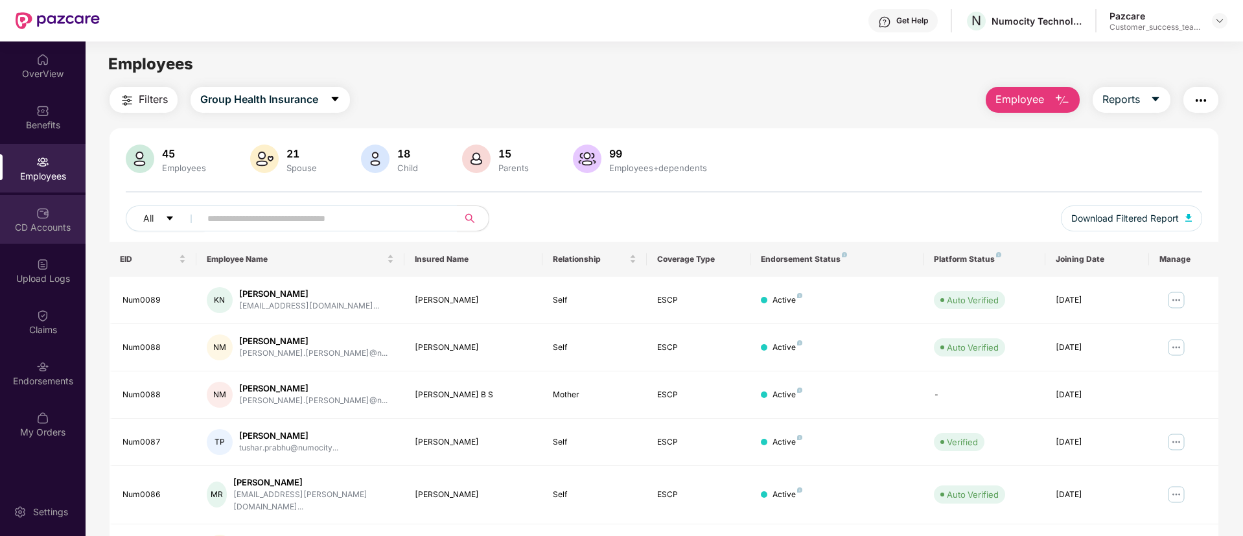
click at [55, 227] on div "CD Accounts" at bounding box center [43, 227] width 86 height 13
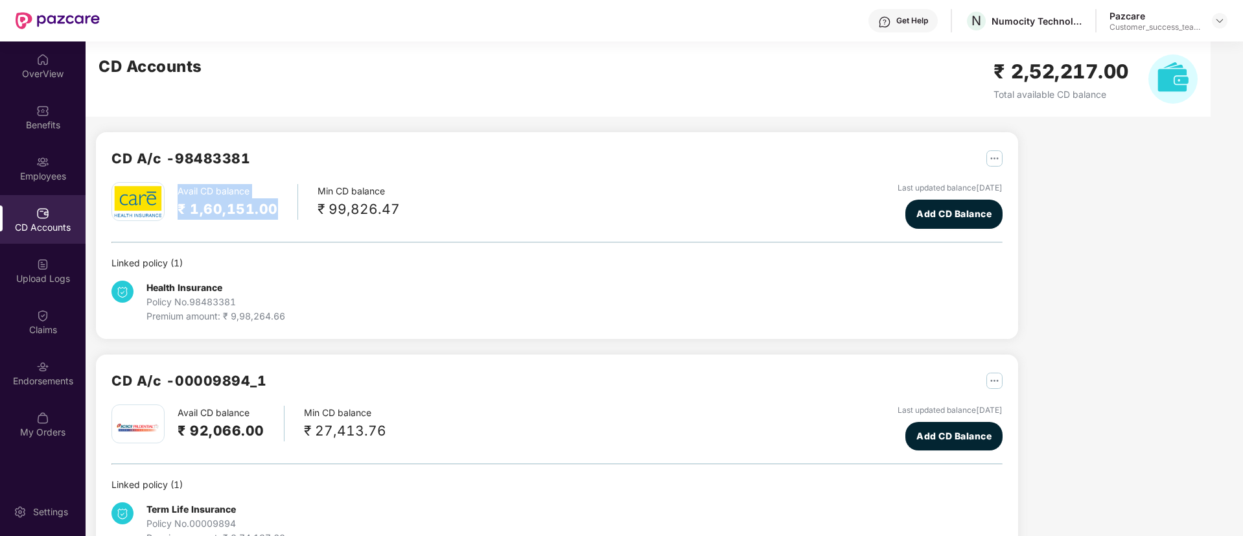
drag, startPoint x: 179, startPoint y: 183, endPoint x: 297, endPoint y: 211, distance: 120.5
click at [297, 211] on div "Avail CD balance ₹ 1,60,151.00" at bounding box center [238, 202] width 121 height 36
drag, startPoint x: 315, startPoint y: 190, endPoint x: 433, endPoint y: 218, distance: 121.8
click at [433, 218] on div "Avail CD balance ₹ 1,60,151.00 Min CD balance ₹ 99,826.47 Last updated balance …" at bounding box center [556, 205] width 891 height 47
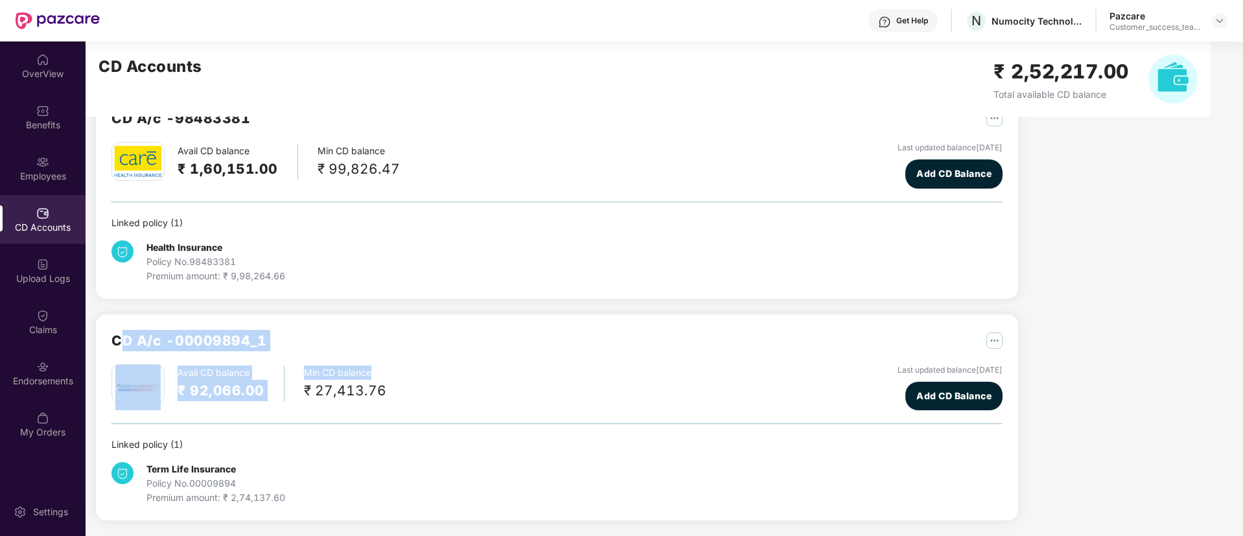
drag, startPoint x: 119, startPoint y: 332, endPoint x: 371, endPoint y: 365, distance: 254.7
click at [371, 365] on div "CD A/c - 00009894_1 Avail CD balance ₹ 92,066.00 Min CD balance ₹ 27,413.76 Las…" at bounding box center [556, 418] width 891 height 176
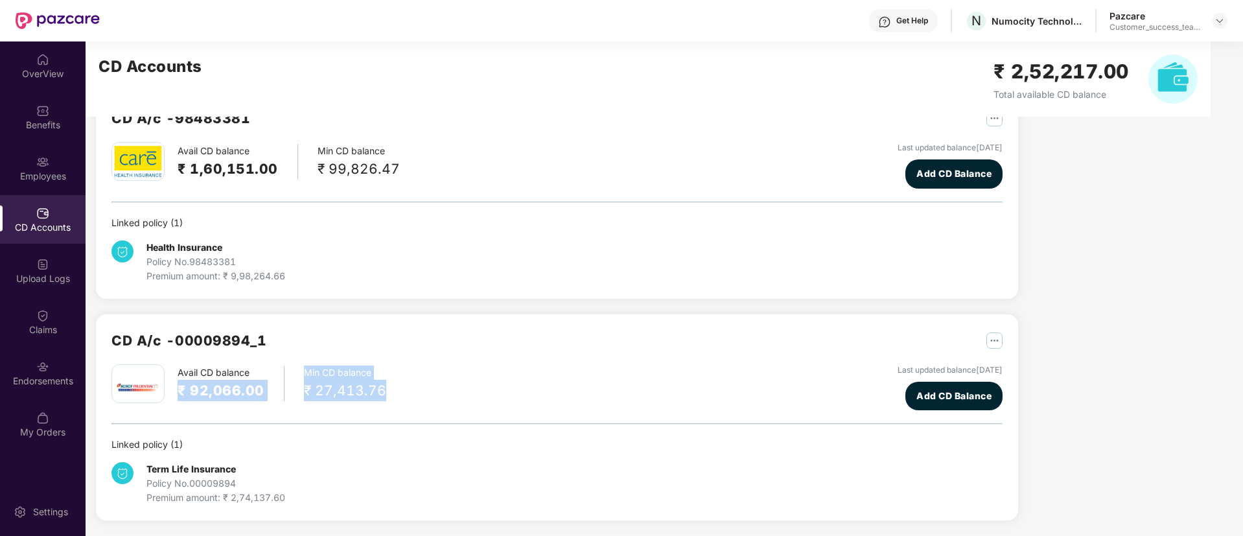
drag, startPoint x: 399, startPoint y: 392, endPoint x: 294, endPoint y: 370, distance: 107.2
click at [294, 370] on div "Avail CD balance ₹ 92,066.00 Min CD balance ₹ 27,413.76 Last updated balance 17…" at bounding box center [556, 387] width 891 height 47
click at [965, 174] on span "Add CD Balance" at bounding box center [953, 174] width 75 height 14
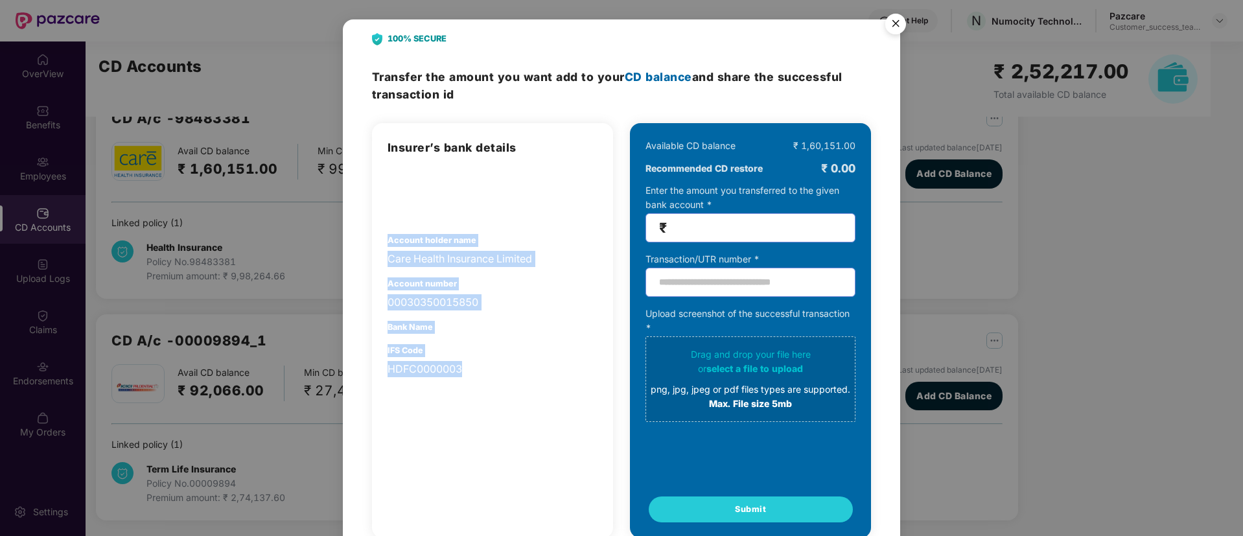
drag, startPoint x: 383, startPoint y: 242, endPoint x: 564, endPoint y: 404, distance: 242.7
click at [564, 404] on div "Insurer’s bank details Account holder name Care Health Insurance Limited Accoun…" at bounding box center [492, 330] width 241 height 415
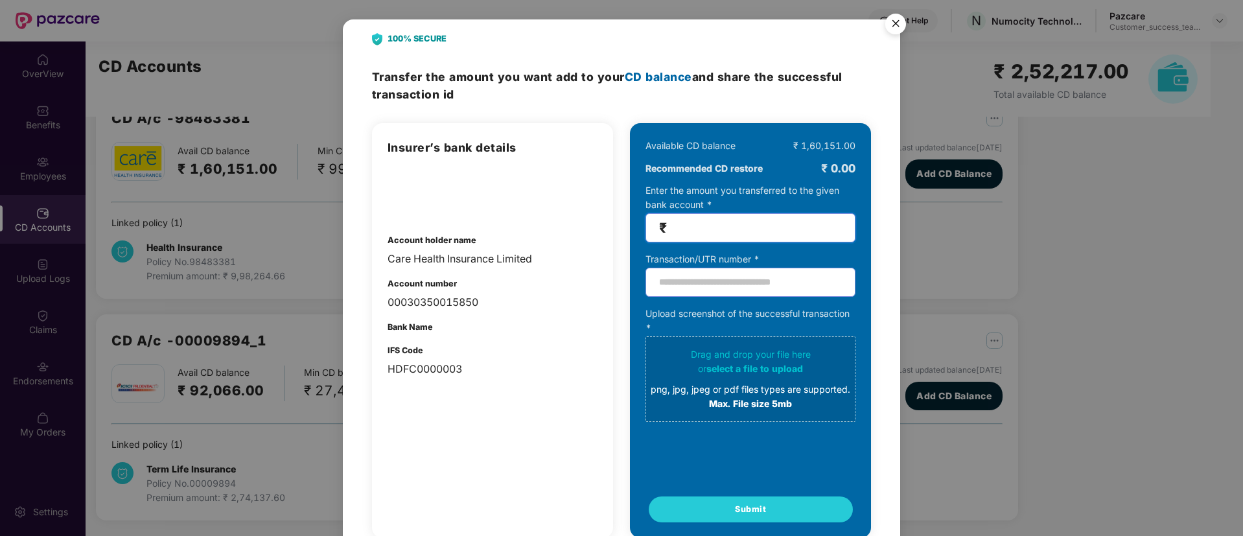
click at [772, 227] on input "number" at bounding box center [755, 227] width 172 height 15
click at [728, 281] on input "text" at bounding box center [750, 282] width 210 height 29
click at [893, 19] on img "Close" at bounding box center [895, 26] width 36 height 36
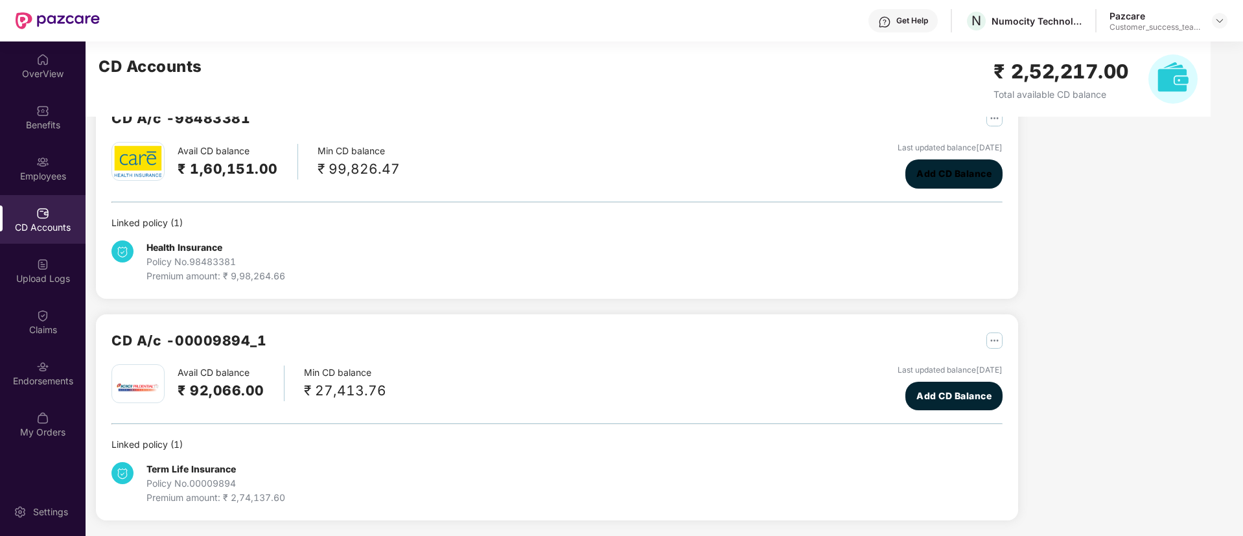
scroll to position [0, 0]
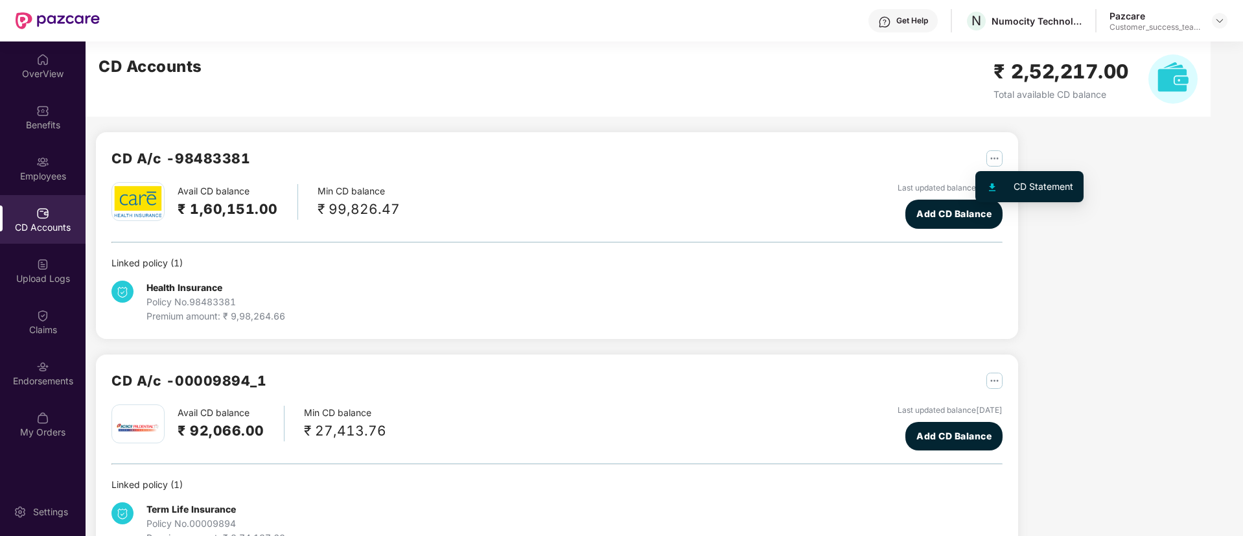
click at [995, 157] on img "button" at bounding box center [994, 158] width 16 height 16
click at [1038, 186] on div "CD Statement" at bounding box center [1043, 186] width 60 height 14
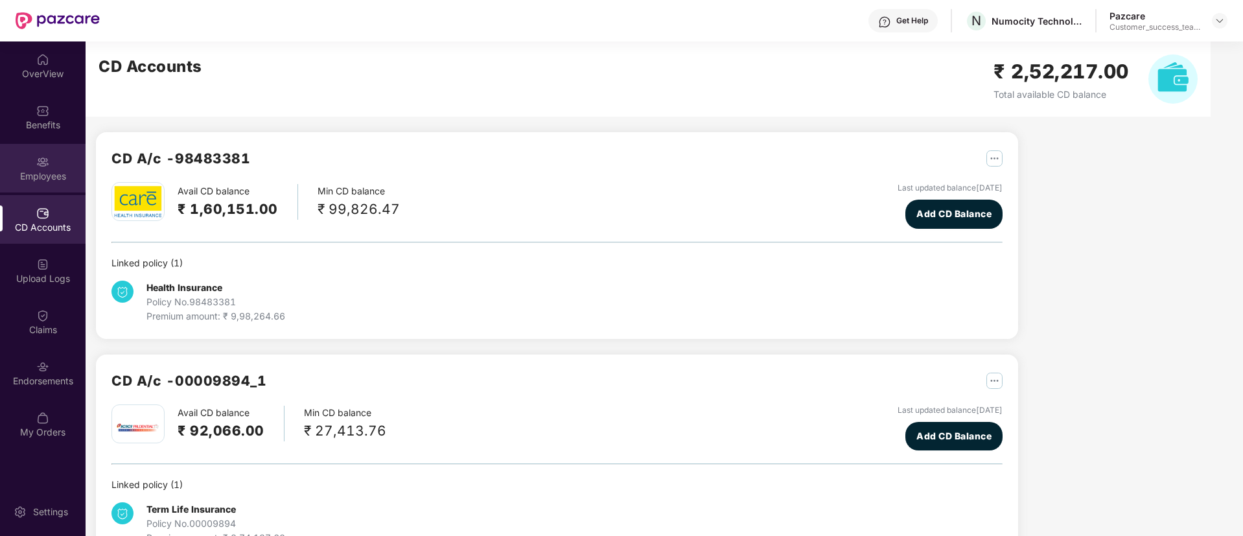
click at [58, 176] on div "Employees" at bounding box center [43, 176] width 86 height 13
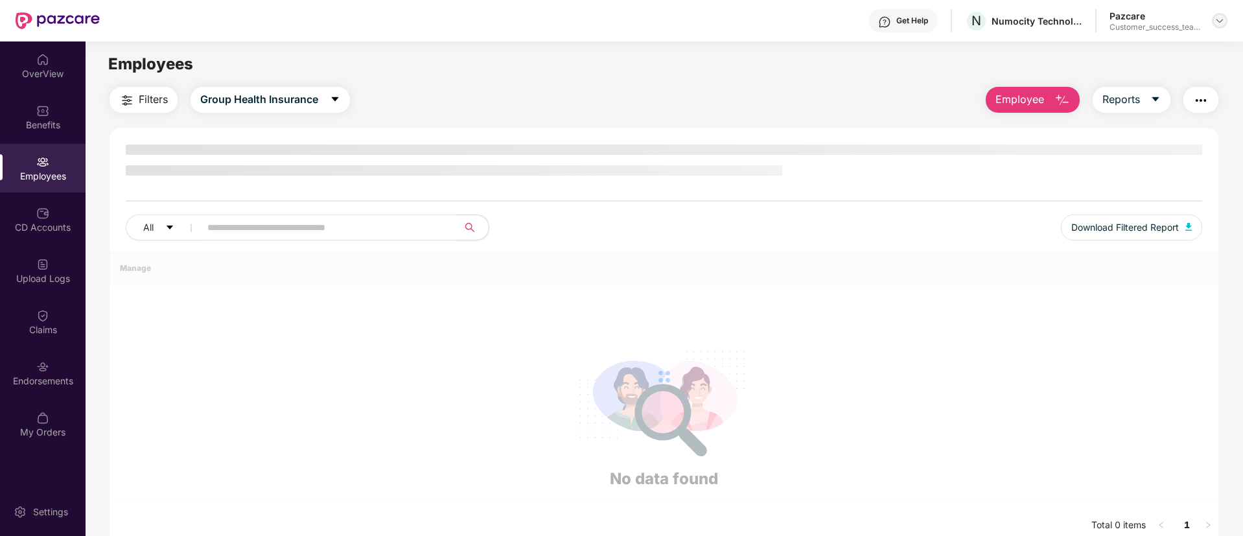
click at [1218, 23] on img at bounding box center [1219, 21] width 10 height 10
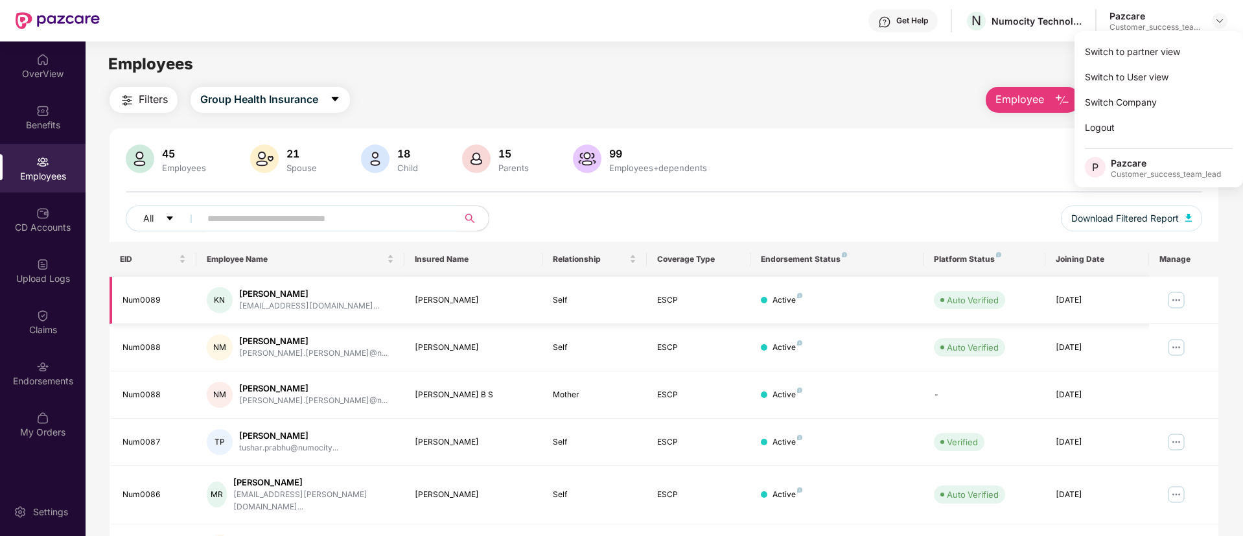
click at [1175, 292] on img at bounding box center [1176, 300] width 21 height 21
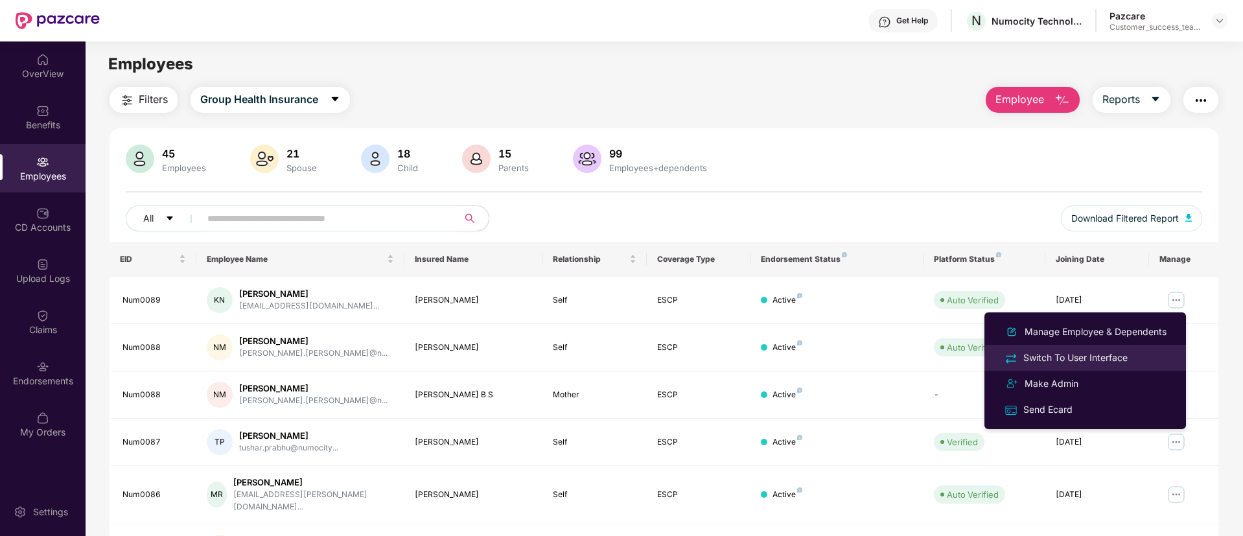
click at [1074, 358] on div "Switch To User Interface" at bounding box center [1074, 358] width 109 height 14
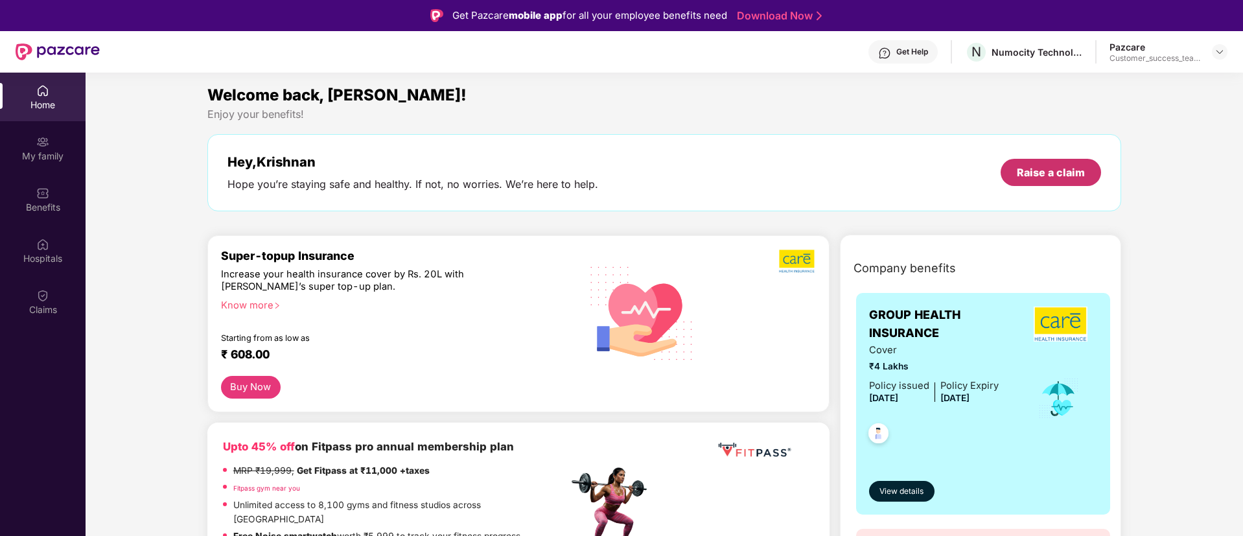
click at [1063, 164] on div "Raise a claim" at bounding box center [1050, 172] width 100 height 27
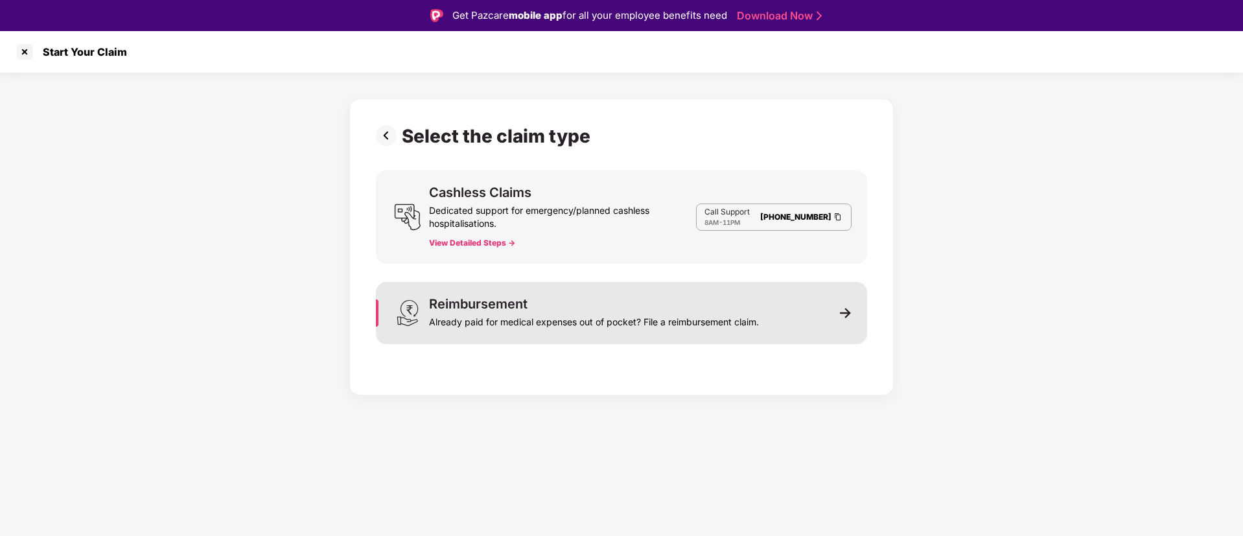
click at [823, 328] on div "Reimbursement Already paid for medical expenses out of pocket? File a reimburse…" at bounding box center [621, 313] width 491 height 62
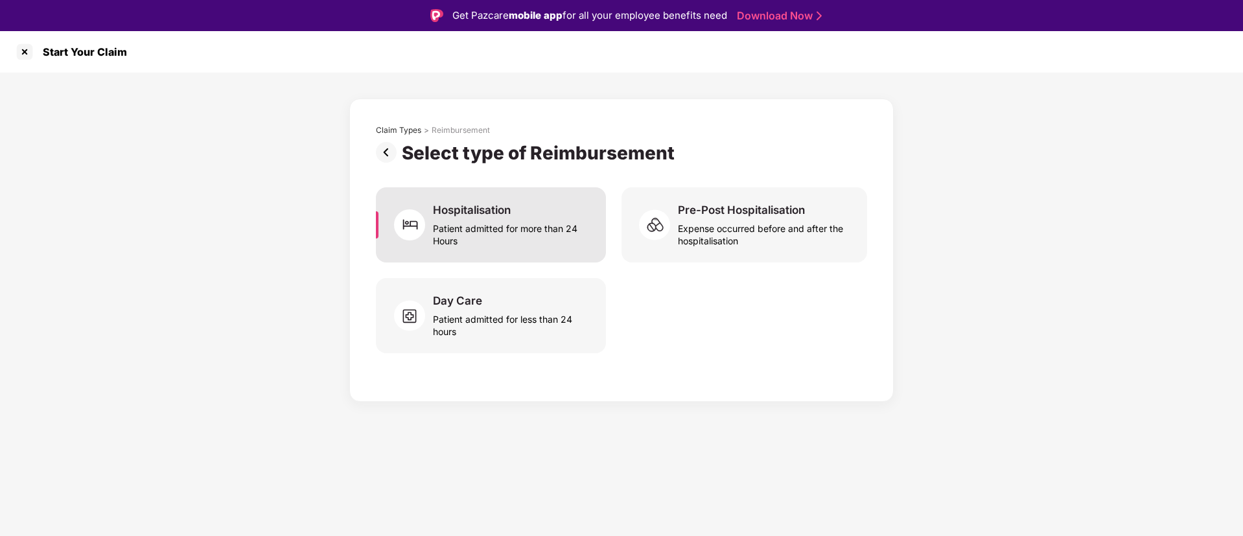
click at [540, 247] on div "Hospitalisation Patient admitted for more than 24 Hours" at bounding box center [491, 224] width 230 height 75
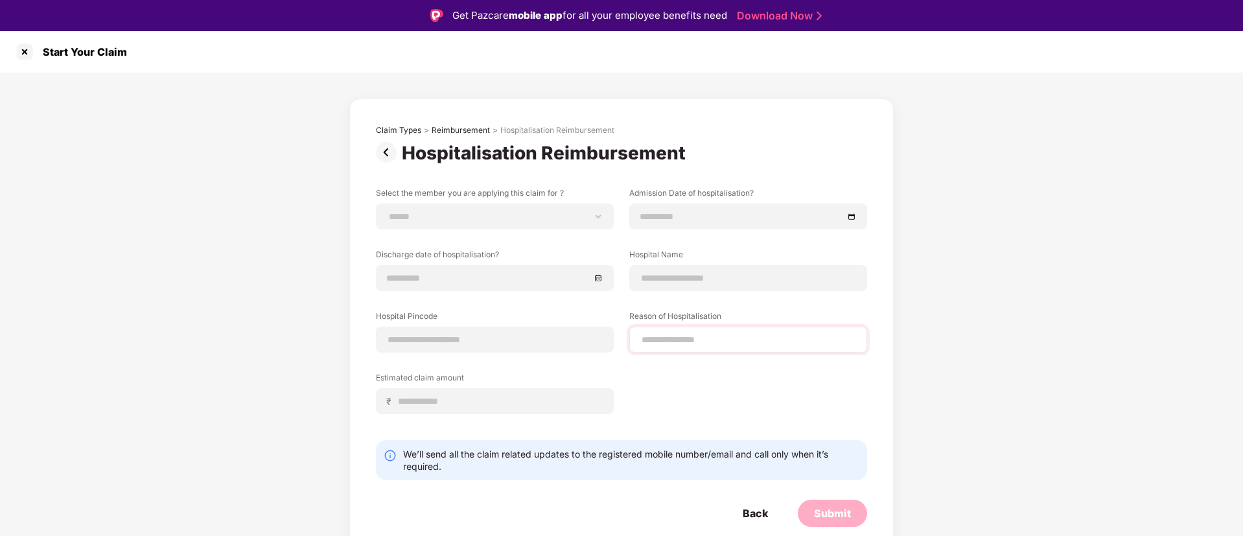
scroll to position [31, 0]
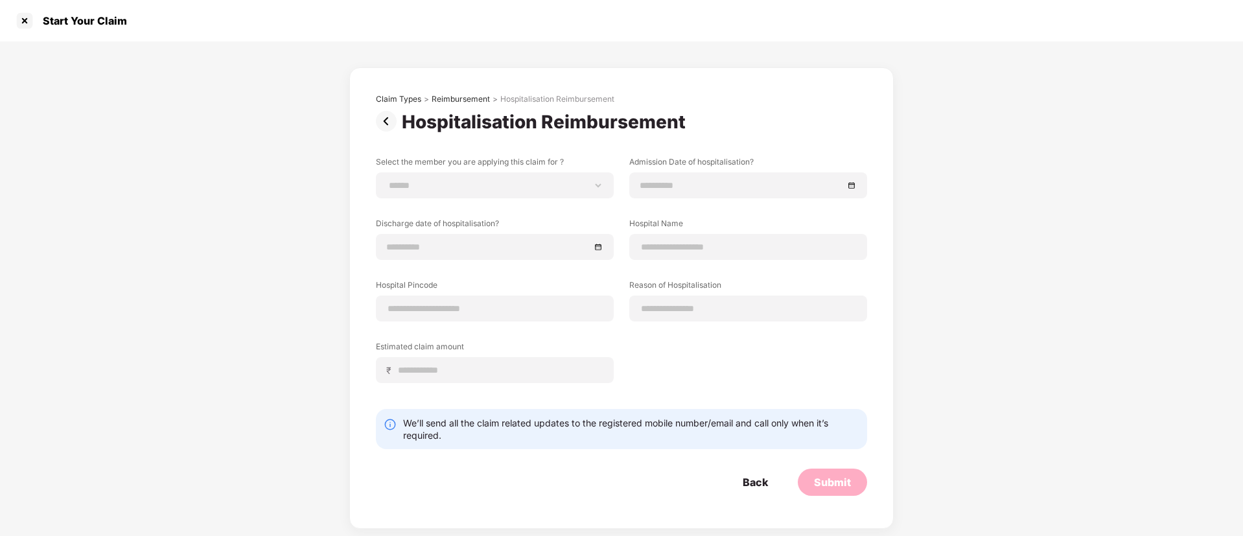
click at [387, 125] on img at bounding box center [389, 121] width 26 height 21
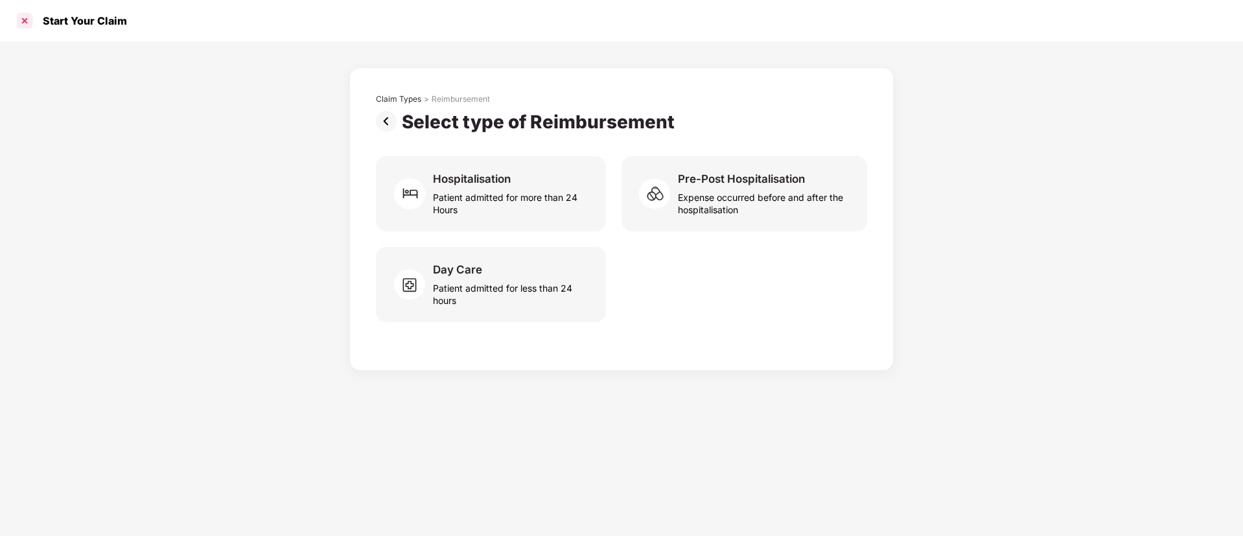
click at [27, 17] on div at bounding box center [24, 20] width 21 height 21
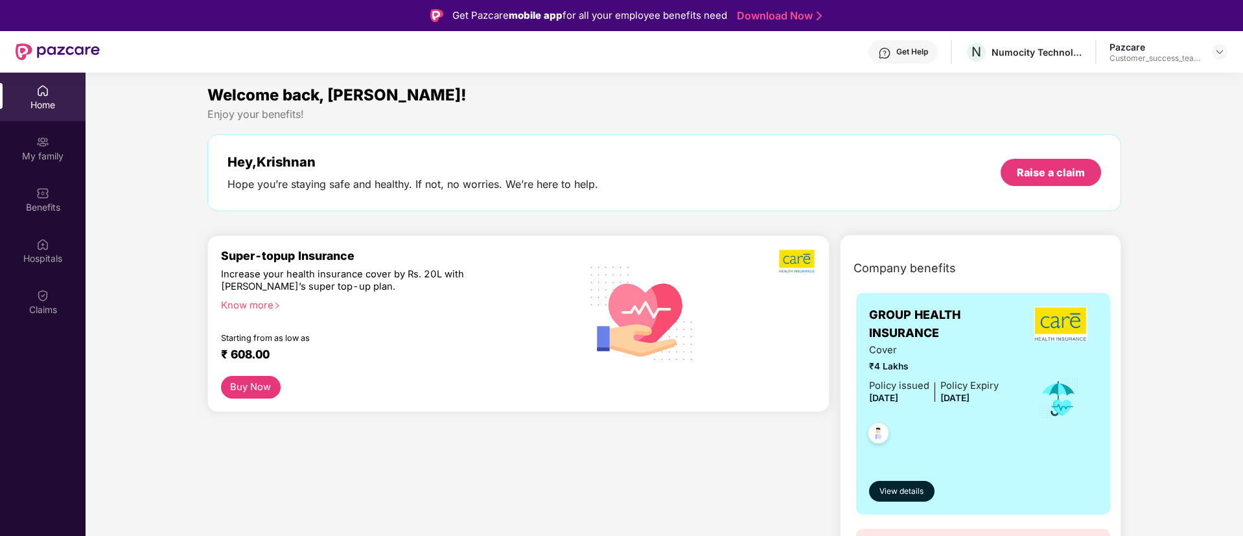
click at [903, 51] on div "Get Help" at bounding box center [912, 52] width 32 height 10
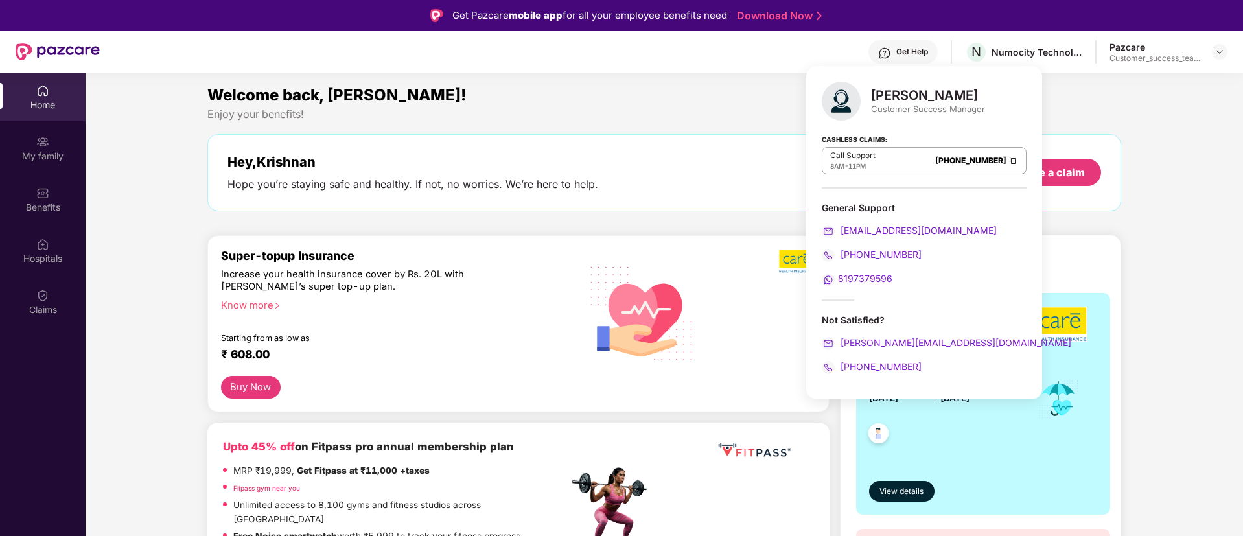
scroll to position [30, 0]
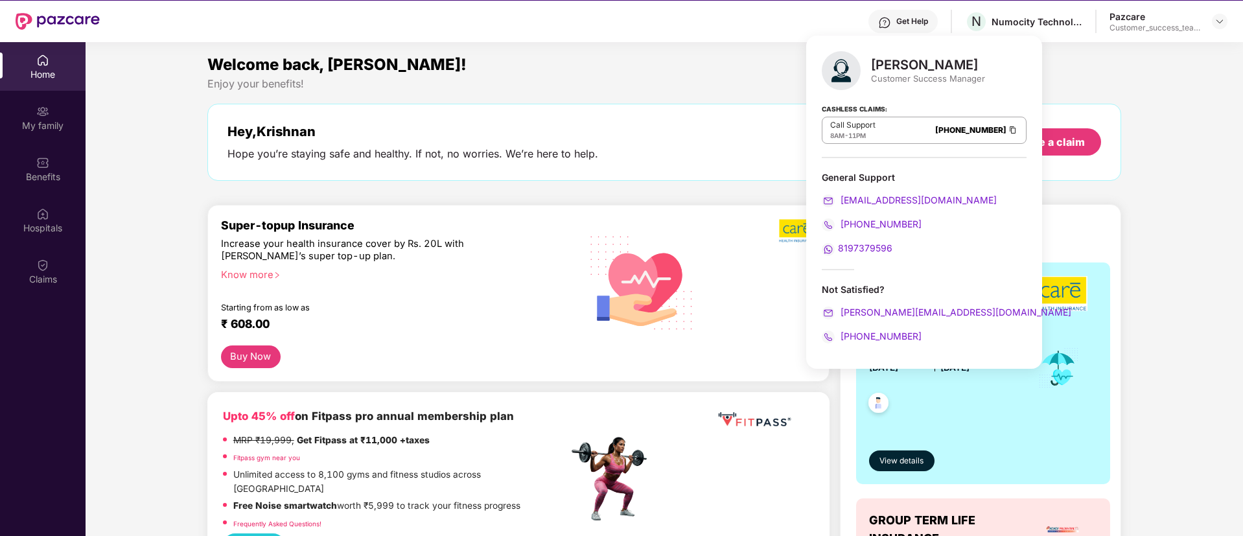
click at [862, 249] on span "8197379596" at bounding box center [865, 247] width 54 height 11
click at [643, 79] on div "Enjoy your benefits!" at bounding box center [664, 84] width 914 height 14
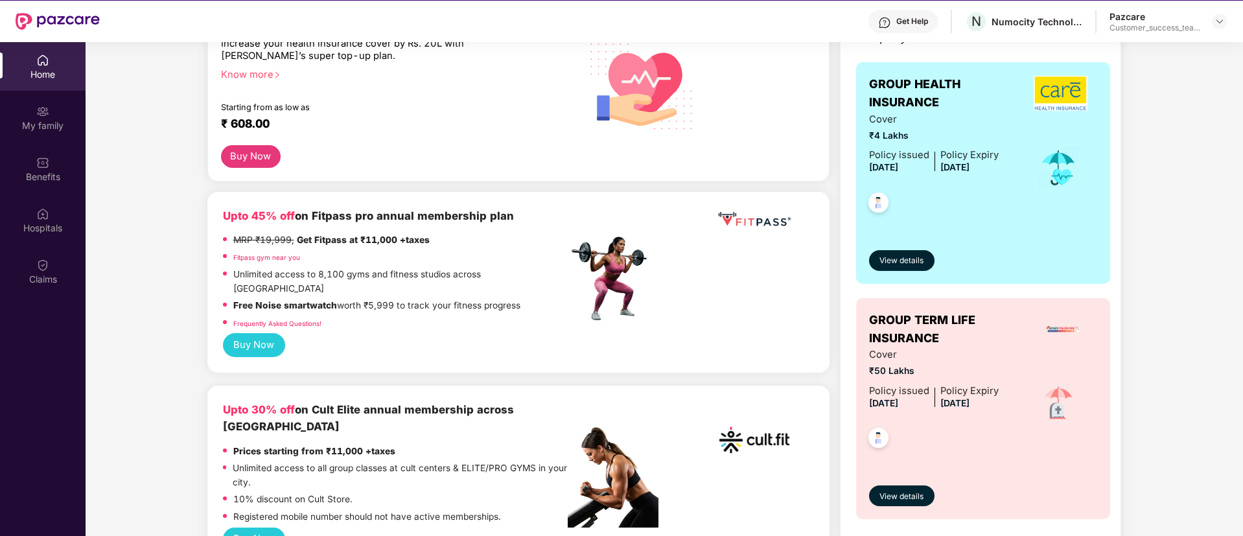
scroll to position [201, 0]
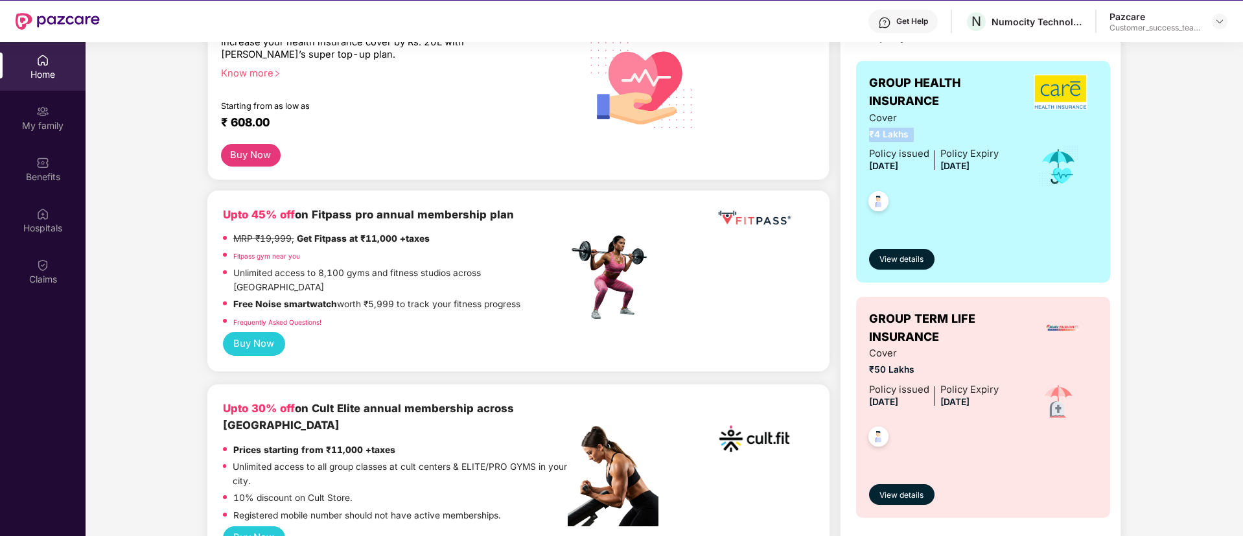
drag, startPoint x: 869, startPoint y: 133, endPoint x: 910, endPoint y: 126, distance: 41.4
click at [910, 126] on div "Cover ₹4 Lakhs" at bounding box center [934, 126] width 130 height 31
drag, startPoint x: 869, startPoint y: 163, endPoint x: 996, endPoint y: 167, distance: 127.0
click at [996, 167] on div "Policy issued 23 Feb 2025 Policy Expiry 22 Feb 2026" at bounding box center [934, 160] width 130 height 28
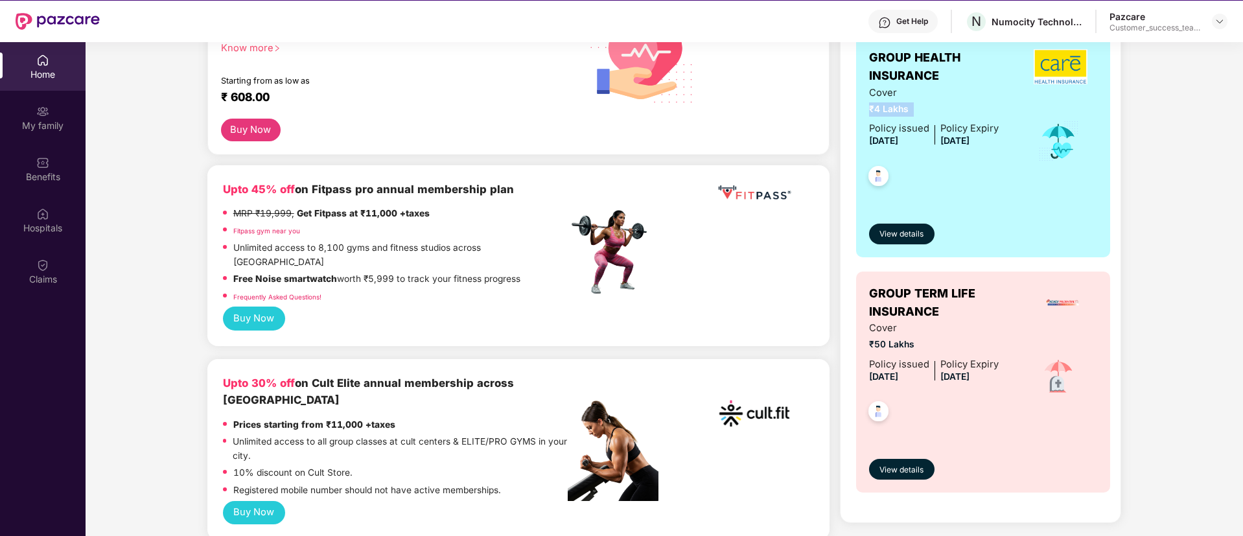
scroll to position [227, 0]
click at [918, 232] on span "View details" at bounding box center [901, 233] width 44 height 12
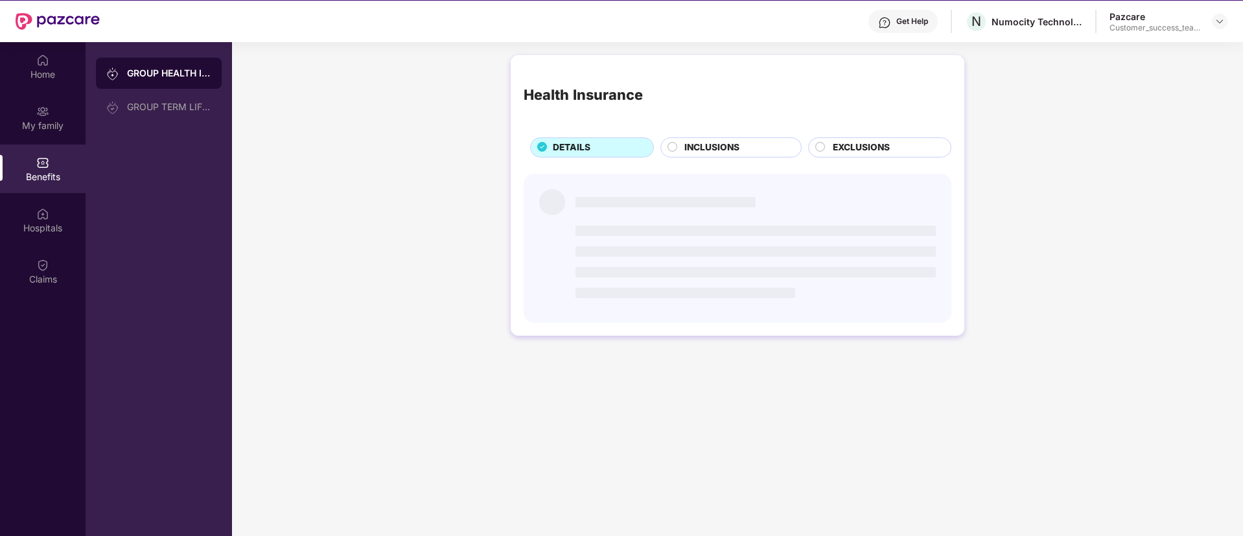
scroll to position [0, 0]
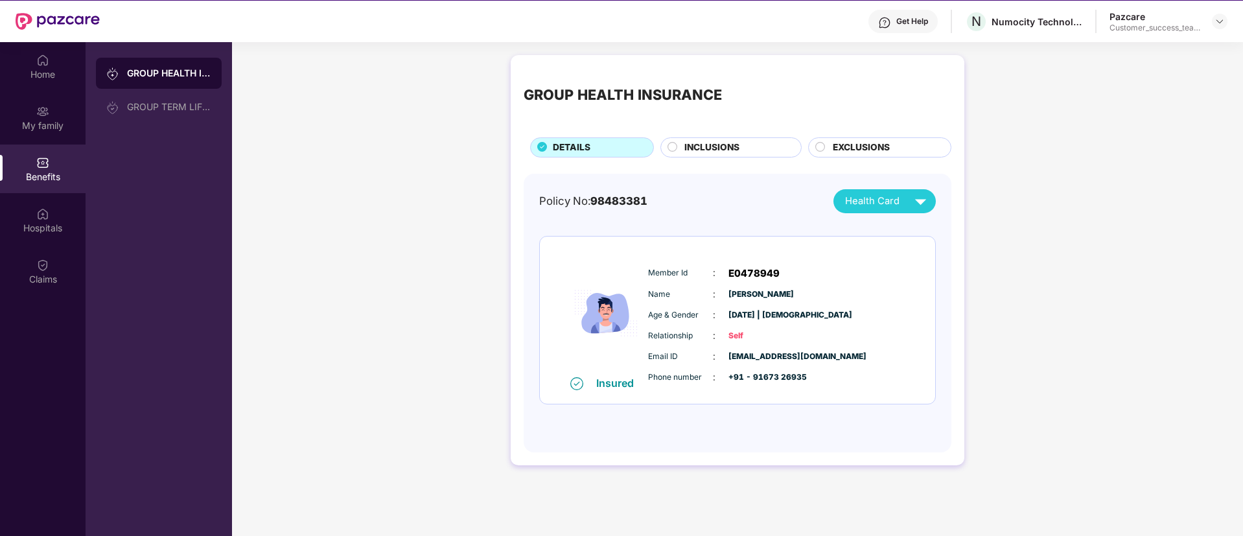
click at [704, 143] on span "INCLUSIONS" at bounding box center [711, 148] width 55 height 14
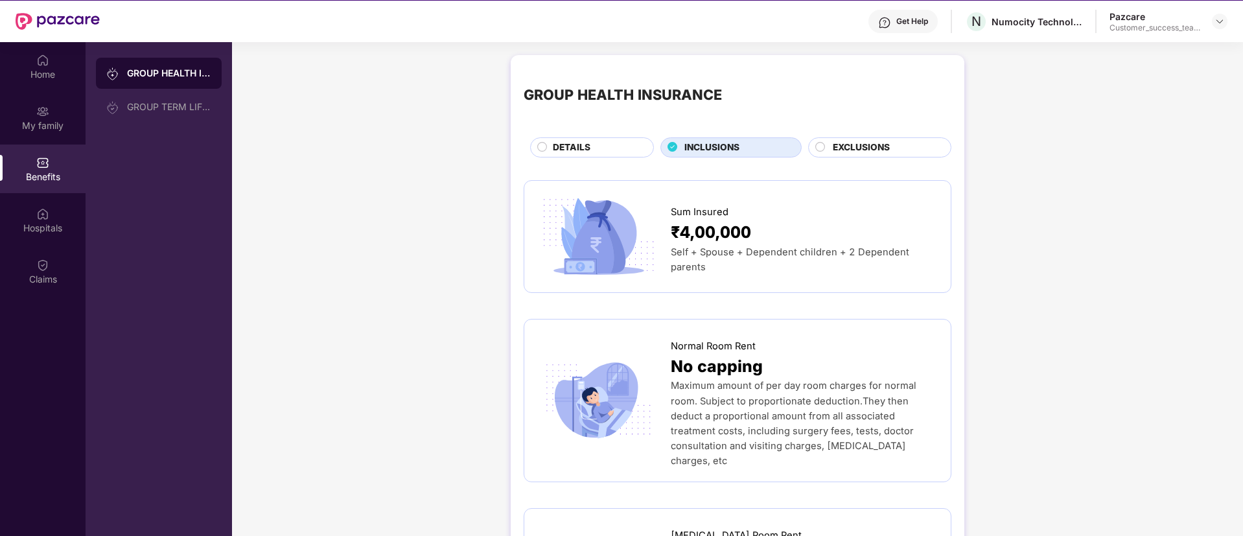
click at [864, 146] on span "EXCLUSIONS" at bounding box center [861, 148] width 57 height 14
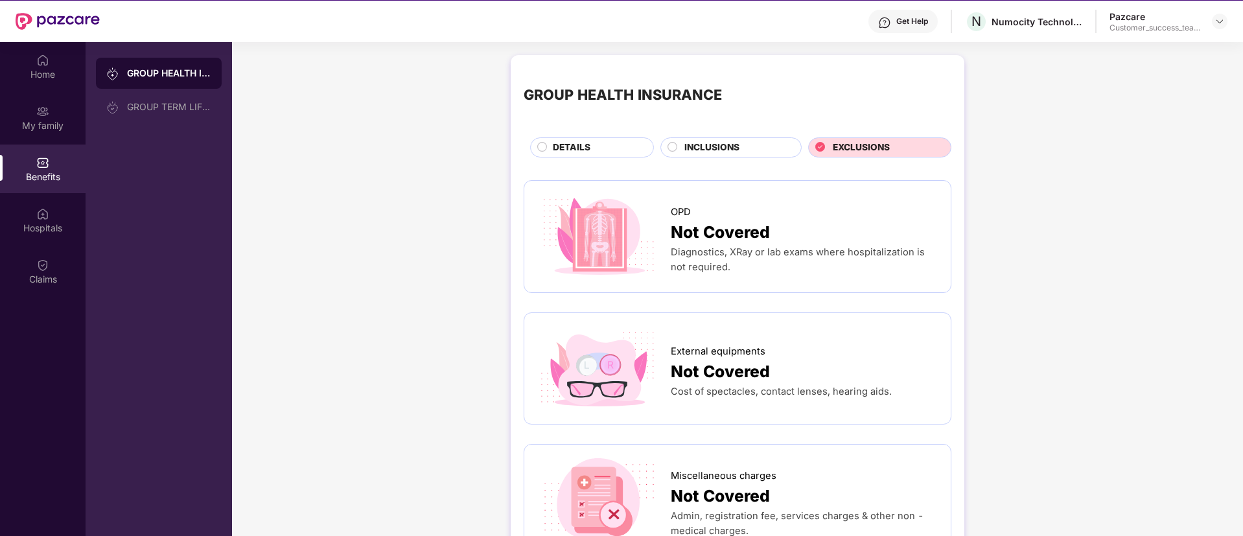
click at [614, 141] on div "DETAILS" at bounding box center [596, 149] width 100 height 16
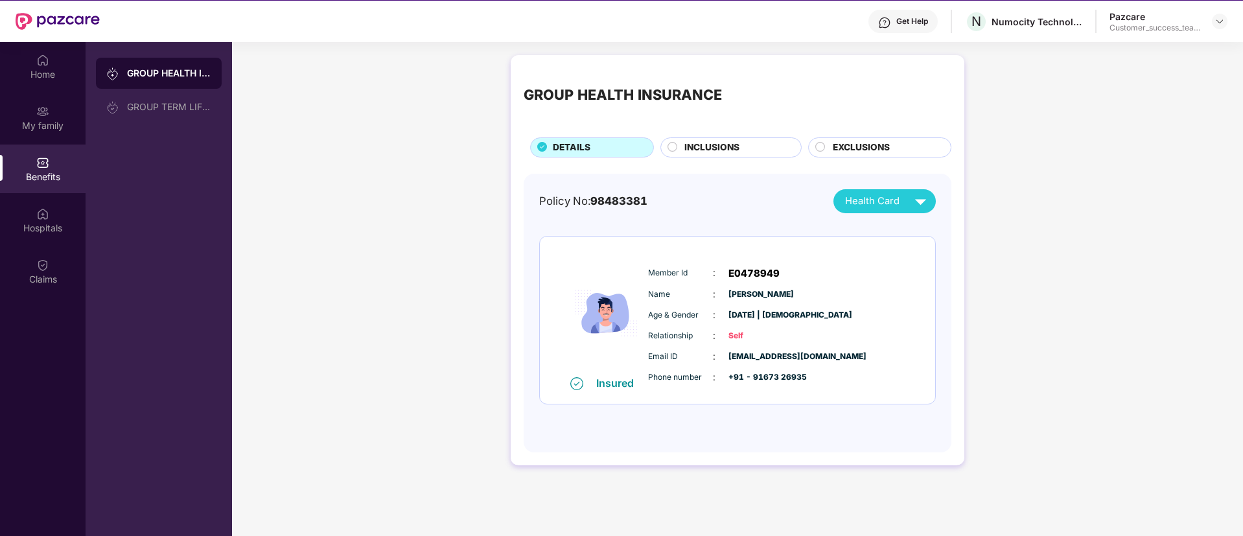
click at [912, 192] on img at bounding box center [920, 201] width 23 height 23
click at [908, 191] on div "Health Card" at bounding box center [888, 201] width 87 height 23
click at [926, 203] on img at bounding box center [920, 201] width 23 height 23
click at [915, 200] on img at bounding box center [920, 201] width 23 height 23
click at [869, 207] on span "Health Card" at bounding box center [872, 201] width 54 height 15
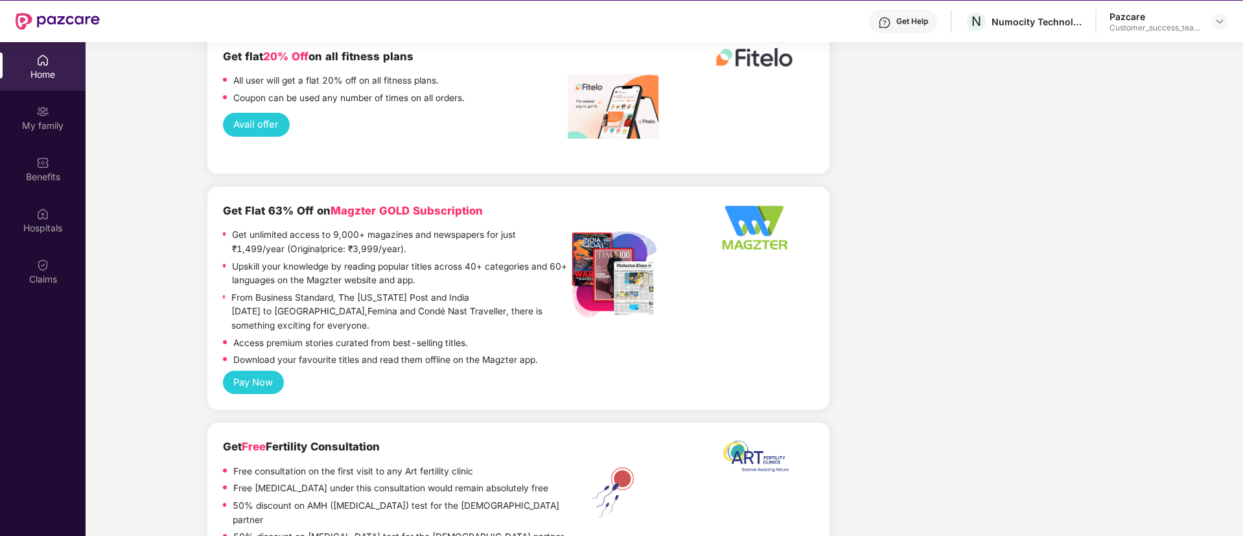
scroll to position [2813, 0]
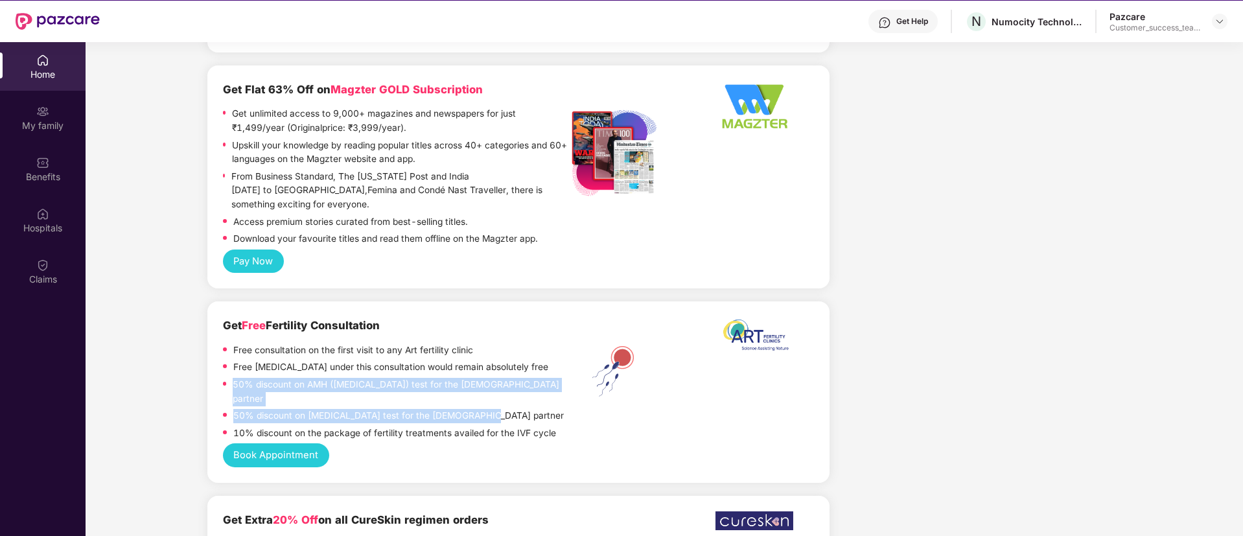
drag, startPoint x: 224, startPoint y: 323, endPoint x: 590, endPoint y: 351, distance: 367.1
click at [590, 351] on div "Get Free Fertility Consultation Free consultation on the first visit to any Art…" at bounding box center [518, 380] width 591 height 126
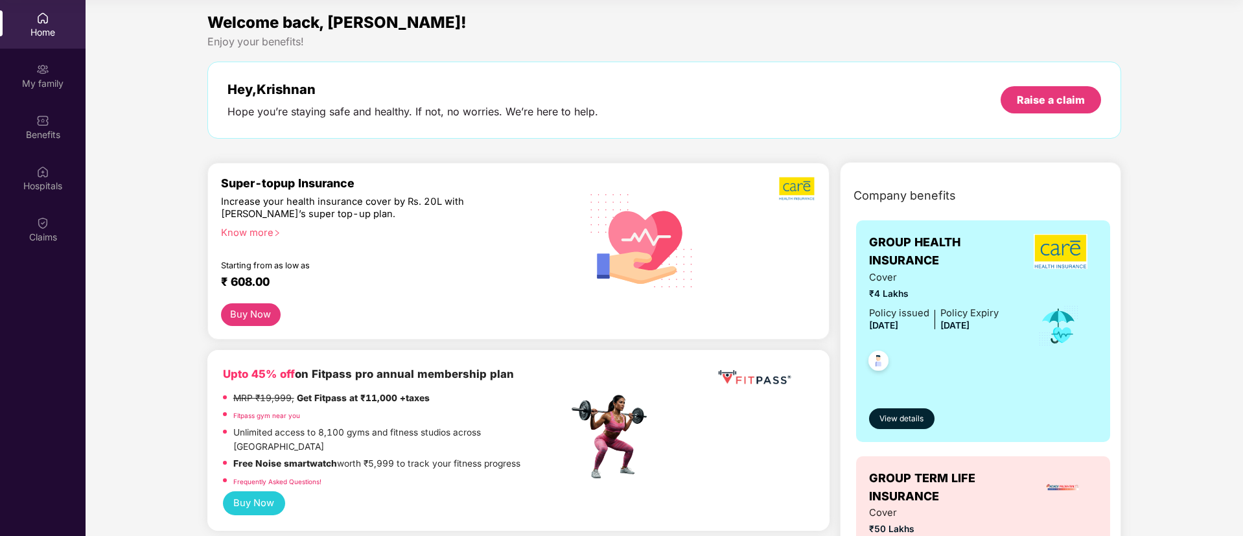
scroll to position [0, 0]
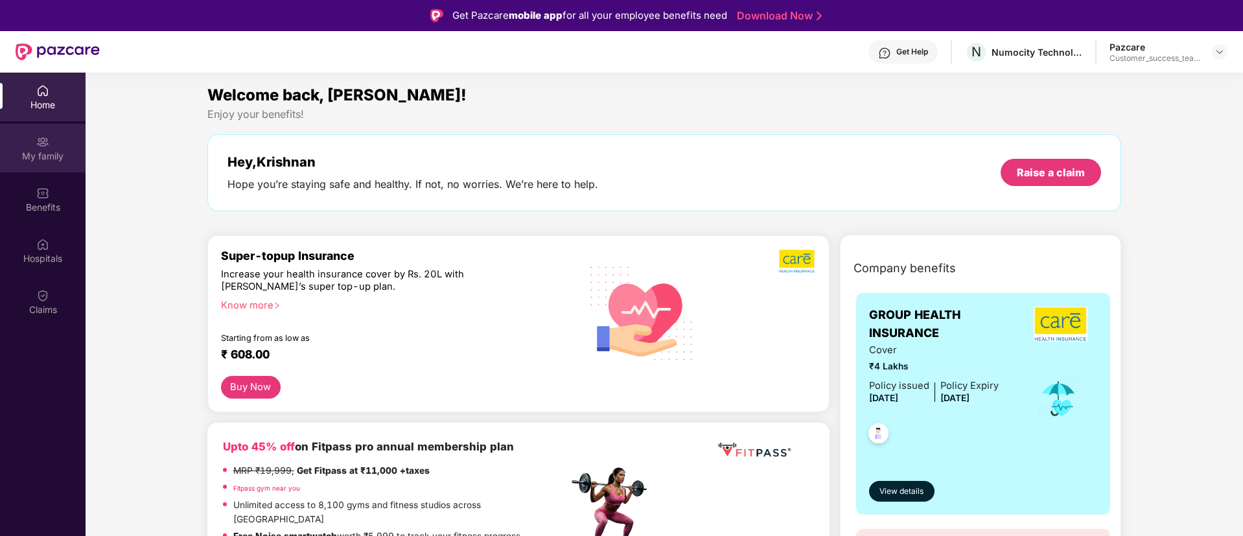
click at [39, 146] on img at bounding box center [42, 141] width 13 height 13
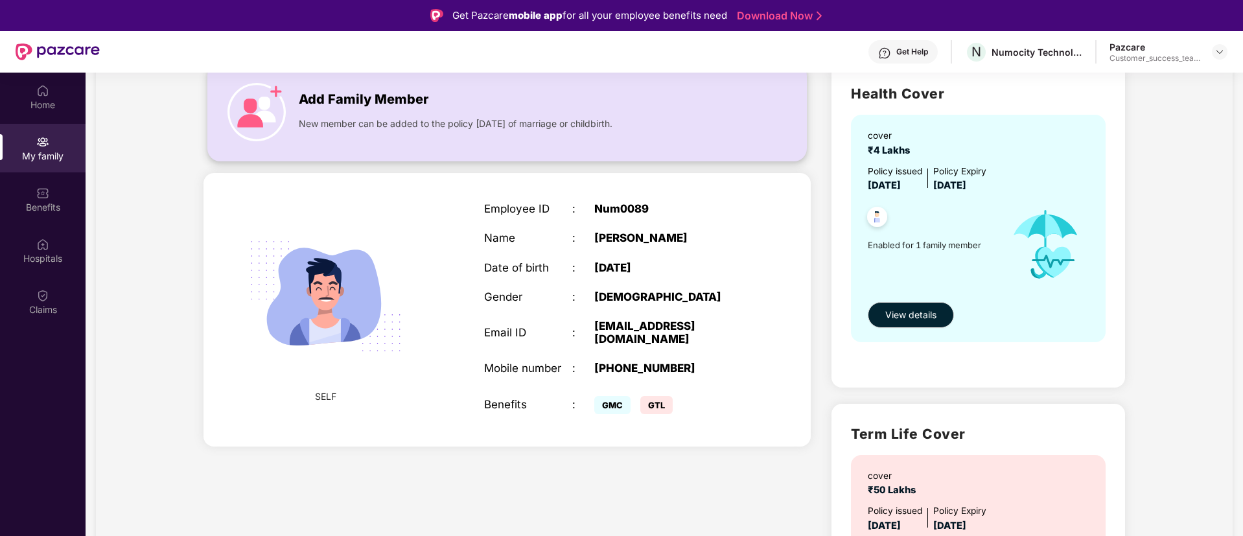
scroll to position [100, 0]
click at [323, 119] on span "New member can be added to the policy within 30 days of marriage or childbirth." at bounding box center [456, 124] width 314 height 14
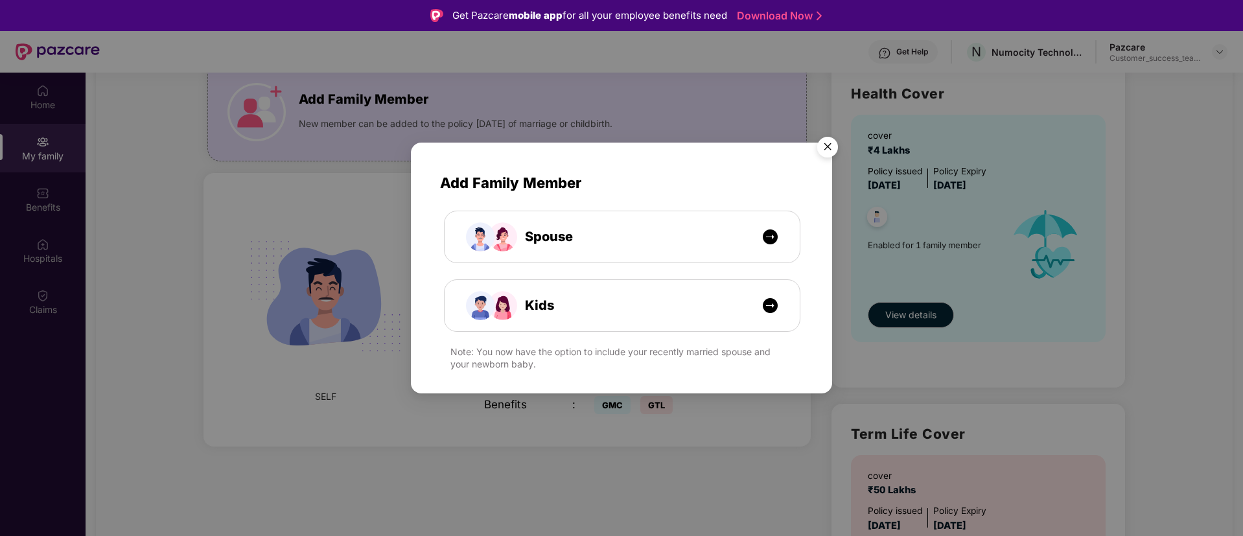
click at [835, 142] on img "Close" at bounding box center [827, 149] width 36 height 36
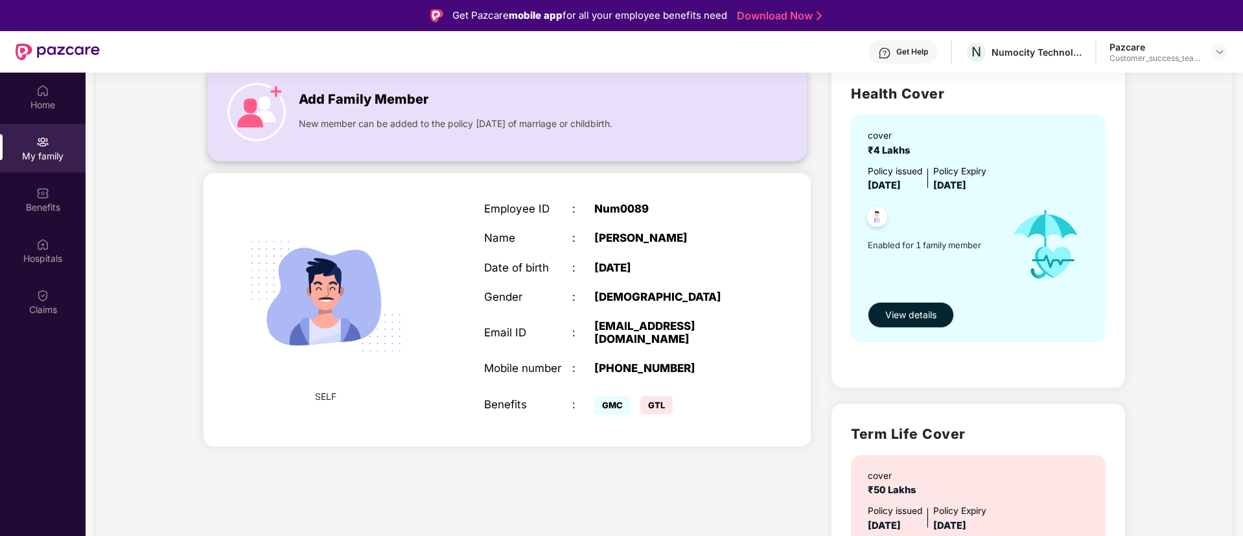
click at [292, 124] on div "Add Family Member New member can be added to the policy within 30 days of marri…" at bounding box center [507, 111] width 598 height 71
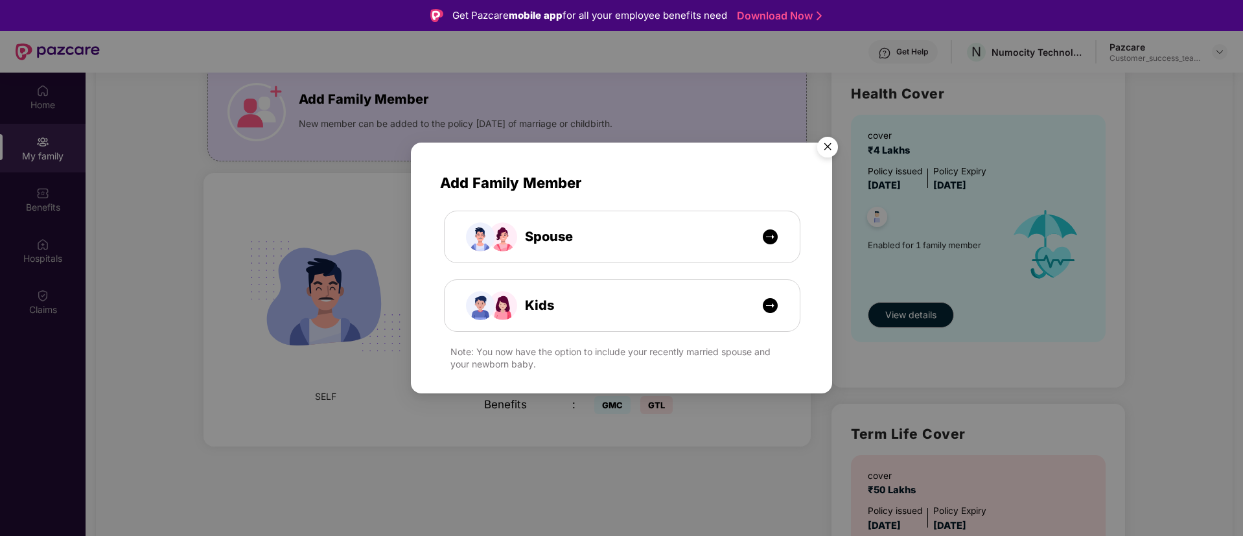
click at [831, 146] on img "Close" at bounding box center [827, 149] width 36 height 36
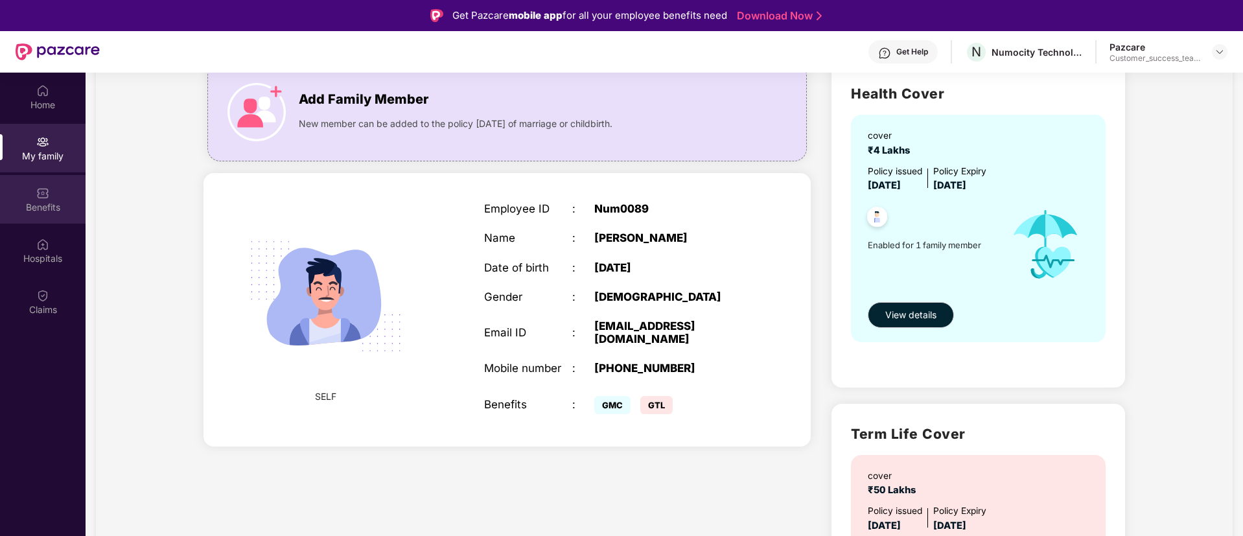
click at [43, 198] on img at bounding box center [42, 193] width 13 height 13
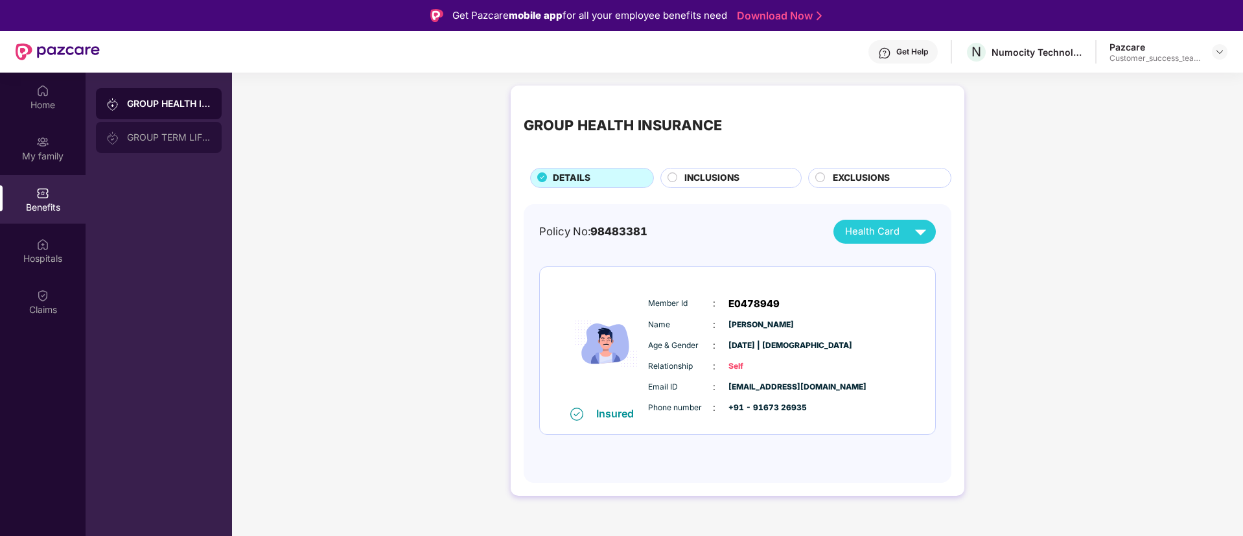
click at [161, 128] on div "GROUP TERM LIFE INSURANCE" at bounding box center [159, 137] width 126 height 31
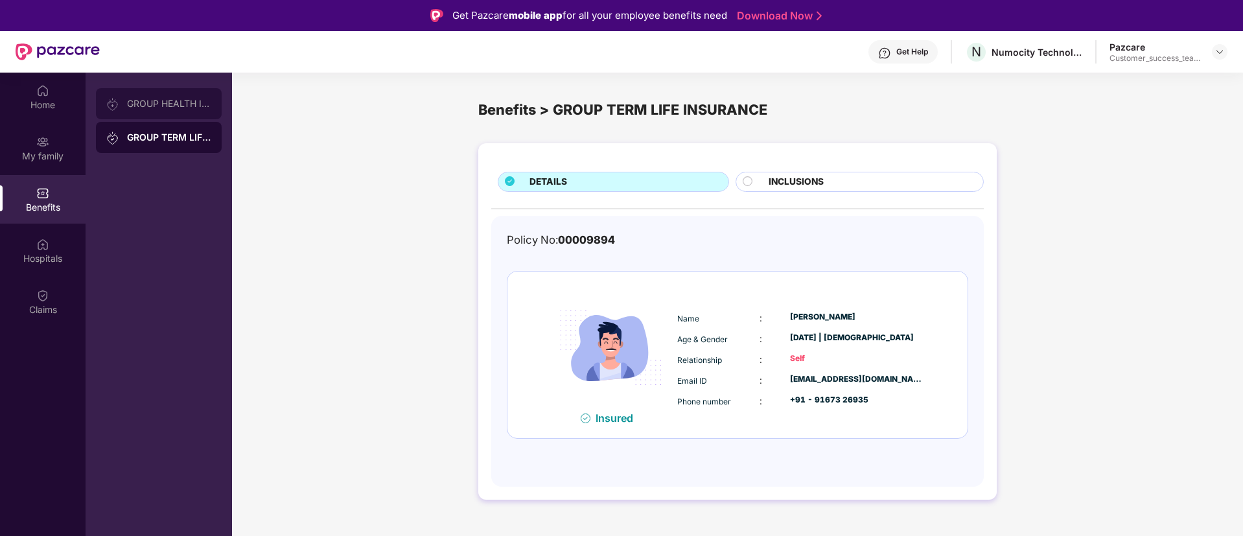
click at [122, 113] on div "GROUP HEALTH INSURANCE" at bounding box center [159, 103] width 126 height 31
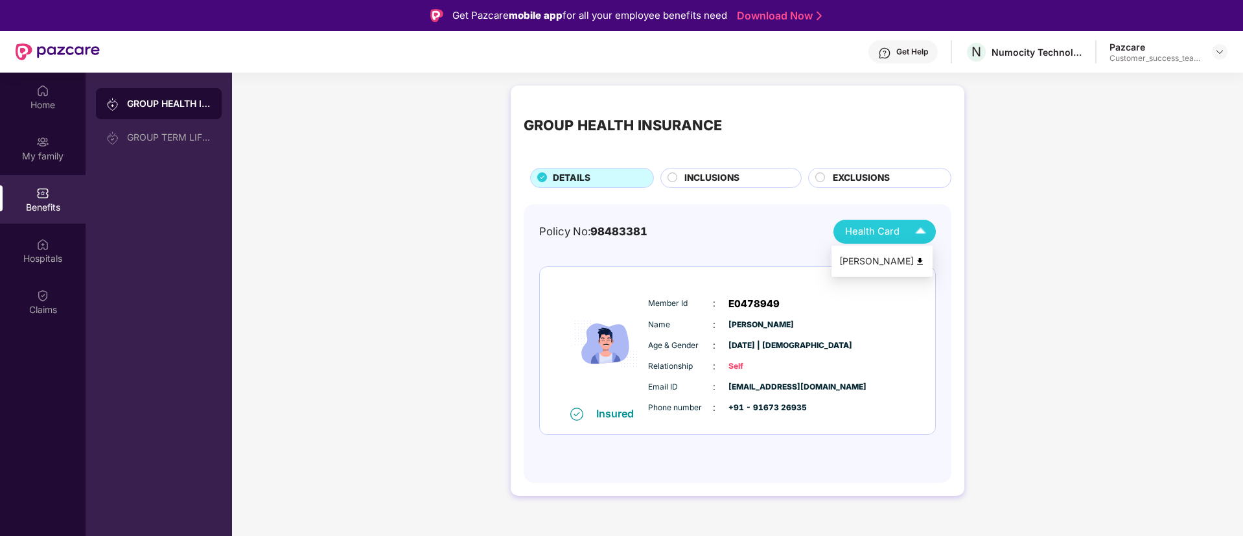
click at [905, 232] on div "Health Card" at bounding box center [888, 231] width 87 height 23
click at [34, 255] on div "Hospitals" at bounding box center [43, 258] width 86 height 13
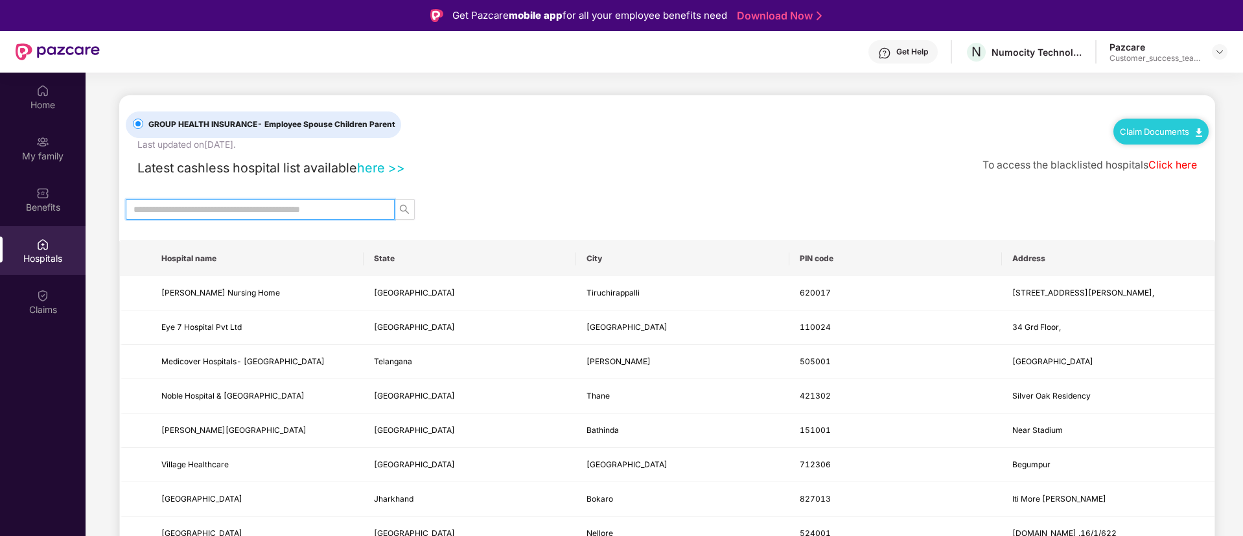
click at [273, 211] on input "text" at bounding box center [254, 209] width 243 height 14
click at [1169, 135] on link "Claim Documents" at bounding box center [1161, 131] width 82 height 10
click at [66, 308] on div "Claims" at bounding box center [43, 309] width 86 height 13
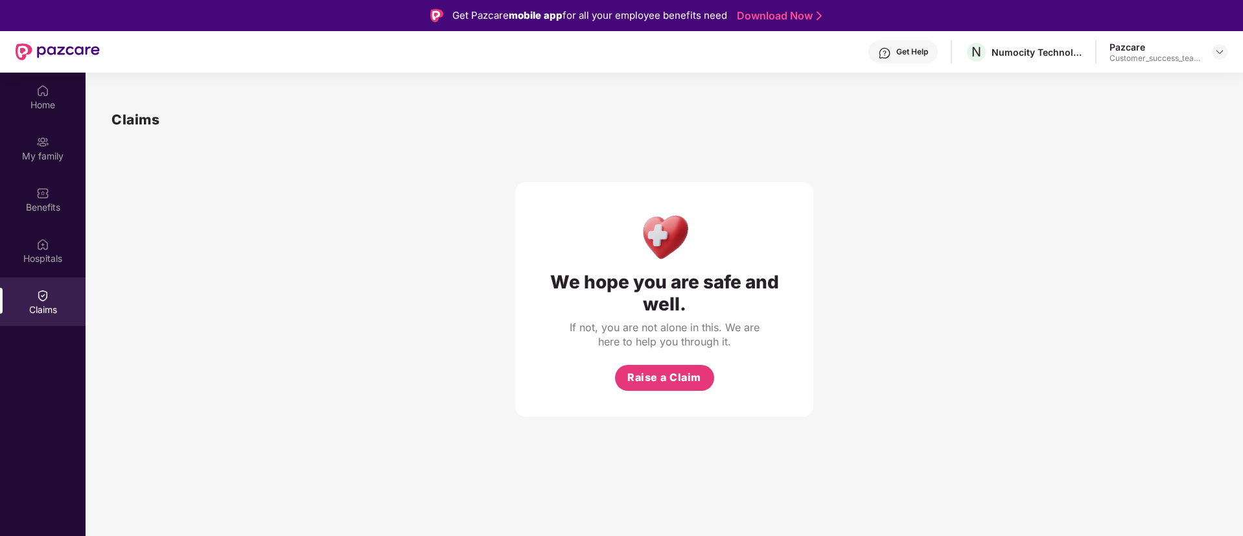
click at [910, 42] on div "Get Help" at bounding box center [902, 51] width 69 height 23
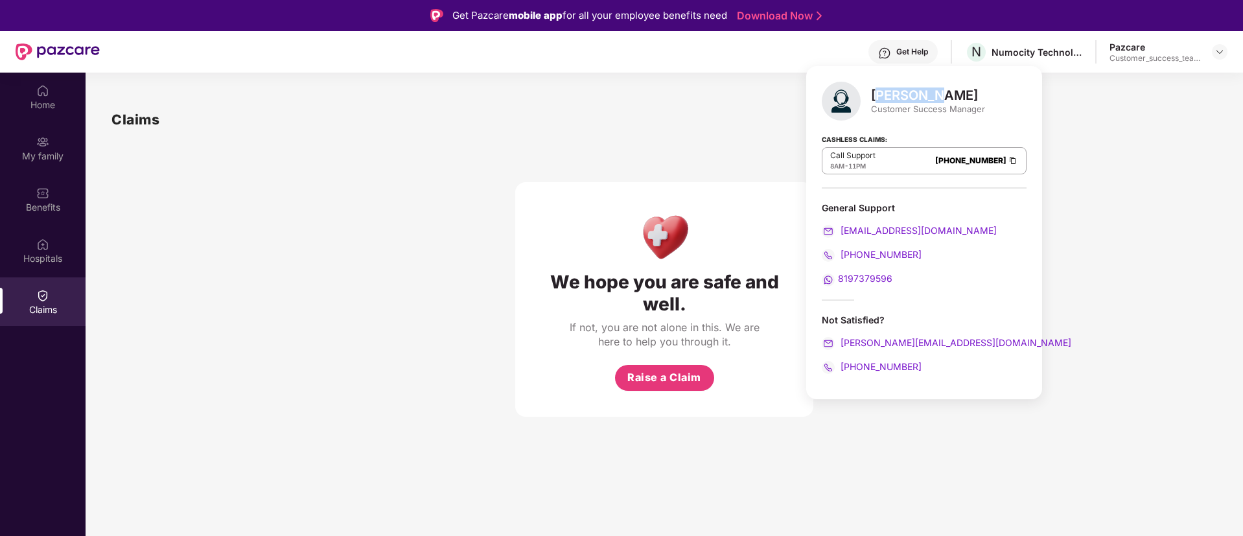
drag, startPoint x: 875, startPoint y: 93, endPoint x: 969, endPoint y: 100, distance: 93.5
click at [969, 100] on div "[PERSON_NAME]" at bounding box center [928, 95] width 114 height 16
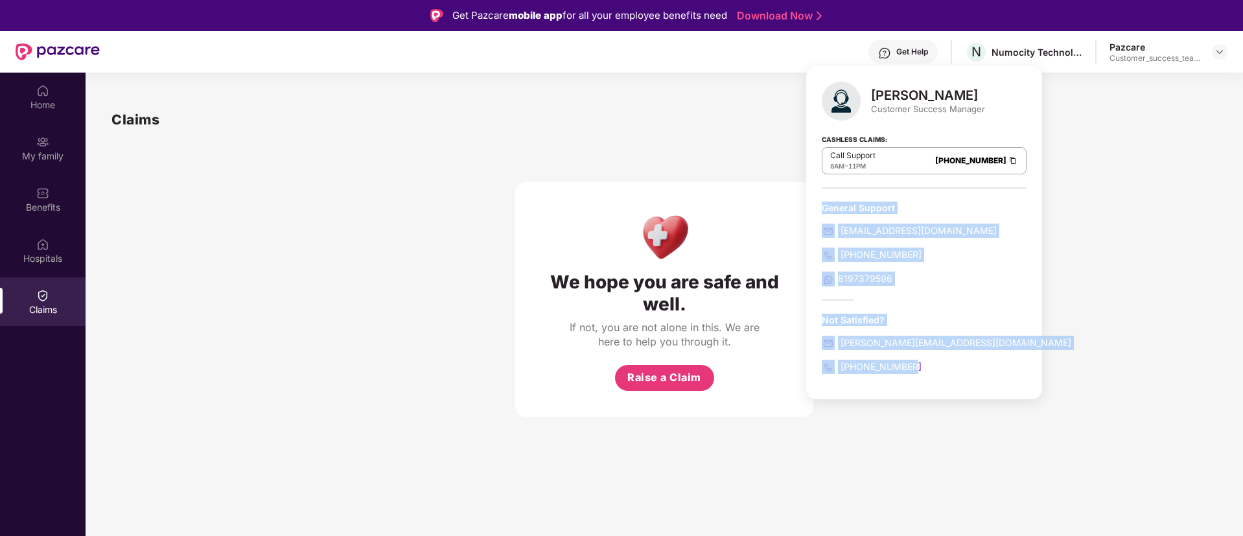
drag, startPoint x: 817, startPoint y: 204, endPoint x: 969, endPoint y: 365, distance: 221.4
click at [969, 365] on div "Jayaram M Customer Success Manager Cashless Claims: Call Support 8AM - 11PM 080…" at bounding box center [924, 232] width 236 height 333
click at [980, 249] on div "080-3783-4753" at bounding box center [924, 254] width 205 height 14
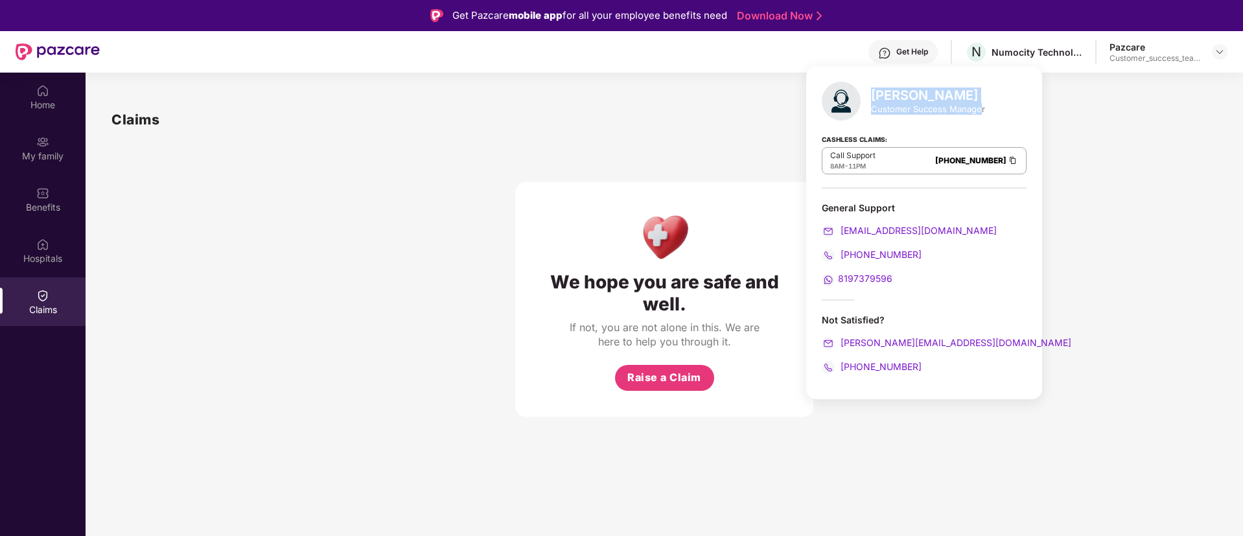
drag, startPoint x: 871, startPoint y: 93, endPoint x: 980, endPoint y: 111, distance: 110.3
click at [980, 111] on div "Jayaram M Customer Success Manager" at bounding box center [928, 100] width 114 height 27
